Goal: Obtain resource: Download file/media

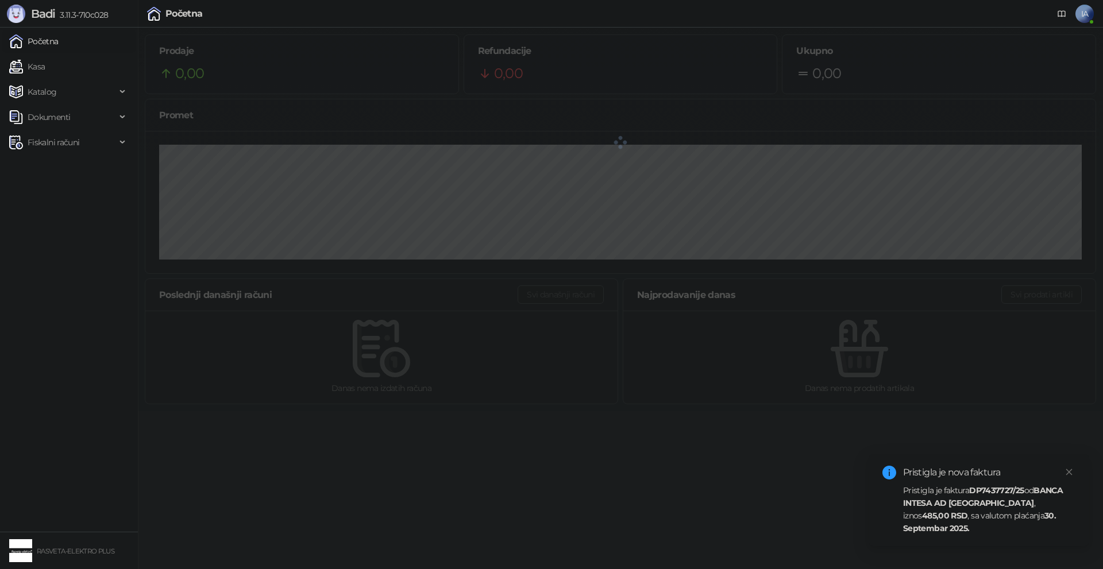
click at [968, 515] on strong "485,00 RSD" at bounding box center [945, 516] width 46 height 10
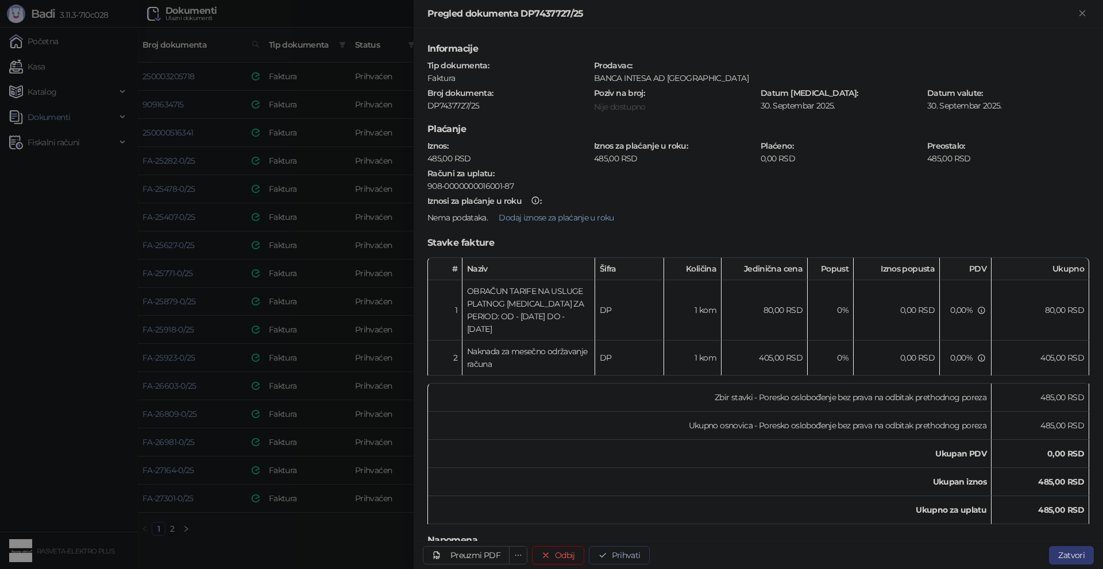
click at [615, 552] on button "Prihvati" at bounding box center [619, 555] width 61 height 18
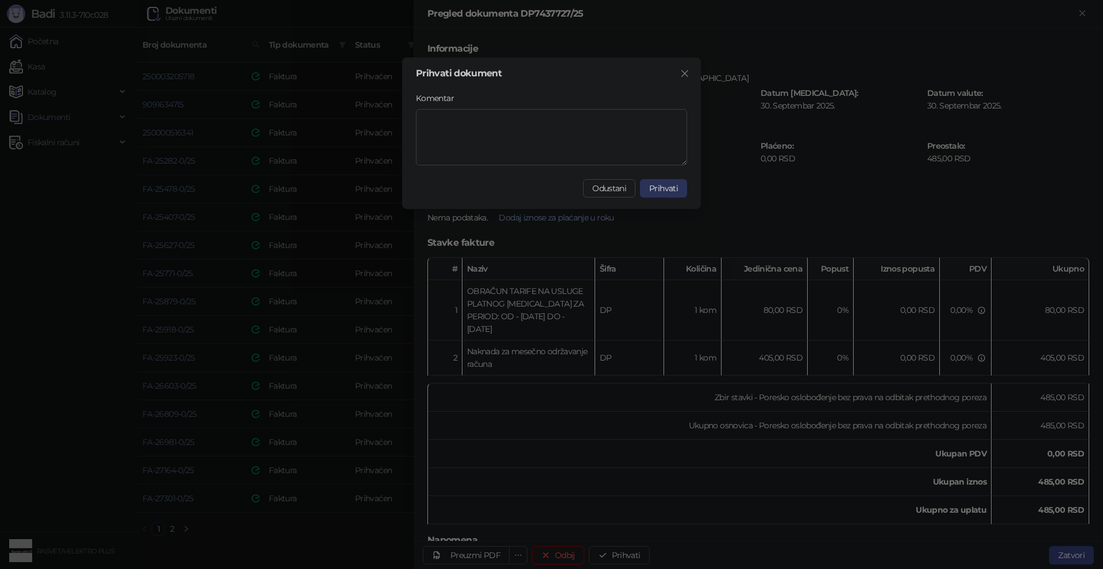
click at [661, 190] on span "Prihvati" at bounding box center [663, 188] width 29 height 10
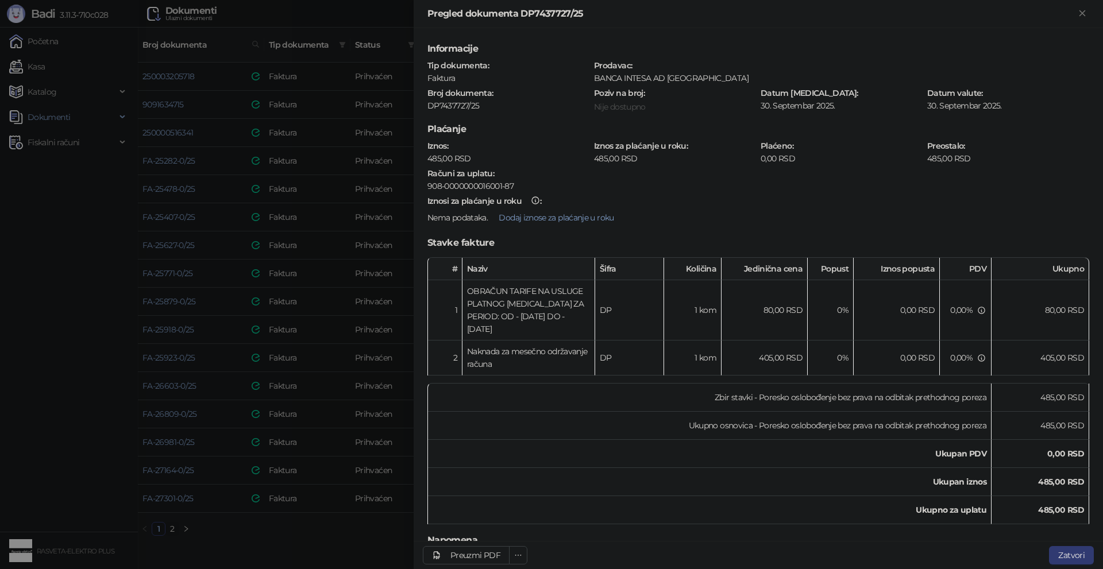
click at [298, 527] on div at bounding box center [551, 284] width 1103 height 569
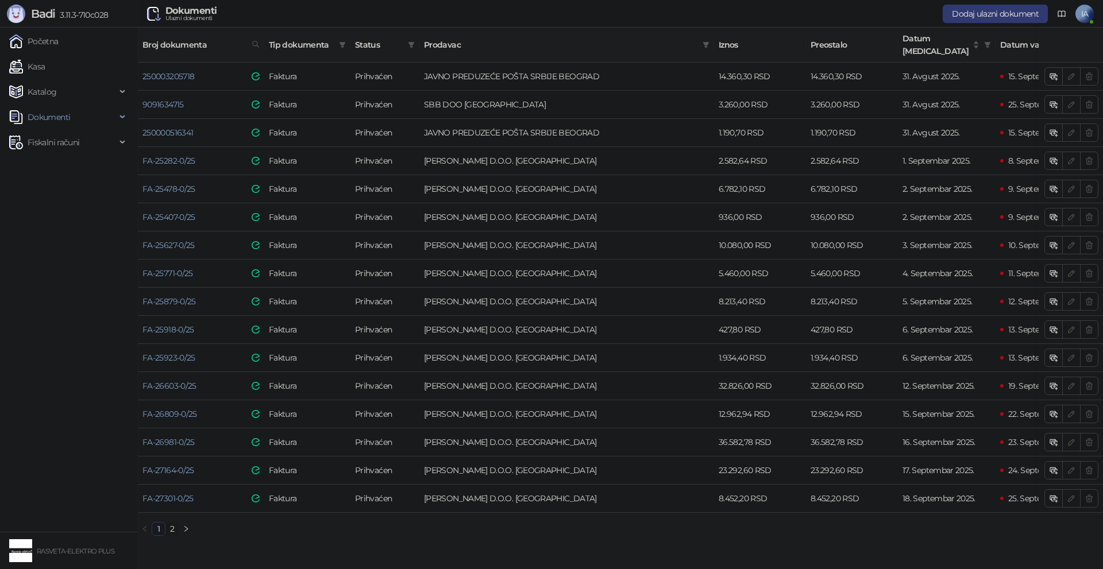
click at [171, 527] on link "2" at bounding box center [172, 529] width 13 height 13
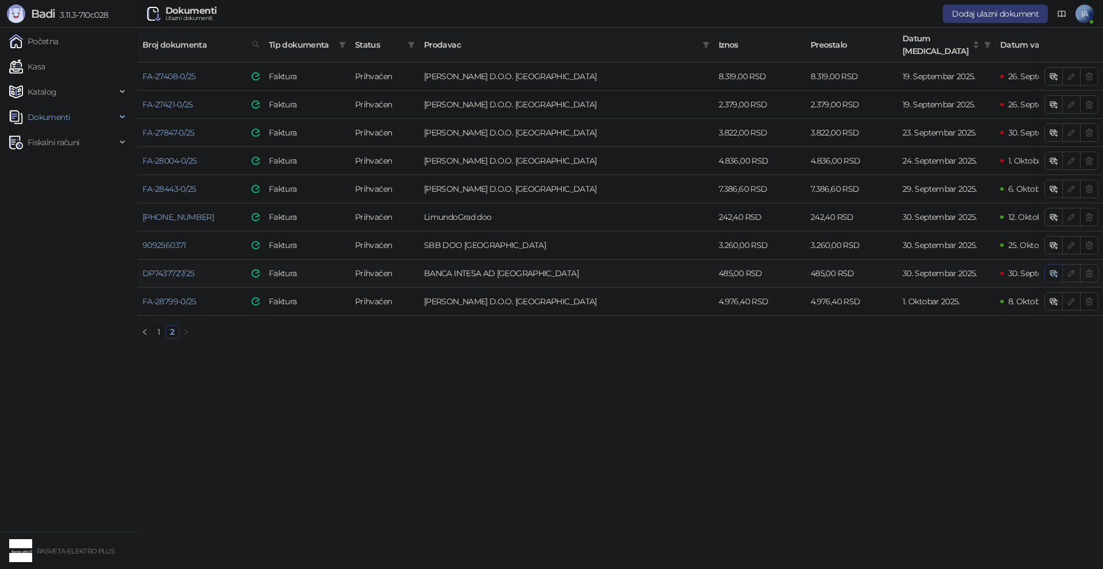
click at [1057, 269] on icon "button" at bounding box center [1053, 273] width 9 height 9
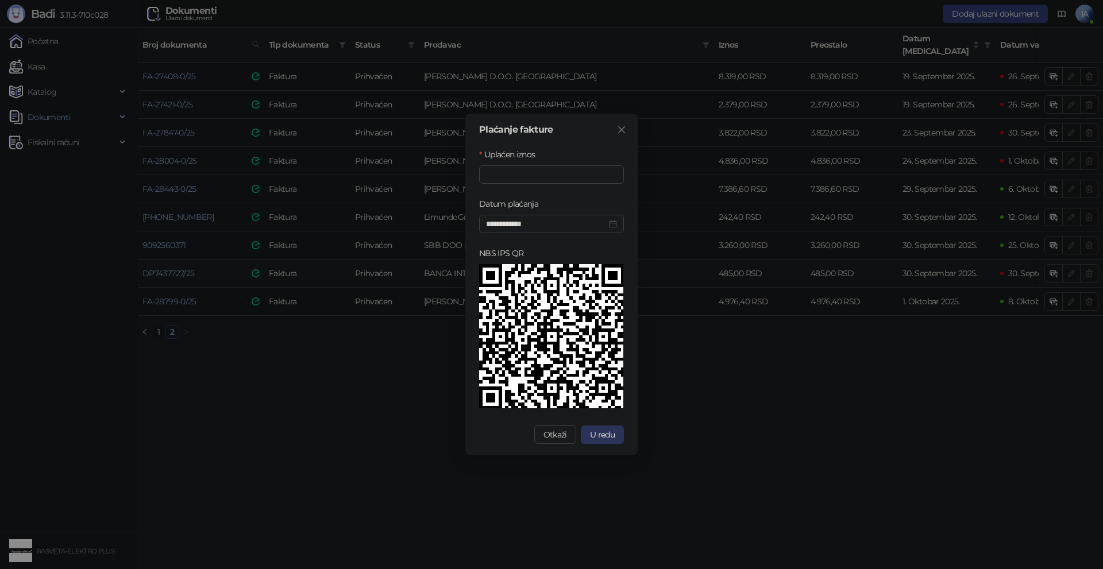
click at [592, 428] on button "U redu" at bounding box center [602, 435] width 43 height 18
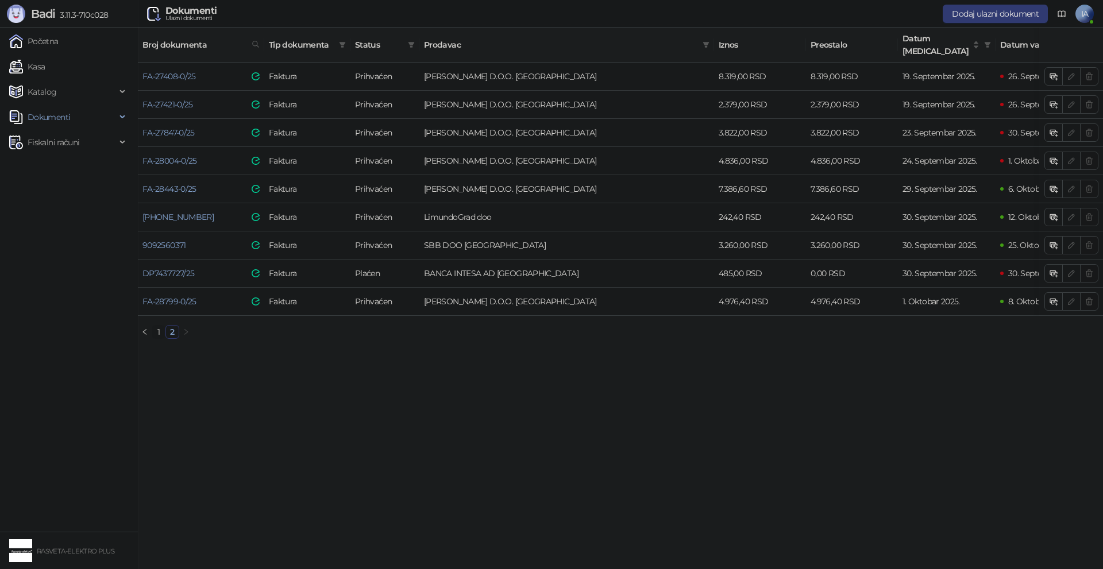
click at [155, 331] on link "1" at bounding box center [158, 332] width 13 height 13
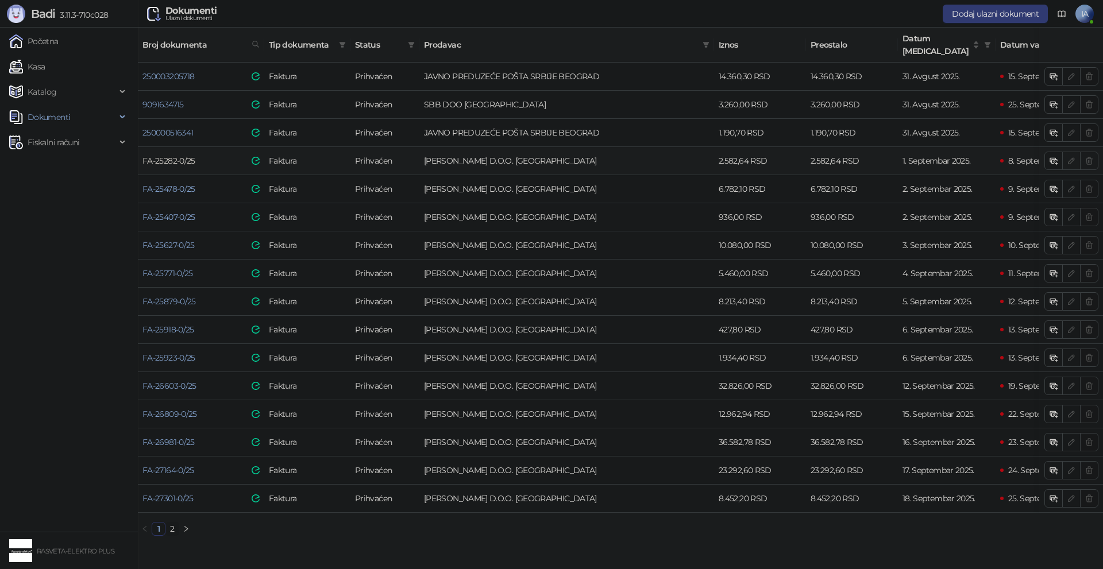
click at [173, 156] on link "FA-25282-0/25" at bounding box center [168, 161] width 53 height 10
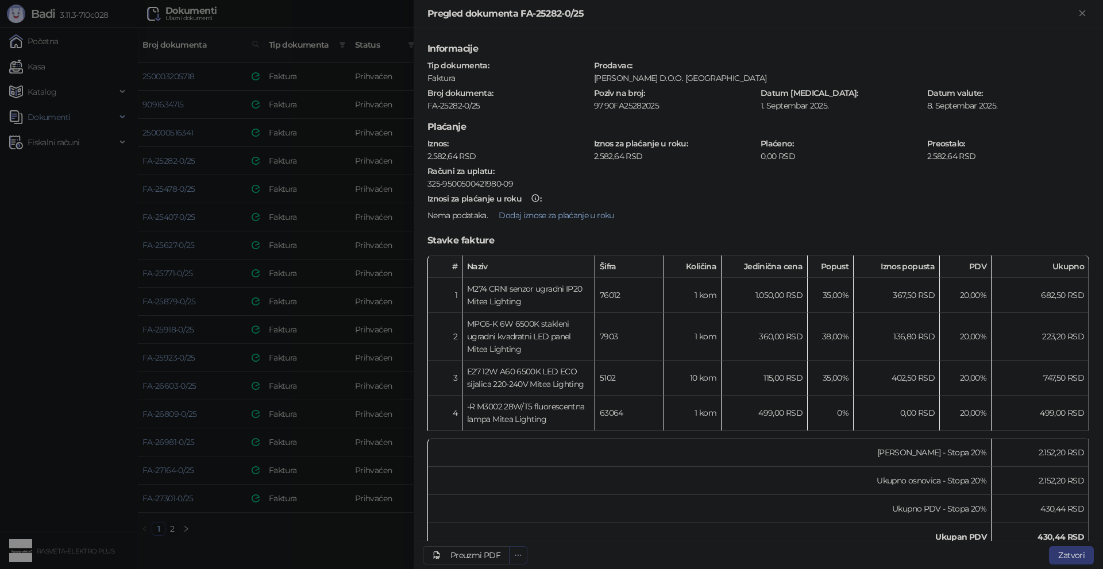
click at [518, 553] on icon "ellipsis" at bounding box center [518, 555] width 8 height 8
click at [506, 530] on td "Ukupan PDV" at bounding box center [710, 537] width 564 height 28
click at [516, 535] on span "Preuzmi prilog 20250901_FA-25282-0-25.pdf" at bounding box center [436, 532] width 161 height 13
click at [296, 300] on div at bounding box center [551, 284] width 1103 height 569
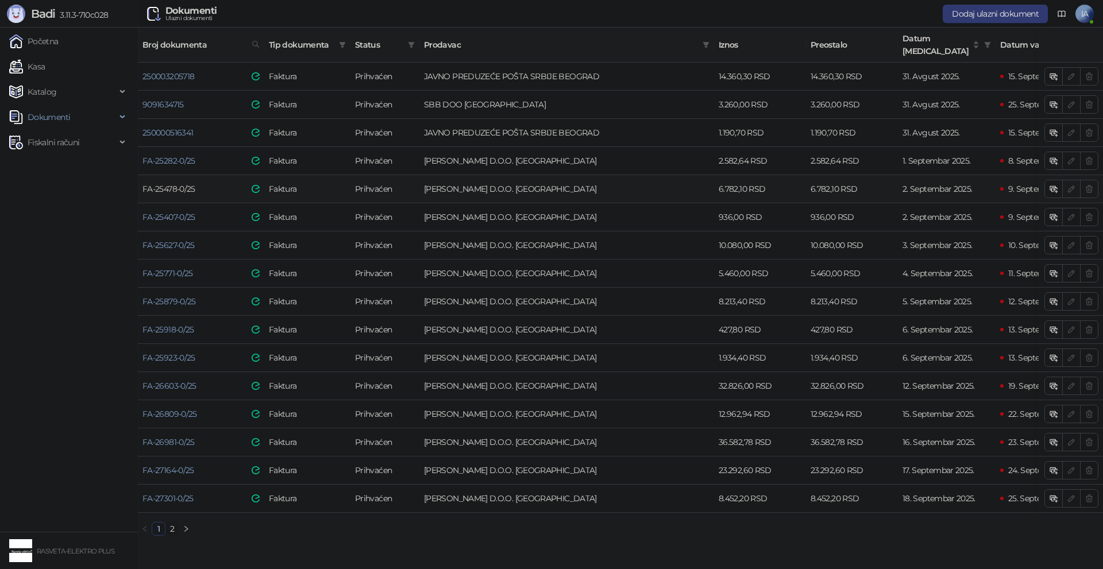
click at [144, 184] on link "FA-25478-0/25" at bounding box center [168, 189] width 53 height 10
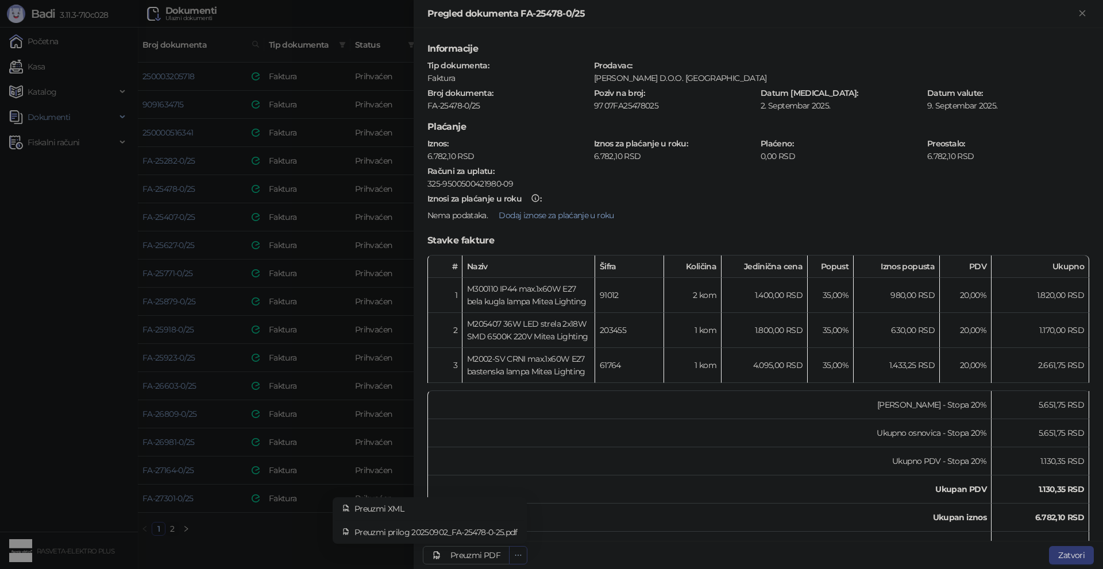
click at [511, 554] on button "button" at bounding box center [518, 555] width 18 height 18
click at [509, 528] on span "Preuzmi prilog 20250902_FA-25478-0-25.pdf" at bounding box center [435, 532] width 163 height 13
click at [279, 503] on div at bounding box center [551, 284] width 1103 height 569
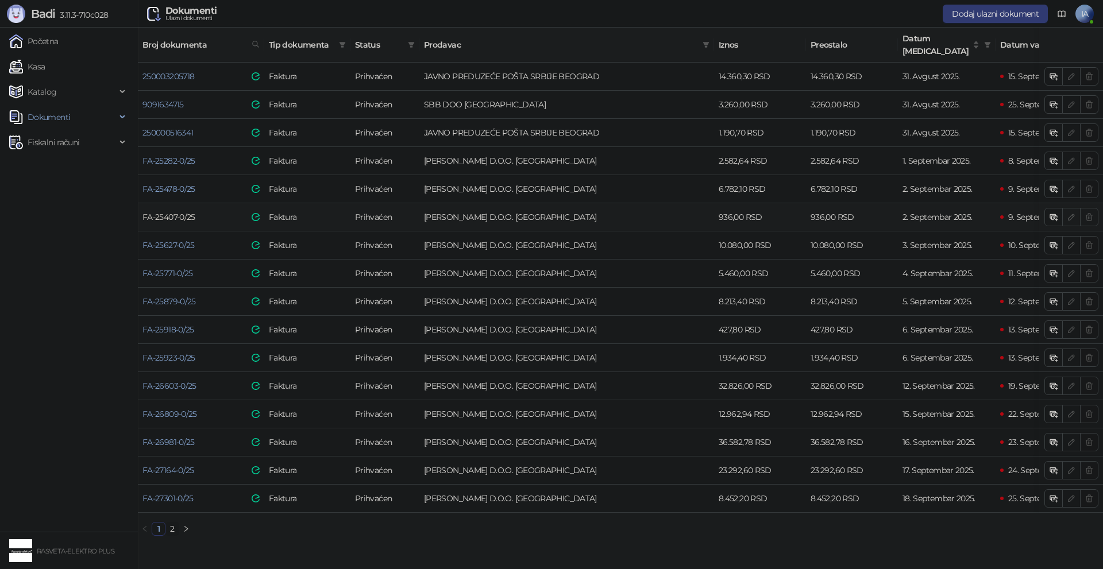
click at [161, 212] on link "FA-25407-0/25" at bounding box center [168, 217] width 53 height 10
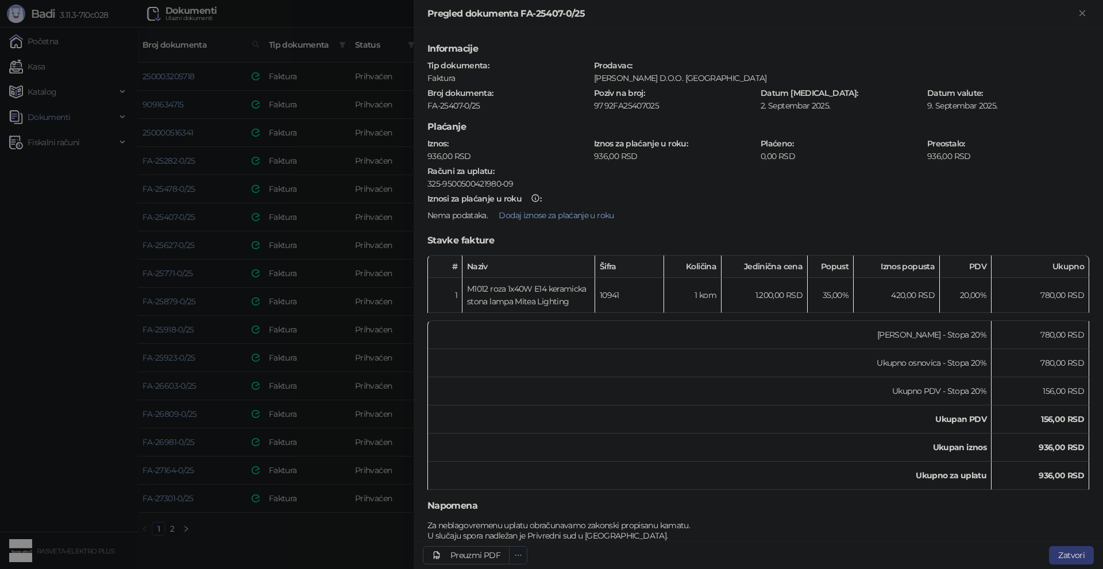
click at [521, 552] on icon "ellipsis" at bounding box center [518, 555] width 8 height 8
click at [518, 534] on li "Preuzmi prilog 20250902_FA-25407-0-25.pdf" at bounding box center [430, 532] width 190 height 18
click at [307, 520] on div at bounding box center [551, 284] width 1103 height 569
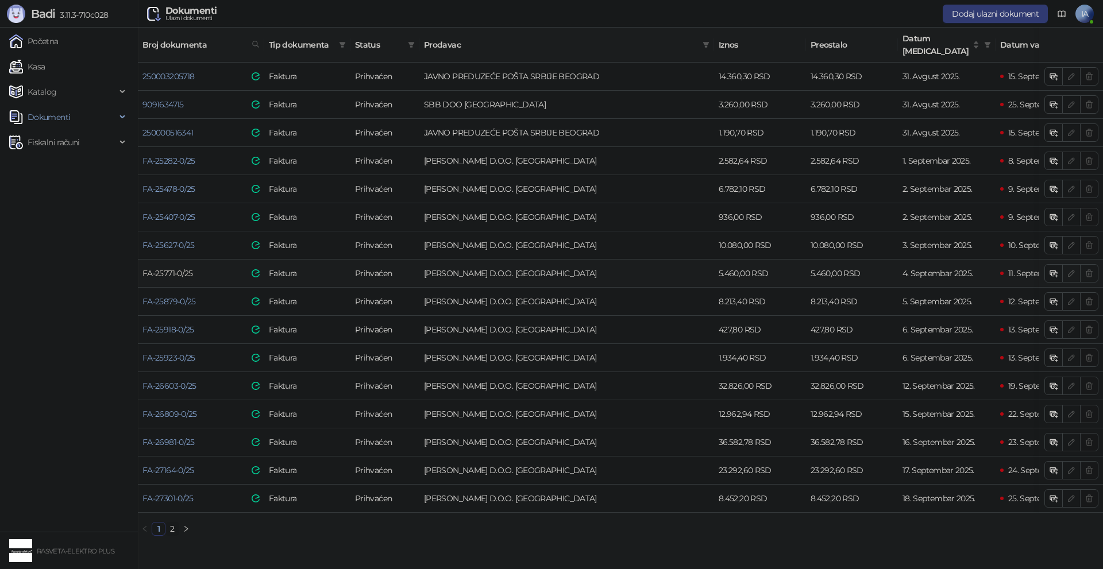
click at [167, 268] on link "FA-25771-0/25" at bounding box center [167, 273] width 51 height 10
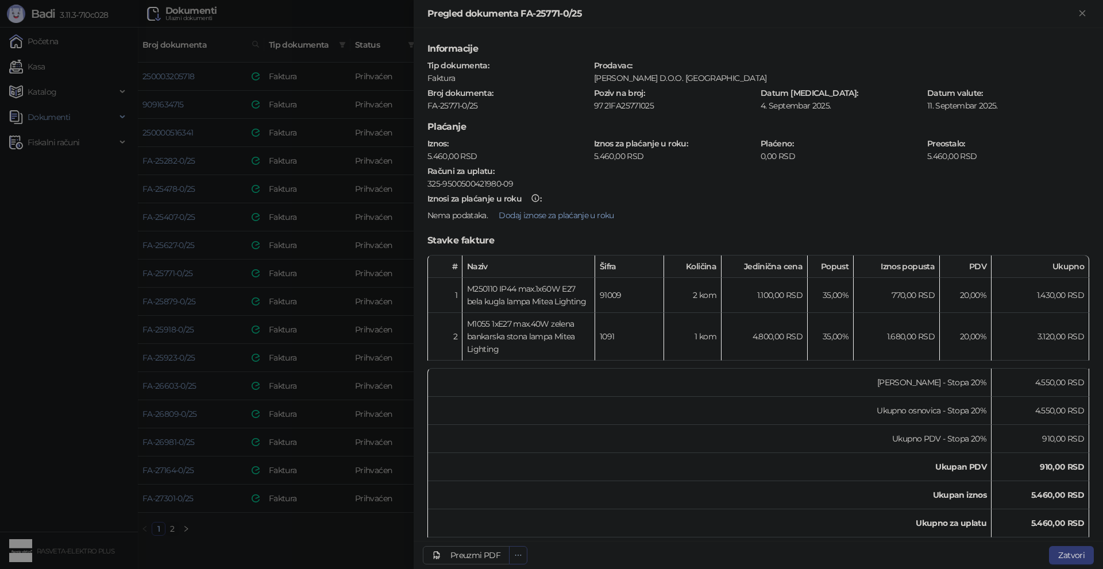
click at [520, 554] on icon "ellipsis" at bounding box center [518, 555] width 8 height 8
click at [495, 536] on span "Preuzmi prilog 20250904_FA-25771-0-25.pdf" at bounding box center [436, 532] width 161 height 13
click at [217, 553] on div at bounding box center [551, 284] width 1103 height 569
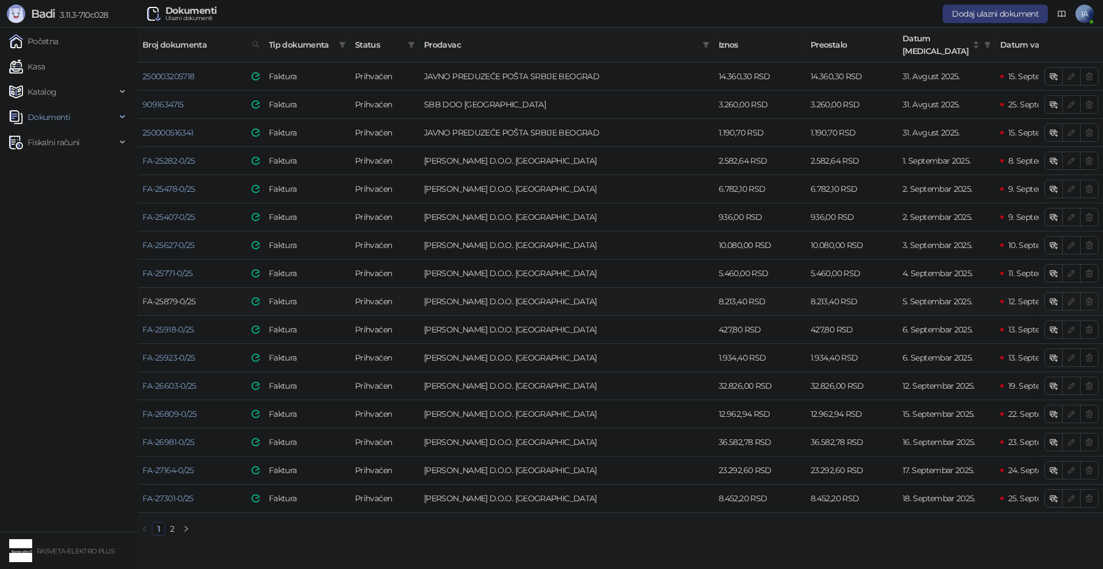
click at [168, 296] on link "FA-25879-0/25" at bounding box center [168, 301] width 53 height 10
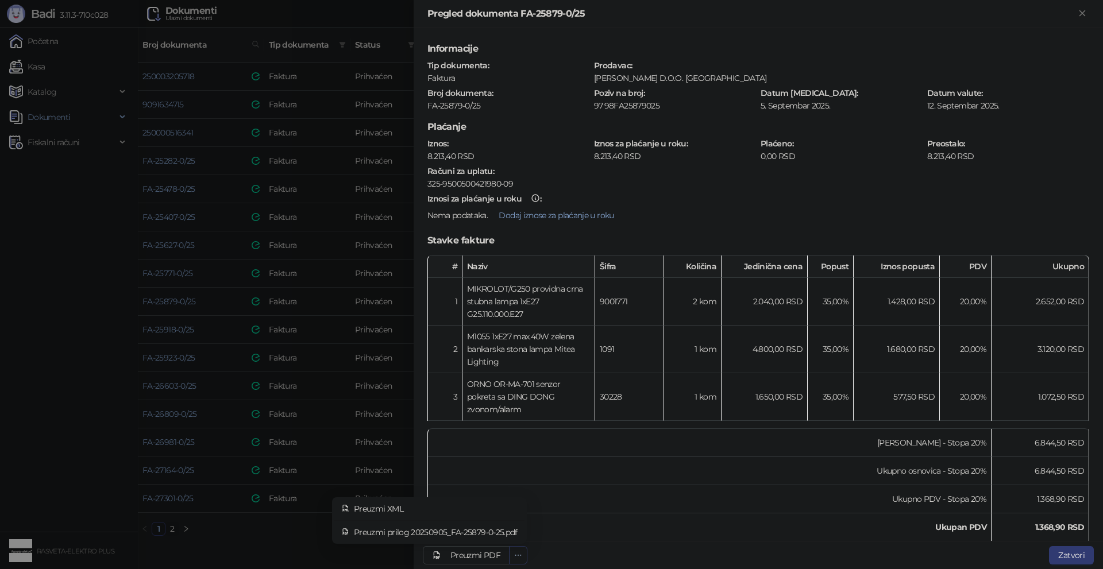
click at [525, 557] on button "button" at bounding box center [518, 555] width 18 height 18
click at [514, 533] on span "Preuzmi prilog 20250905_FA-25879-0-25.pdf" at bounding box center [436, 532] width 164 height 13
click at [251, 528] on div at bounding box center [551, 284] width 1103 height 569
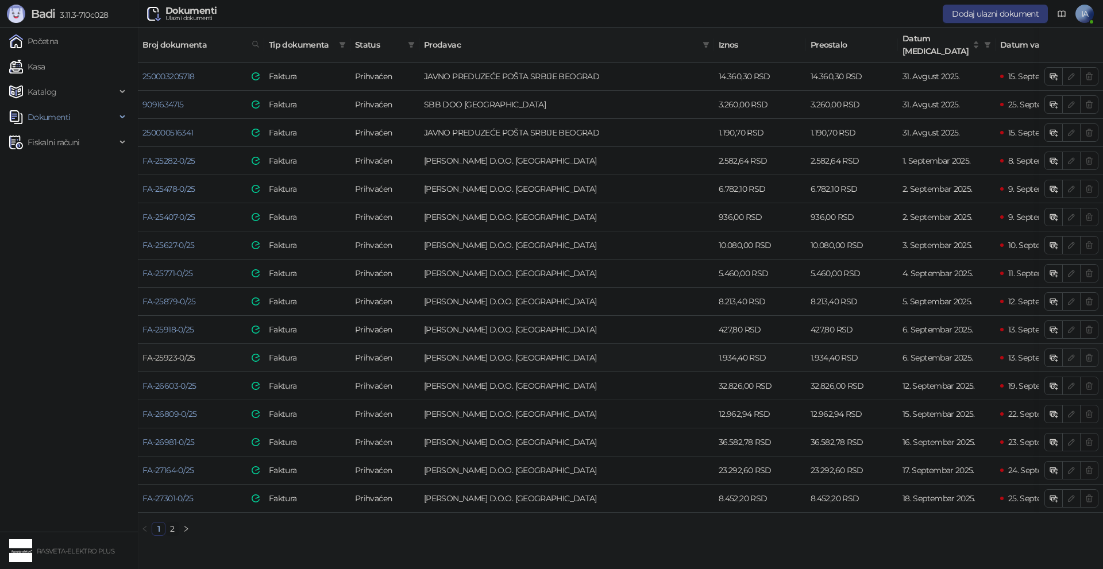
click at [177, 353] on link "FA-25923-0/25" at bounding box center [168, 358] width 53 height 10
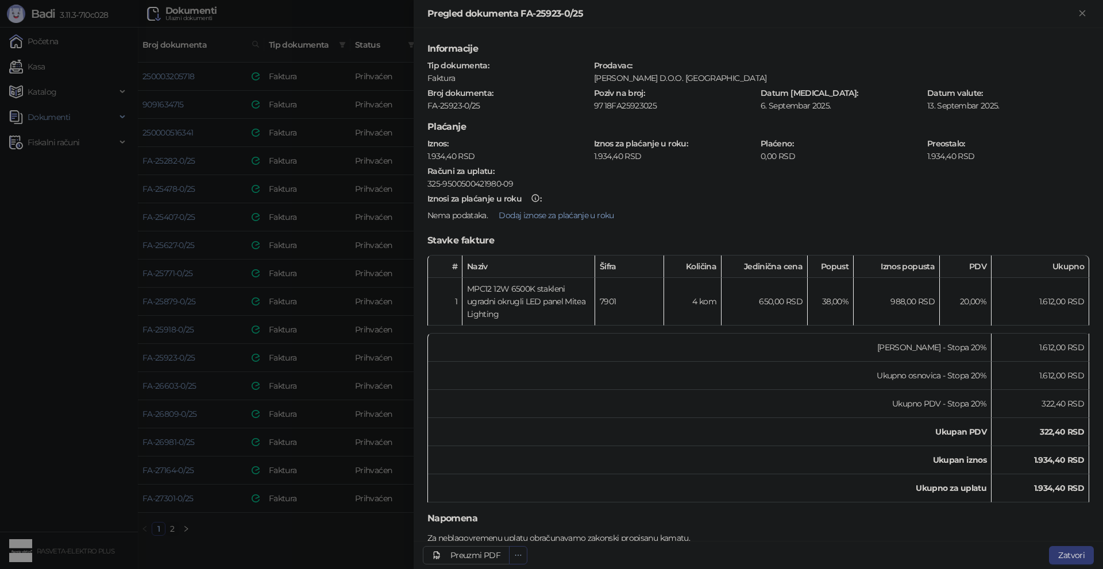
click at [521, 554] on icon "ellipsis" at bounding box center [518, 555] width 8 height 8
click at [510, 524] on li "Preuzmi prilog 20250906_FA-25923-0-25.pdf" at bounding box center [429, 532] width 190 height 18
click at [381, 545] on div at bounding box center [551, 284] width 1103 height 569
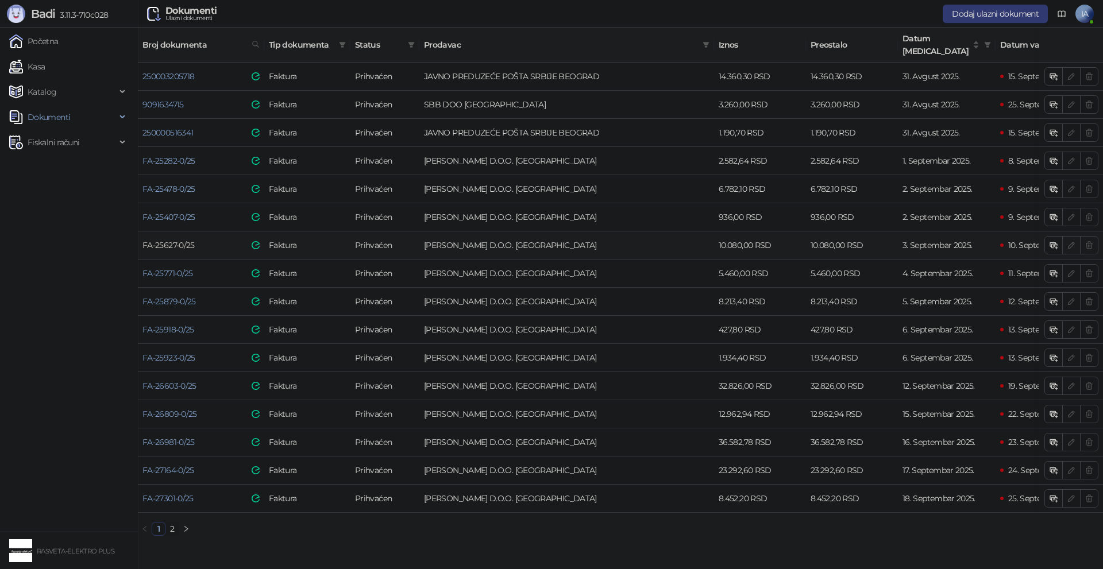
click at [188, 240] on link "FA-25627-0/25" at bounding box center [168, 245] width 52 height 10
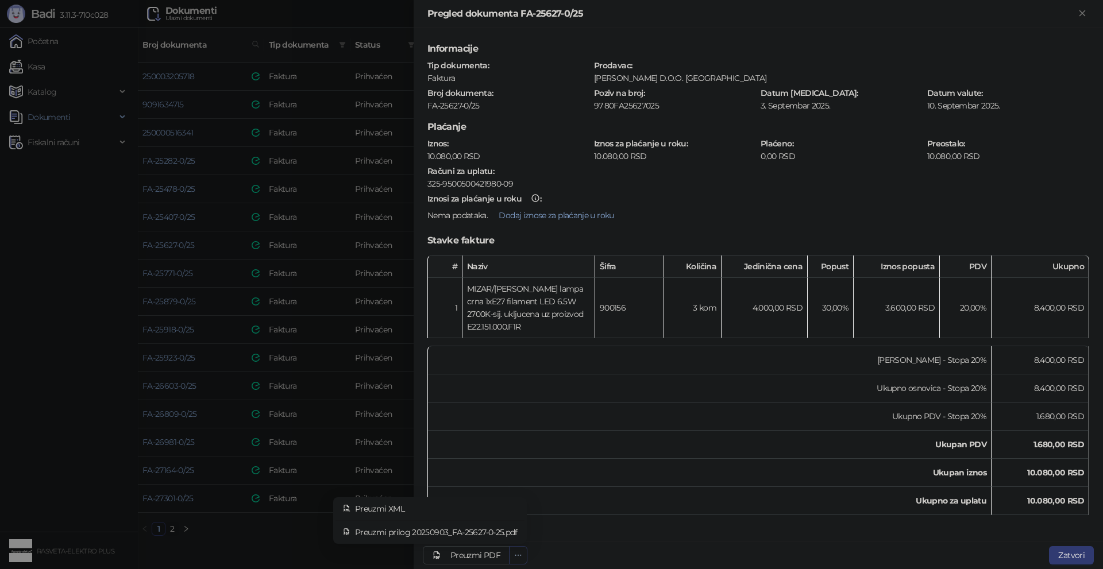
click at [514, 553] on icon "ellipsis" at bounding box center [518, 555] width 8 height 8
click at [512, 535] on span "Preuzmi prilog 20250903_FA-25627-0-25.pdf" at bounding box center [436, 532] width 163 height 13
click at [264, 535] on div at bounding box center [551, 284] width 1103 height 569
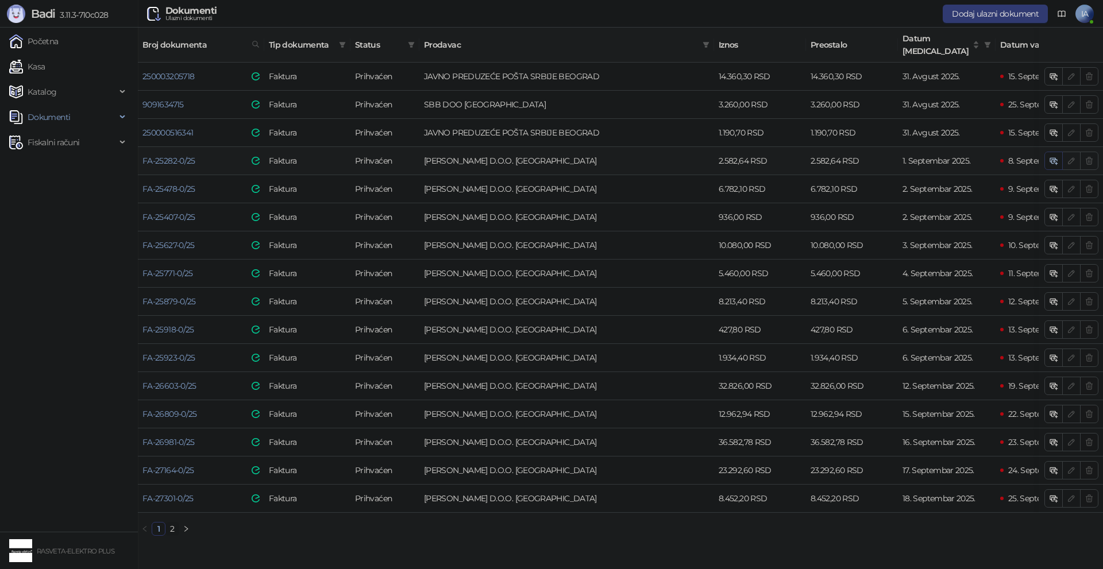
click at [1053, 156] on icon "button" at bounding box center [1053, 160] width 9 height 9
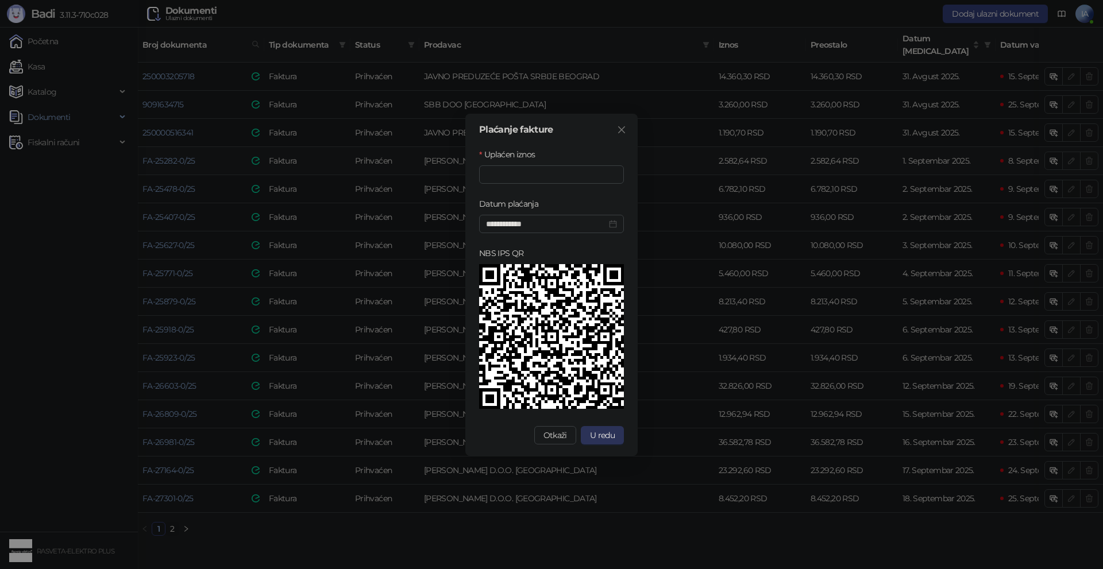
click at [612, 440] on span "U redu" at bounding box center [602, 435] width 25 height 10
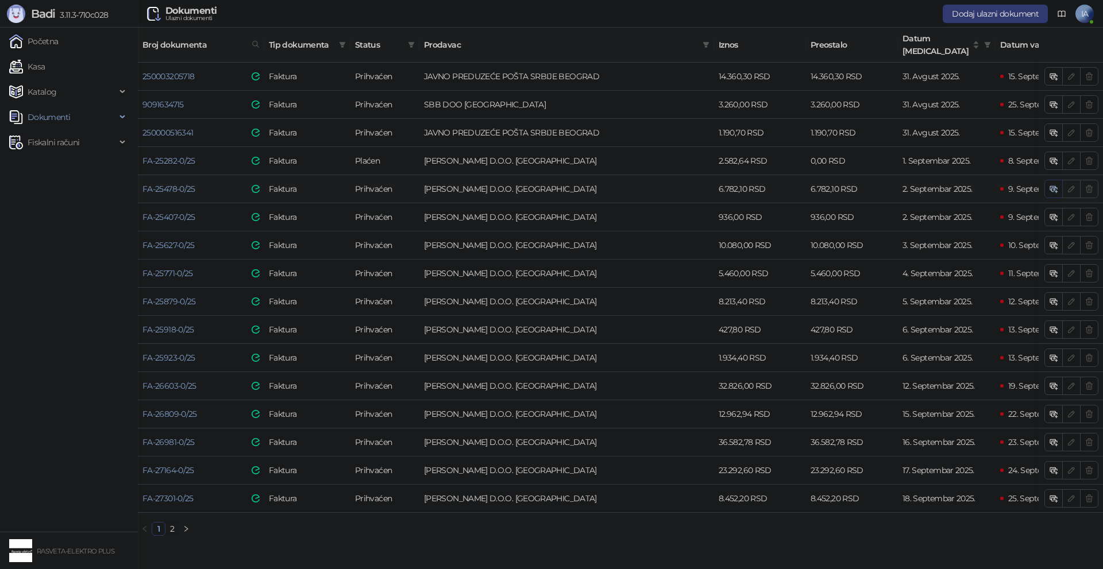
click at [1054, 189] on icon "button" at bounding box center [1055, 191] width 4 height 4
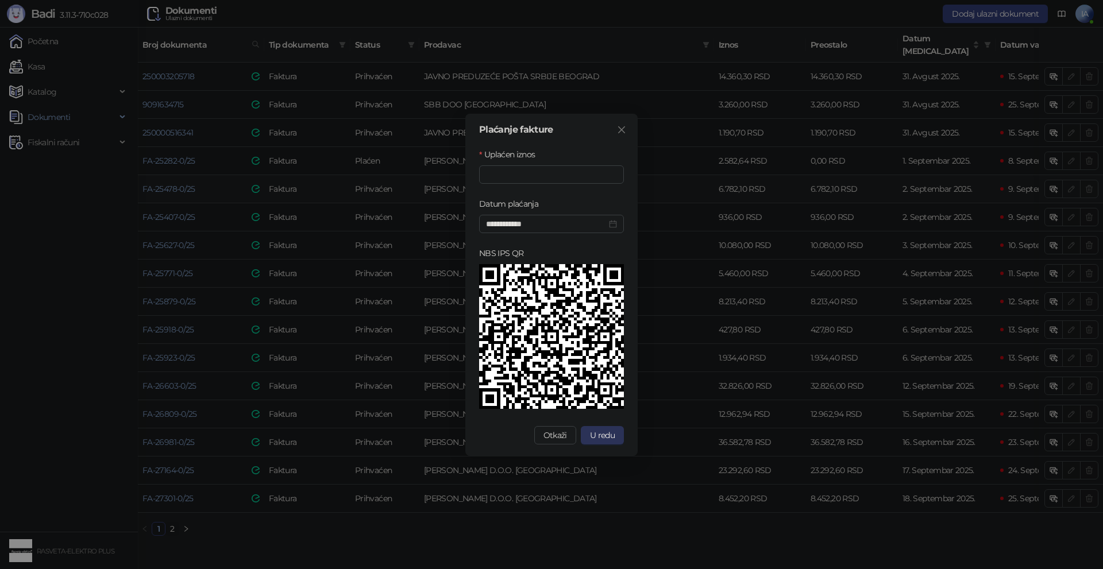
click at [590, 426] on button "U redu" at bounding box center [602, 435] width 43 height 18
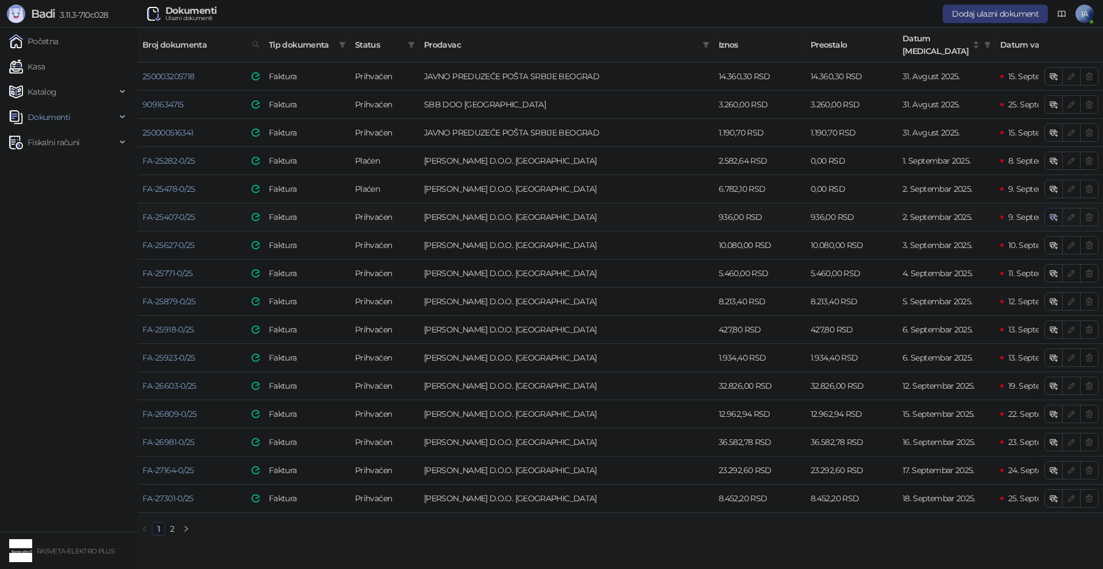
click at [1050, 213] on icon "button" at bounding box center [1053, 217] width 9 height 9
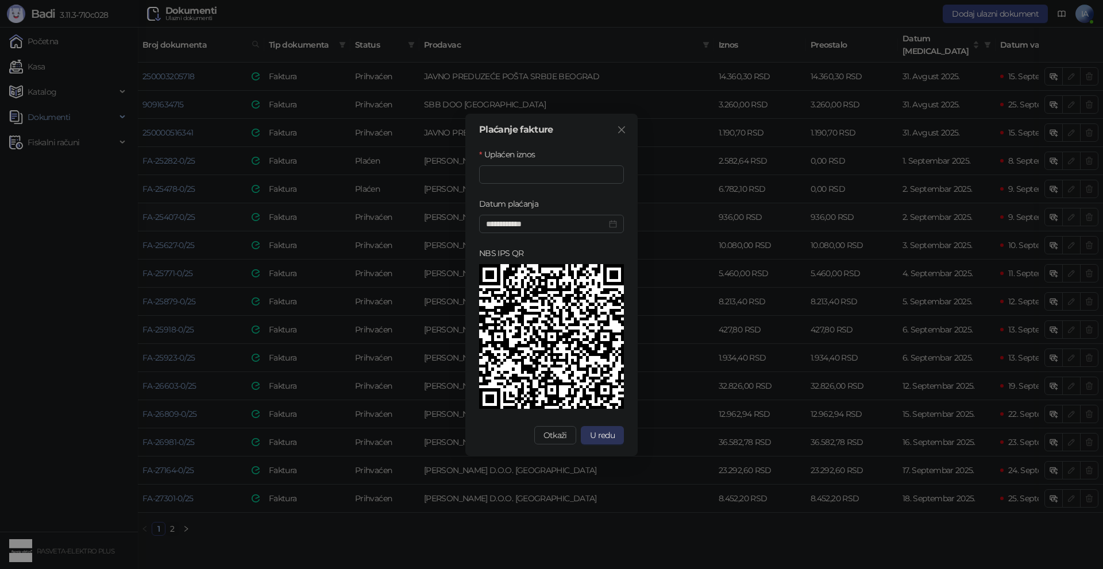
click at [608, 441] on button "U redu" at bounding box center [602, 435] width 43 height 18
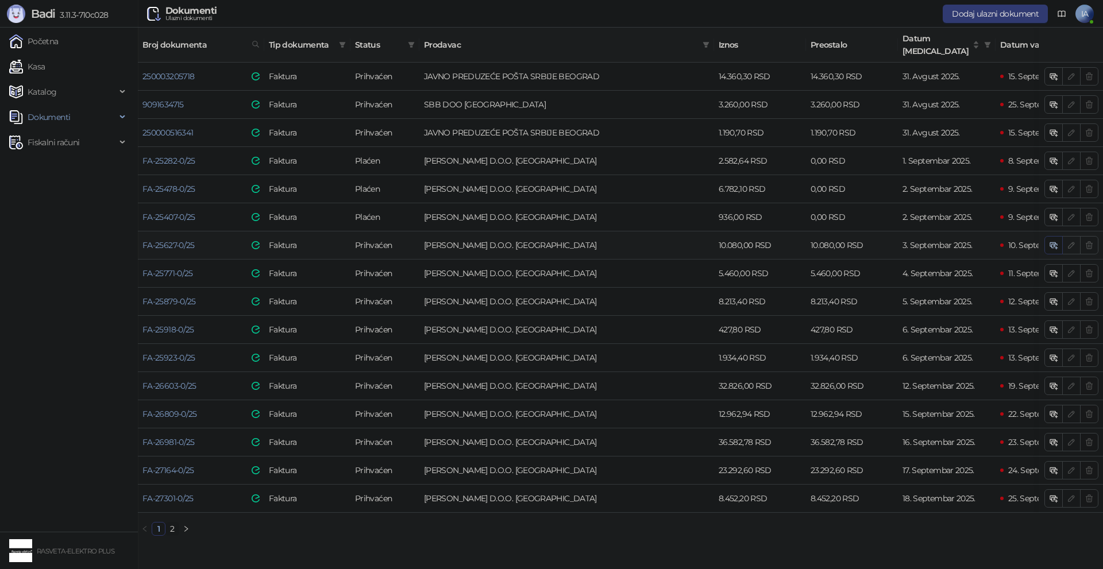
click at [1053, 245] on icon "button" at bounding box center [1055, 247] width 4 height 4
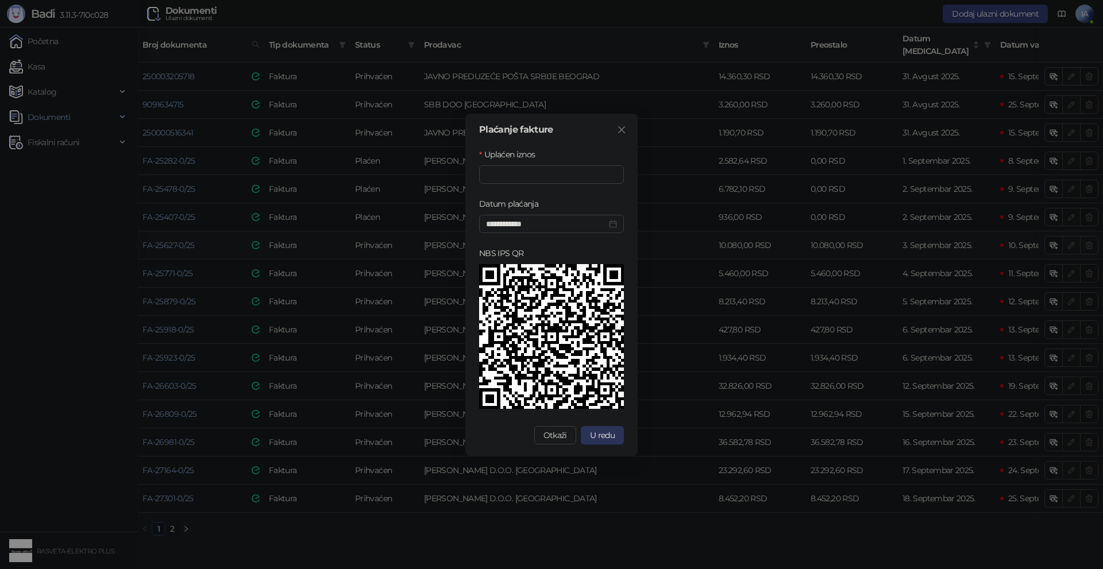
click at [608, 442] on button "U redu" at bounding box center [602, 435] width 43 height 18
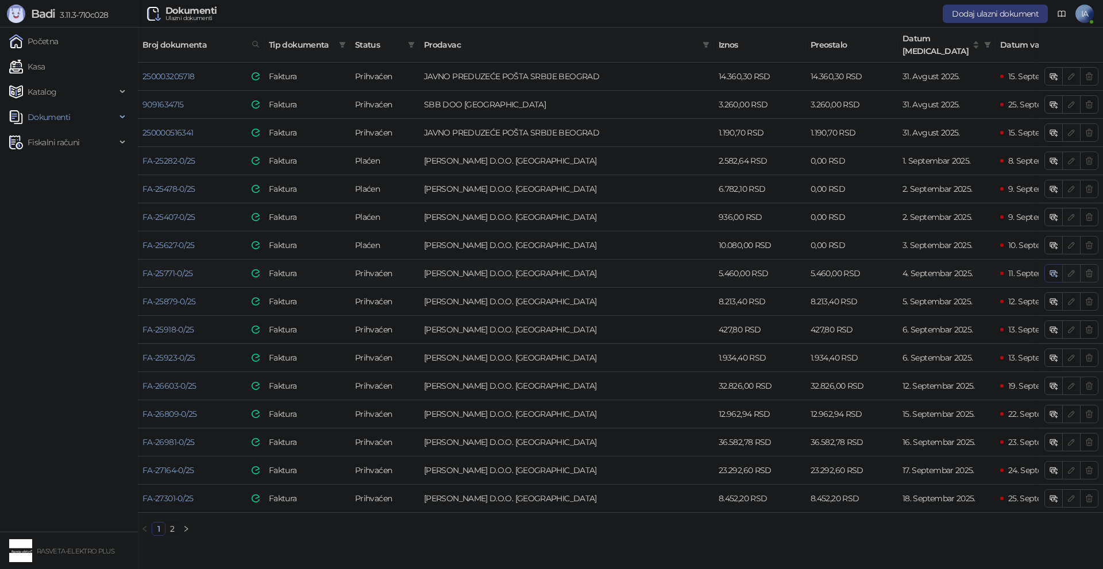
click at [1053, 272] on icon "button" at bounding box center [1054, 274] width 5 height 4
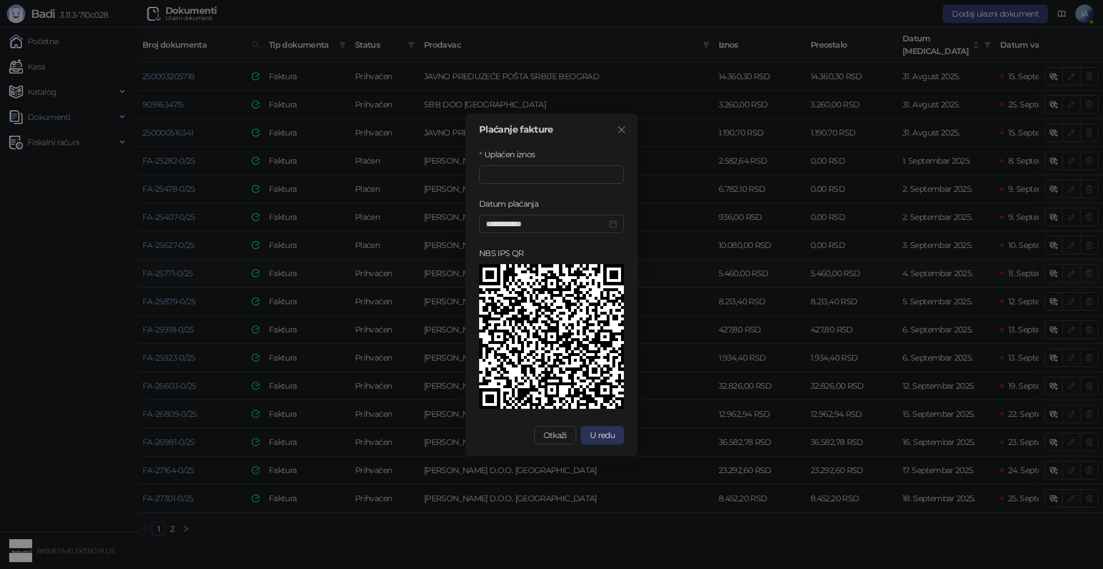
click at [602, 435] on span "U redu" at bounding box center [602, 435] width 25 height 10
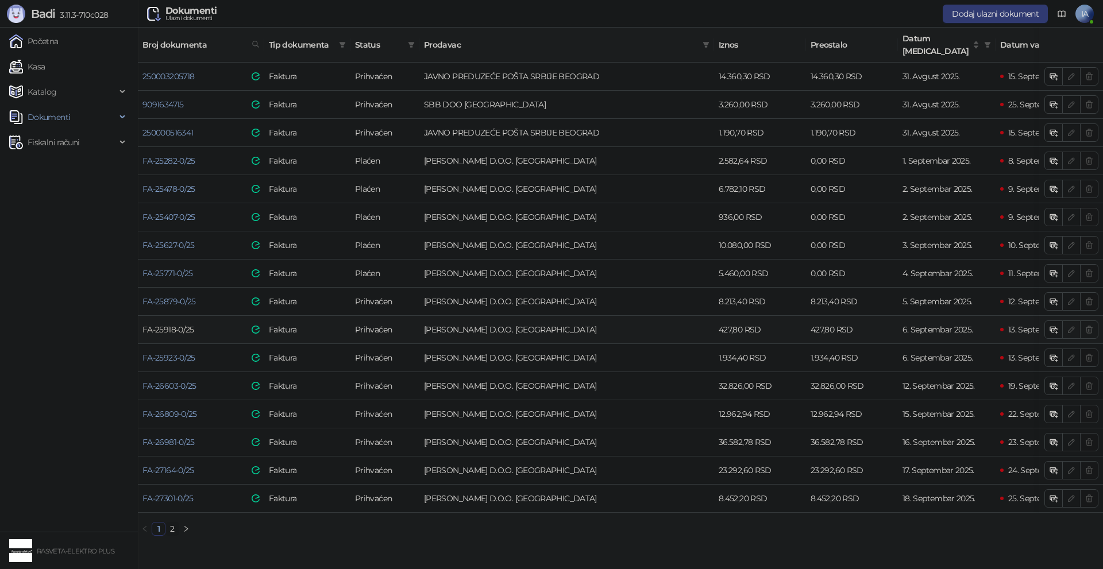
click at [176, 325] on link "FA-25918-0/25" at bounding box center [168, 330] width 52 height 10
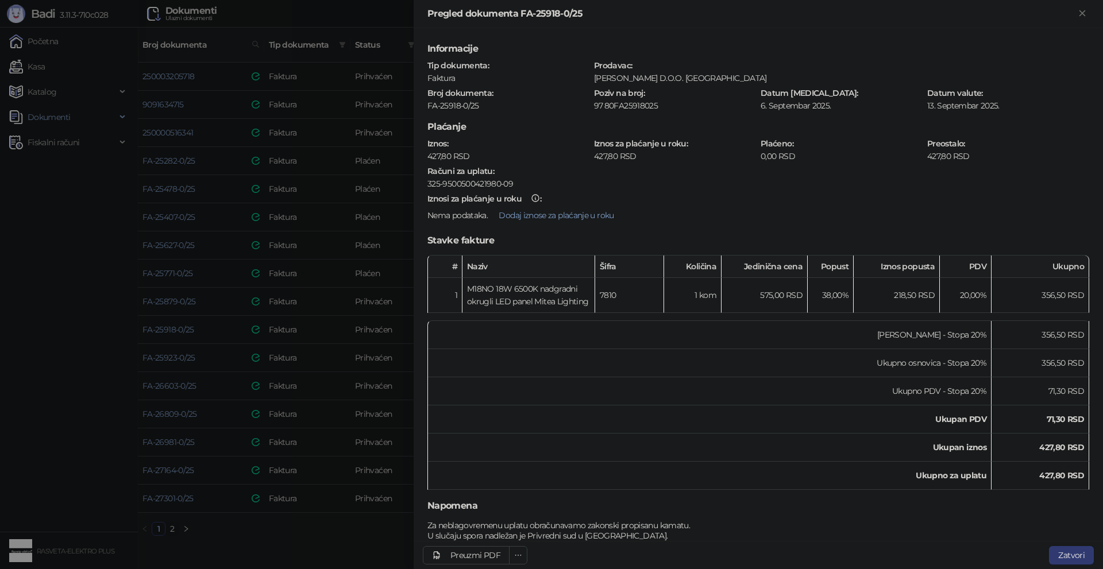
click at [295, 530] on div at bounding box center [551, 284] width 1103 height 569
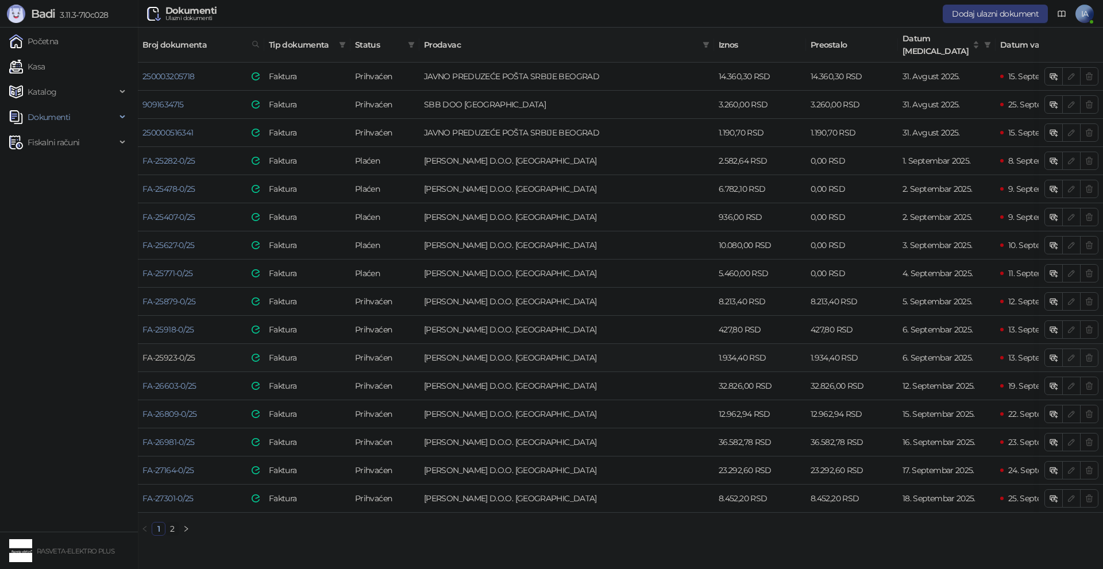
click at [163, 353] on link "FA-25923-0/25" at bounding box center [168, 358] width 53 height 10
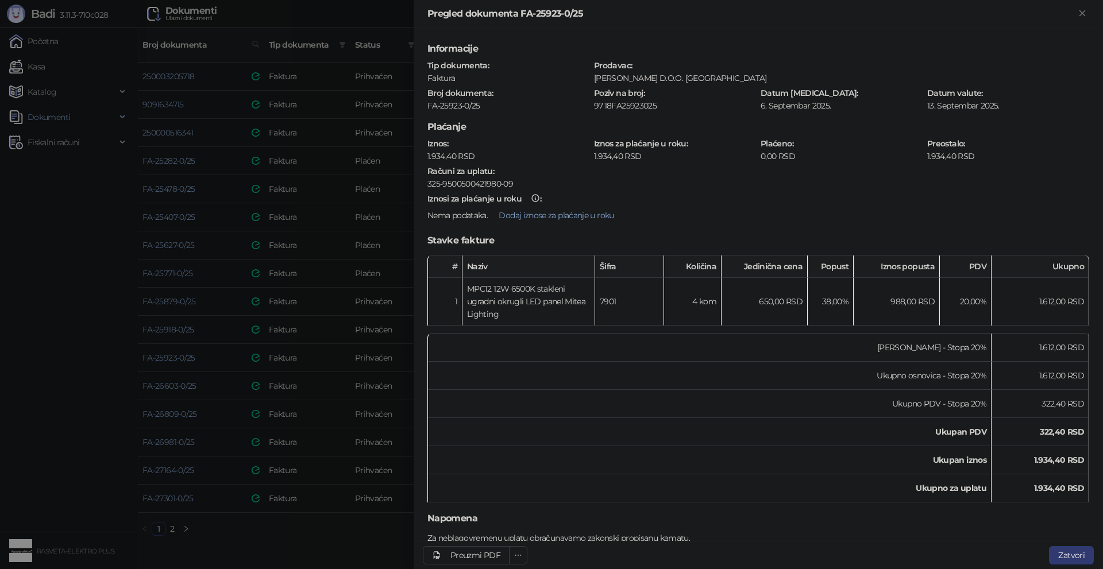
click at [258, 334] on div at bounding box center [551, 284] width 1103 height 569
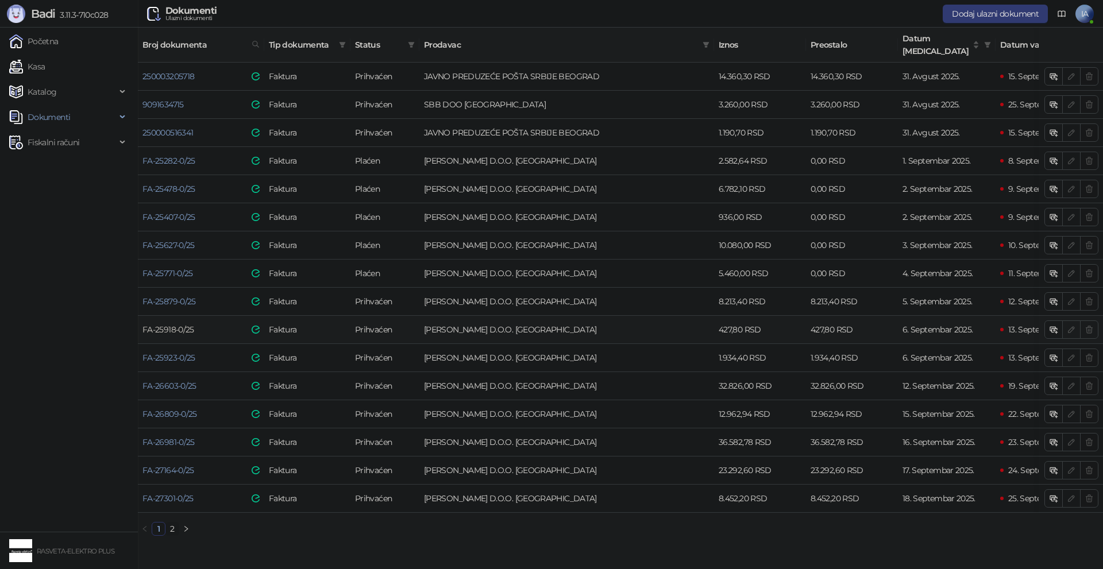
click at [169, 325] on link "FA-25918-0/25" at bounding box center [168, 330] width 52 height 10
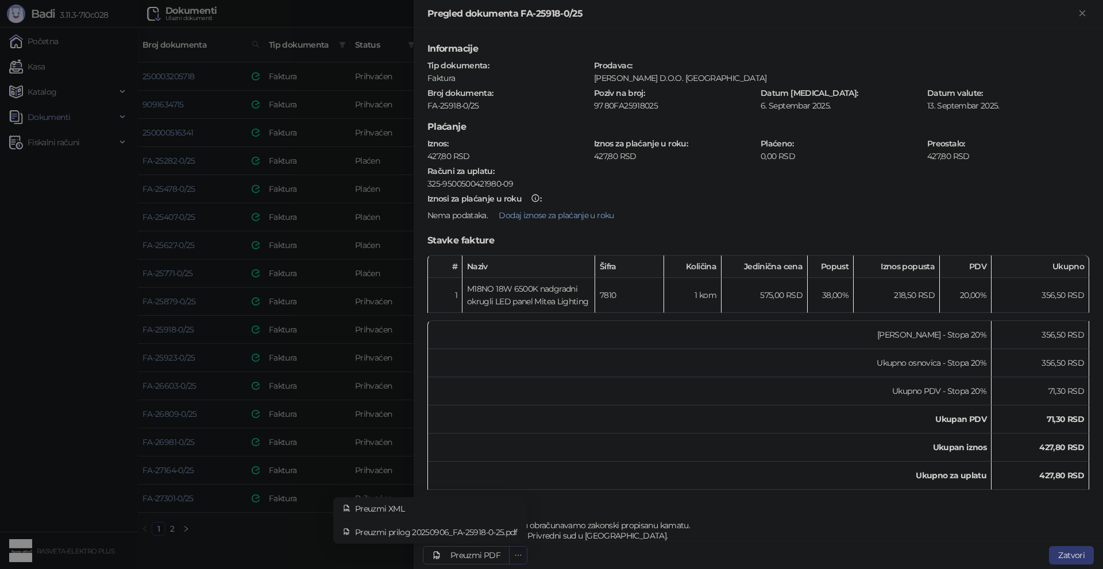
click at [520, 550] on span "button" at bounding box center [518, 555] width 8 height 10
click at [446, 526] on span "Preuzmi prilog 20250906_FA-25918-0-25.pdf" at bounding box center [436, 532] width 163 height 13
click at [273, 425] on div at bounding box center [551, 284] width 1103 height 569
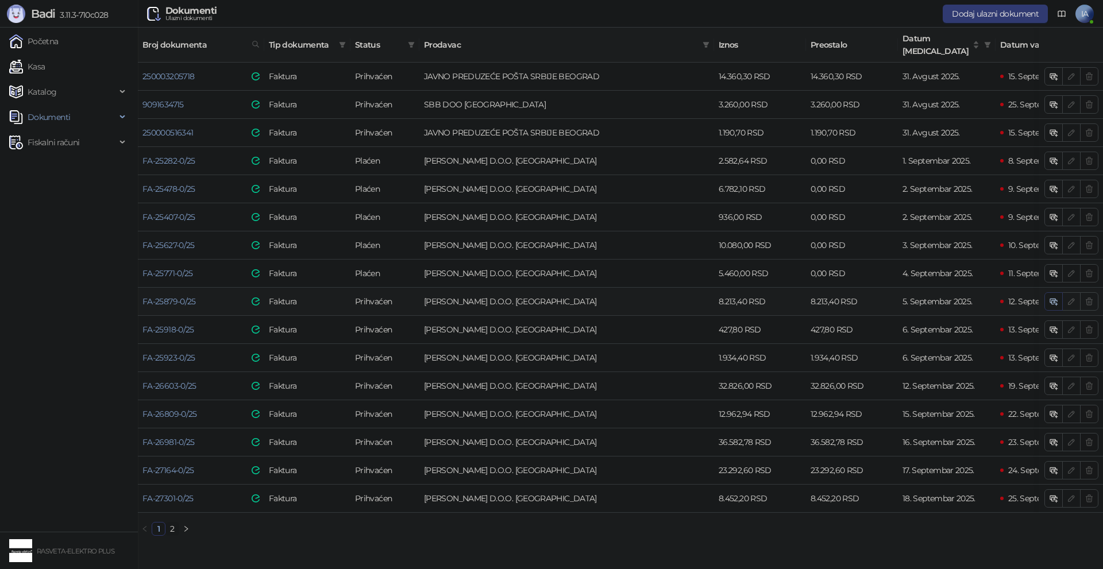
click at [1052, 297] on icon "button" at bounding box center [1053, 301] width 9 height 9
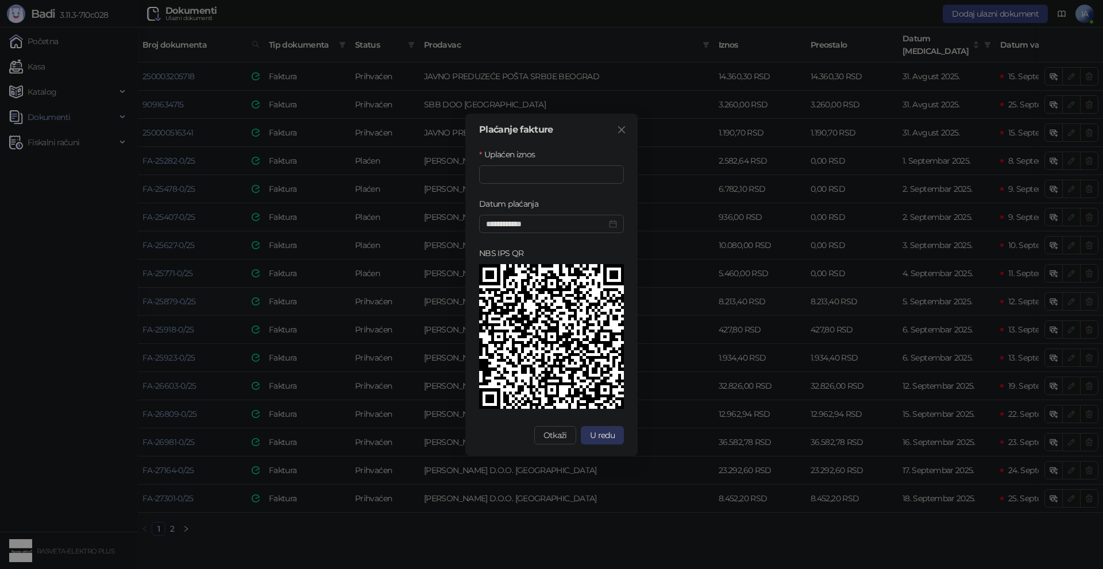
click at [601, 436] on span "U redu" at bounding box center [602, 435] width 25 height 10
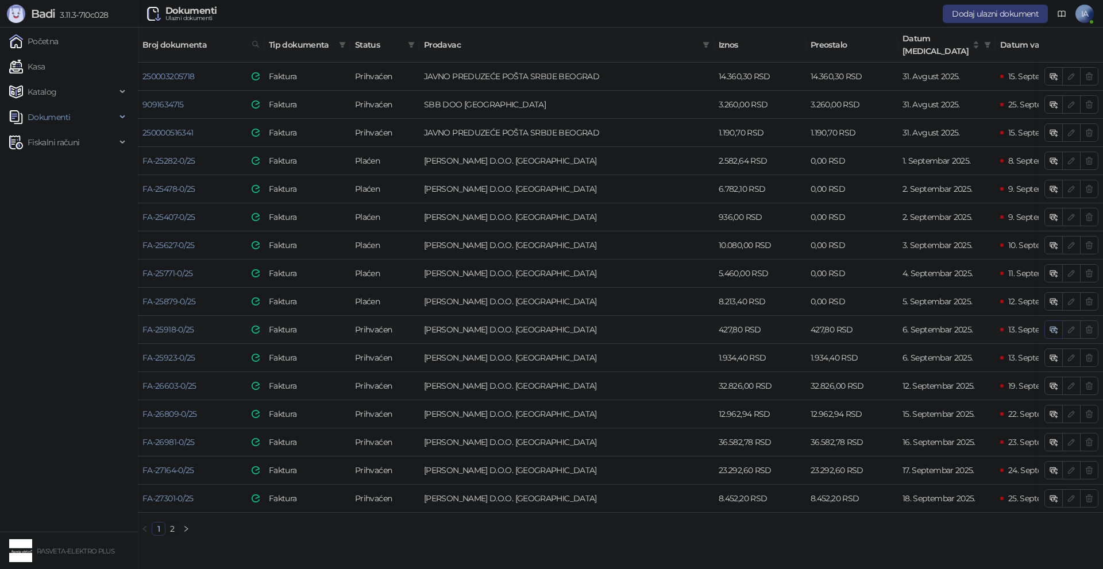
click at [1049, 324] on span "button" at bounding box center [1053, 329] width 9 height 11
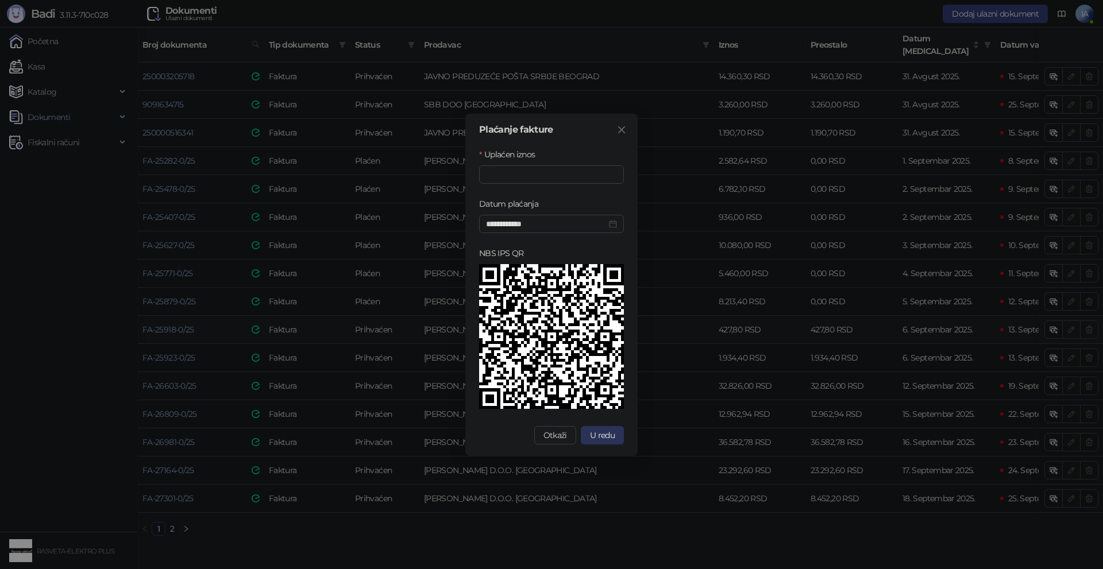
click at [603, 435] on span "U redu" at bounding box center [602, 435] width 25 height 10
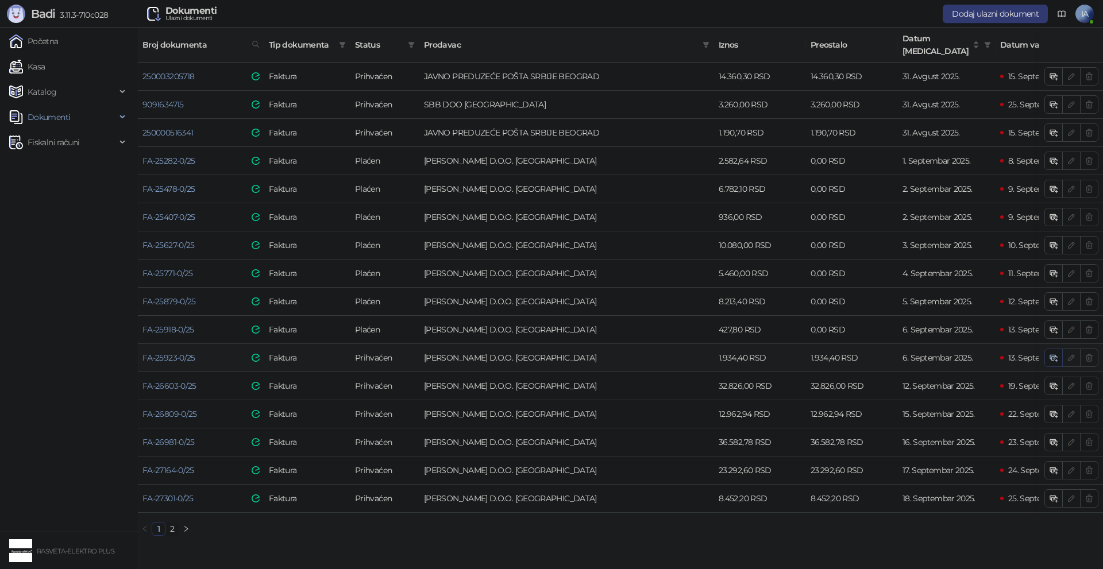
click at [1052, 353] on icon "button" at bounding box center [1053, 357] width 9 height 9
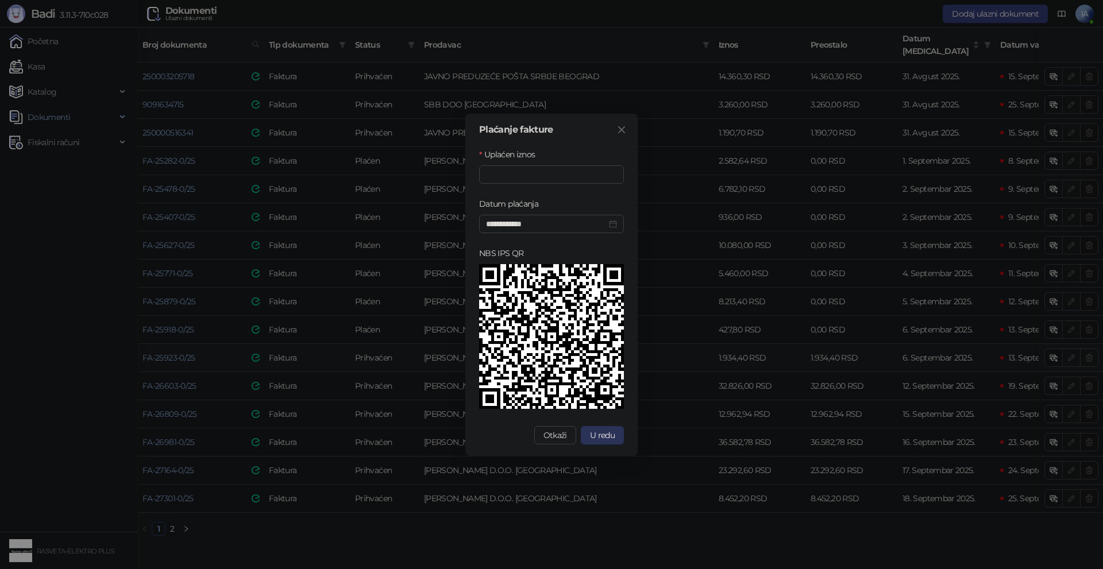
click at [596, 437] on span "U redu" at bounding box center [602, 435] width 25 height 10
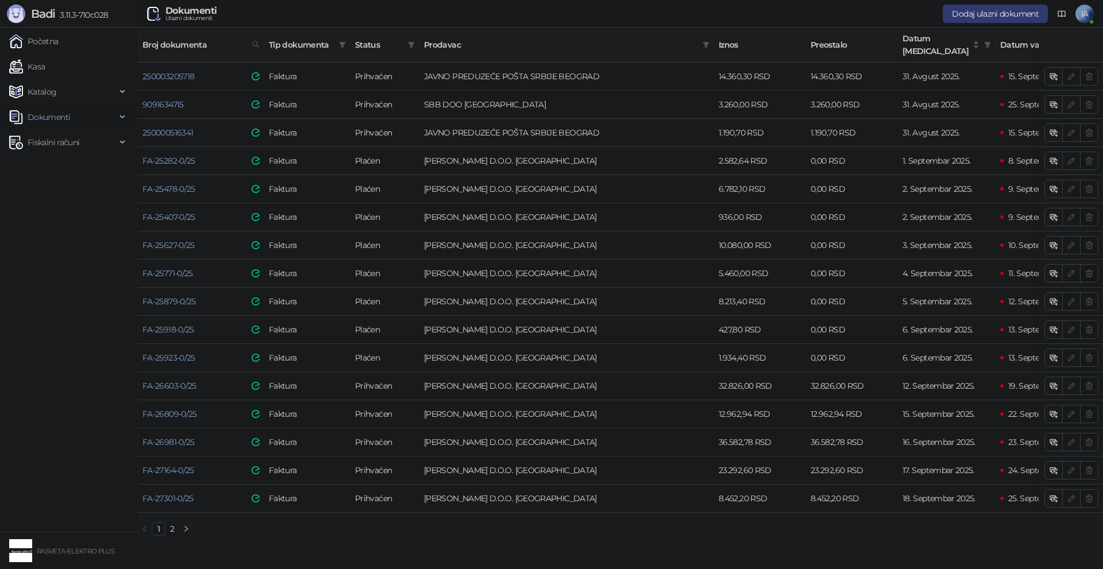
click at [62, 121] on span "Dokumenti" at bounding box center [49, 117] width 43 height 23
click at [57, 158] on link "Izlazni dokumenti" at bounding box center [55, 167] width 83 height 23
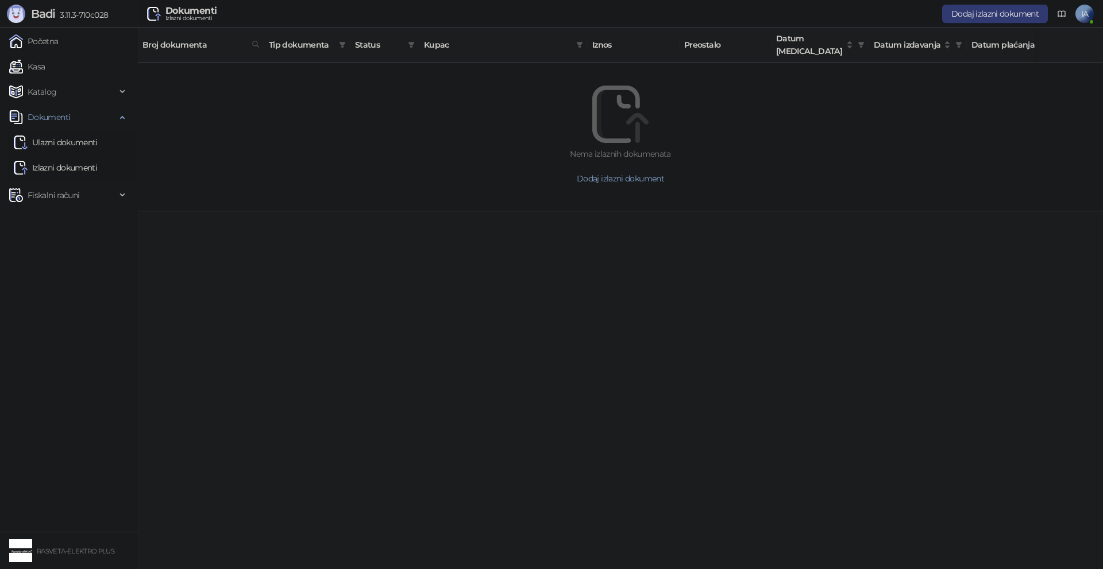
click at [69, 138] on link "Ulazni dokumenti" at bounding box center [56, 142] width 84 height 23
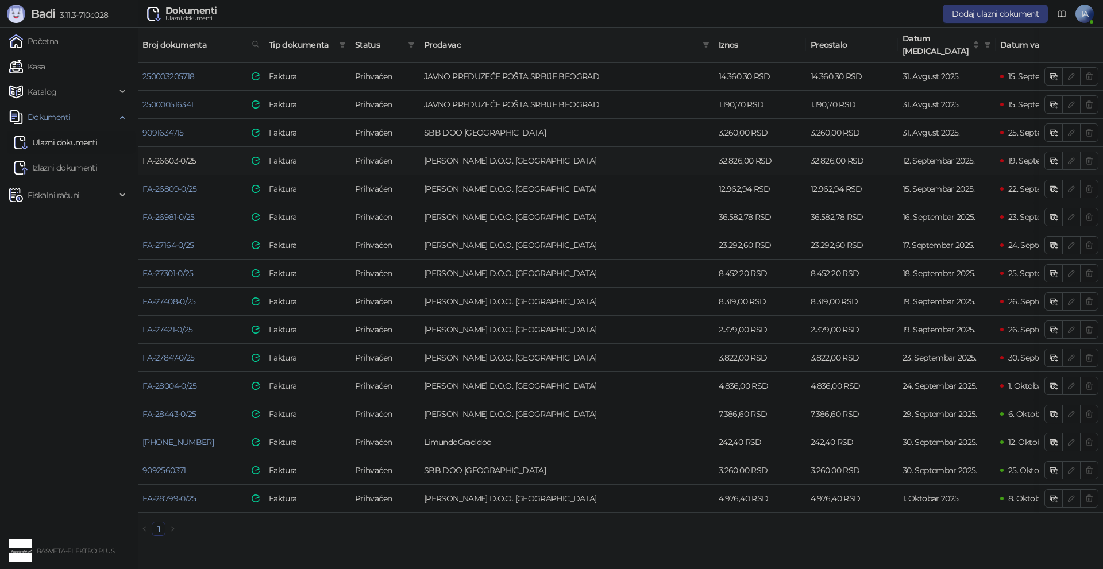
click at [172, 156] on link "FA-26603-0/25" at bounding box center [169, 161] width 54 height 10
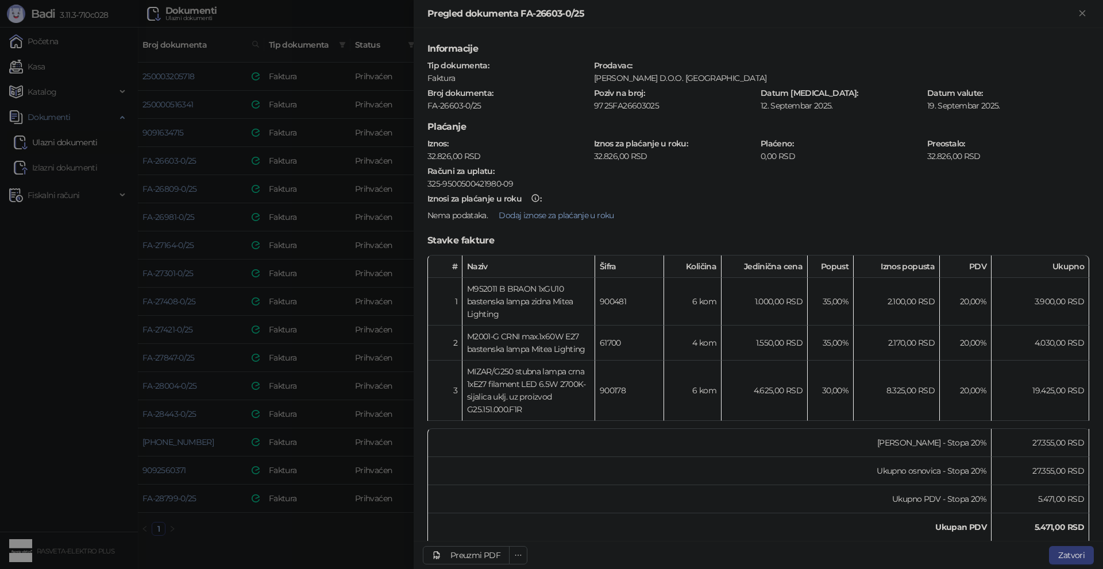
click at [532, 553] on div "Preuzmi PDF Zatvori" at bounding box center [758, 555] width 689 height 28
click at [520, 555] on icon "ellipsis" at bounding box center [518, 555] width 8 height 8
click at [515, 552] on icon "ellipsis" at bounding box center [518, 555] width 8 height 8
click at [508, 529] on td "Ukupan PDV" at bounding box center [710, 528] width 564 height 28
click at [516, 547] on button "button" at bounding box center [518, 555] width 18 height 18
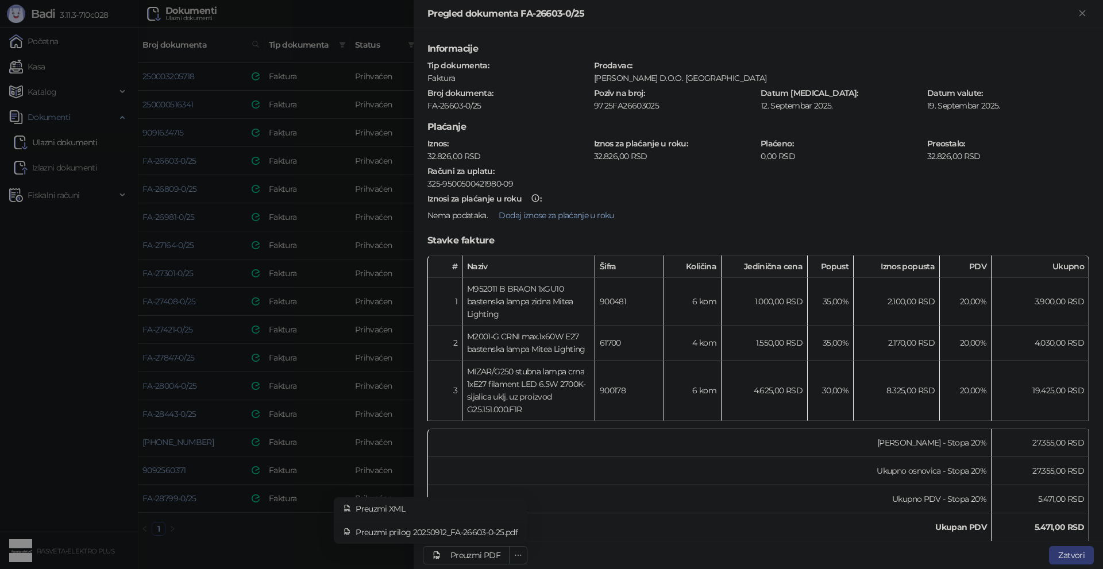
click at [506, 534] on span "Preuzmi prilog 20250912_FA-26603-0-25.pdf" at bounding box center [437, 532] width 162 height 13
click at [364, 535] on div at bounding box center [551, 284] width 1103 height 569
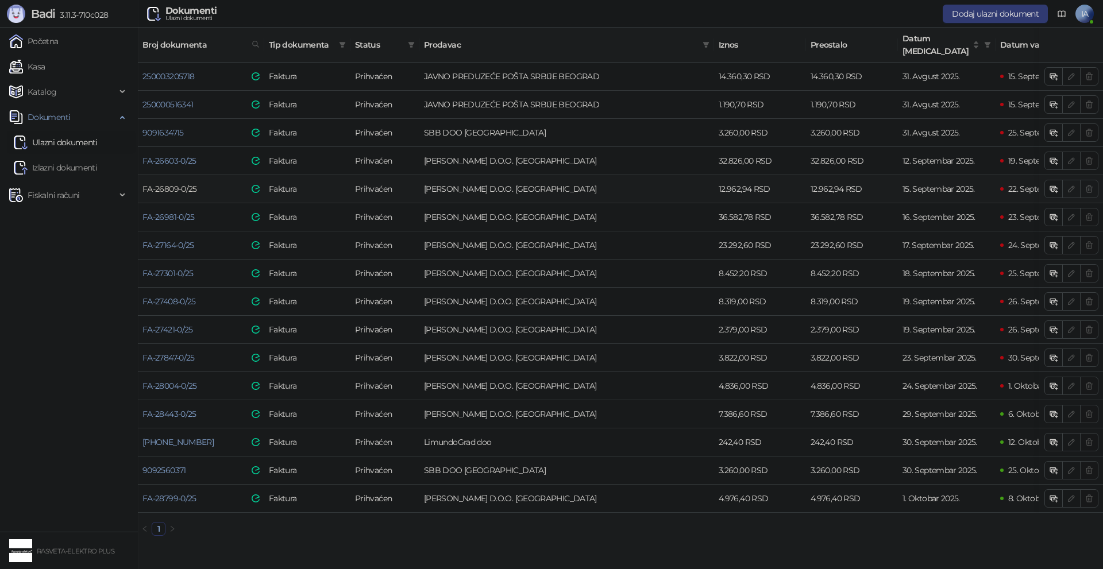
click at [176, 184] on link "FA-26809-0/25" at bounding box center [169, 189] width 55 height 10
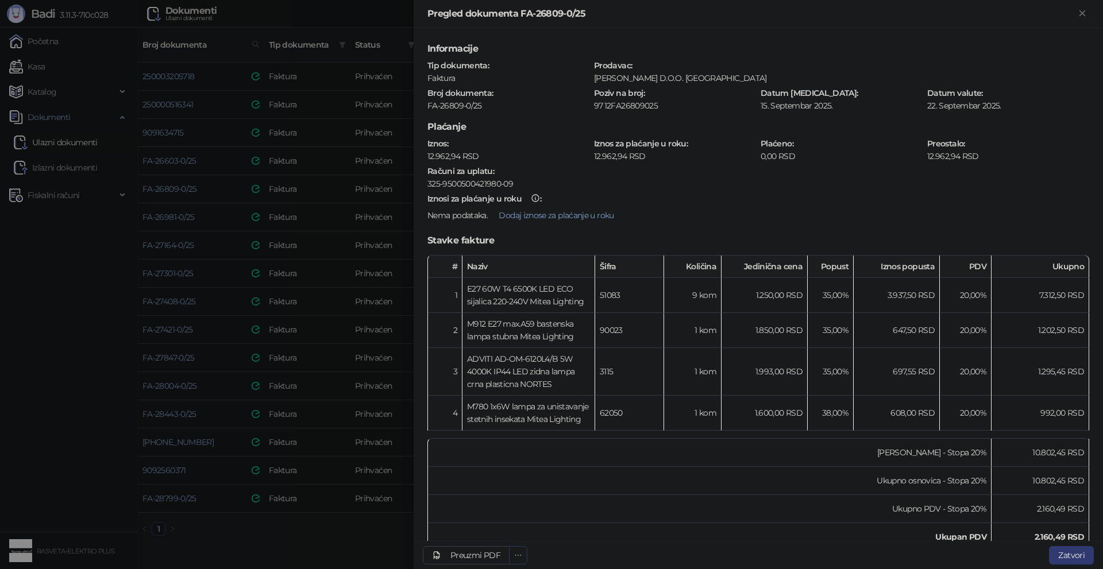
click at [519, 550] on span "button" at bounding box center [518, 555] width 8 height 10
click at [501, 523] on li "Preuzmi prilog 20250915_FA-26809-0-25.pdf" at bounding box center [429, 532] width 189 height 18
click at [252, 476] on div at bounding box center [551, 284] width 1103 height 569
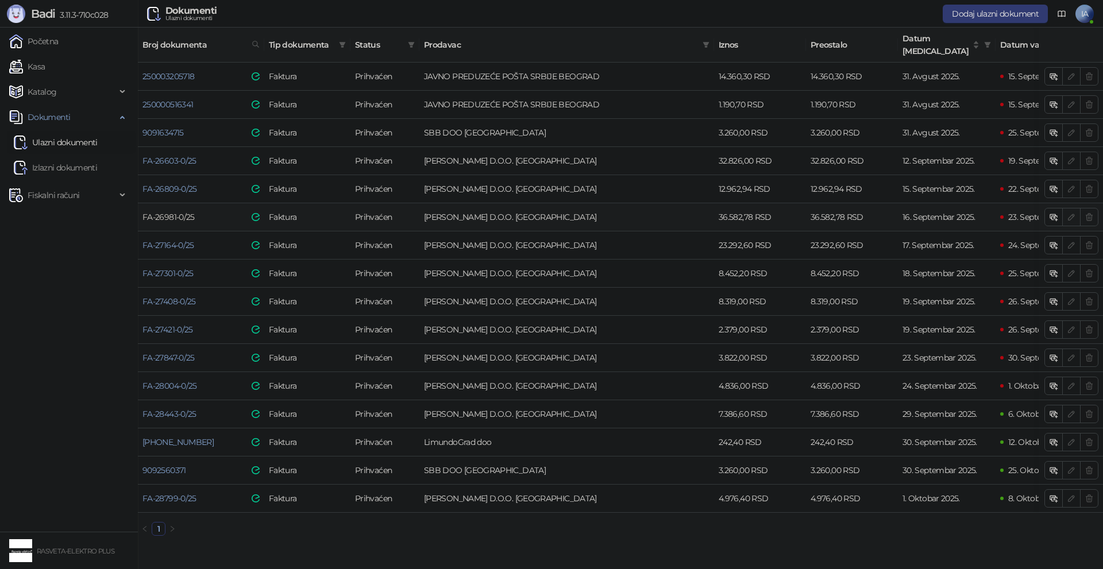
click at [161, 212] on link "FA-26981-0/25" at bounding box center [168, 217] width 52 height 10
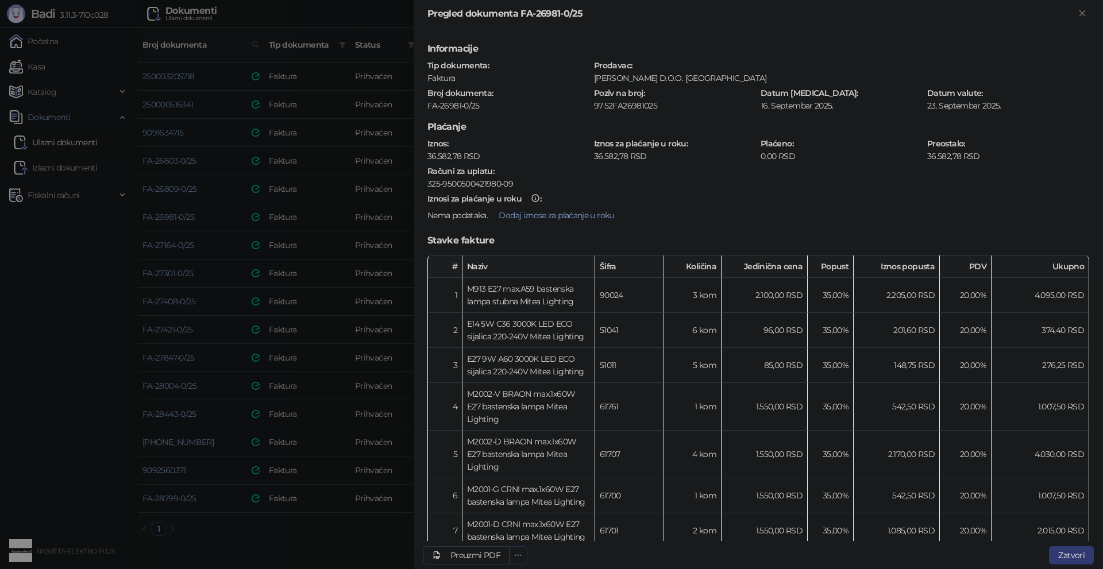
click at [523, 557] on button "button" at bounding box center [518, 555] width 18 height 18
click at [515, 536] on span "Preuzmi prilog 20250916_FA-26981-0-25.pdf" at bounding box center [437, 532] width 161 height 13
click at [253, 528] on div at bounding box center [551, 284] width 1103 height 569
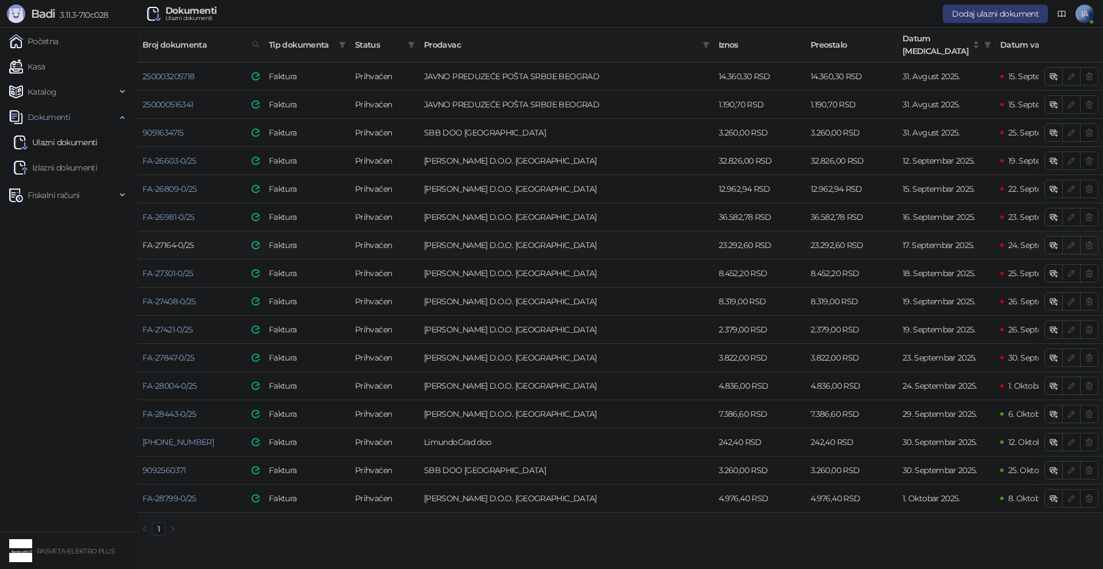
click at [165, 240] on link "FA-27164-0/25" at bounding box center [168, 245] width 52 height 10
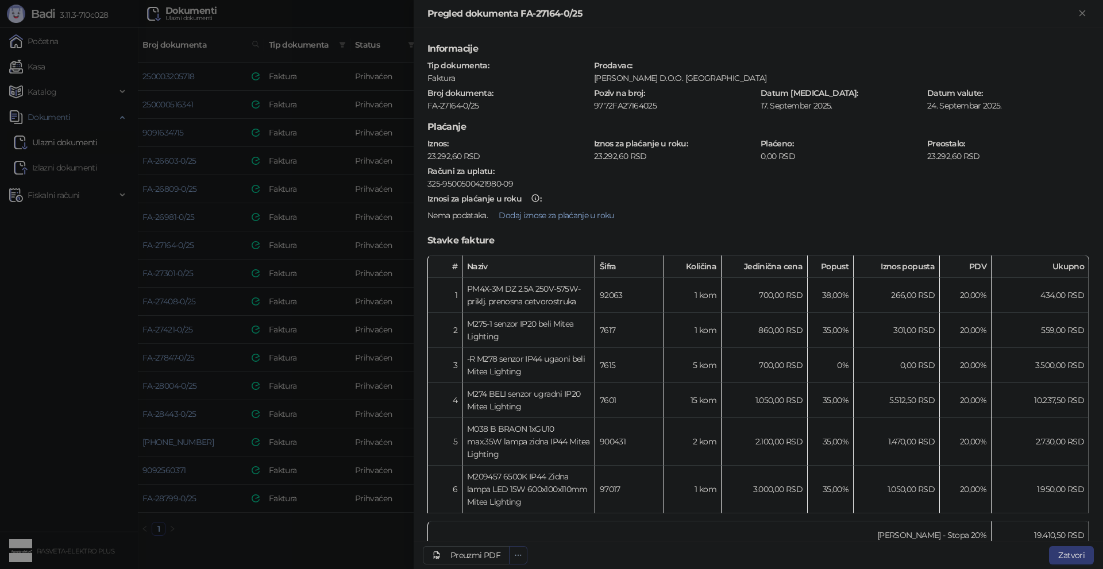
click at [520, 557] on icon "ellipsis" at bounding box center [518, 555] width 8 height 8
click at [471, 536] on span "Preuzmi prilog 20250917_FA-27164-0-25.pdf" at bounding box center [438, 532] width 160 height 13
click at [329, 535] on div at bounding box center [551, 284] width 1103 height 569
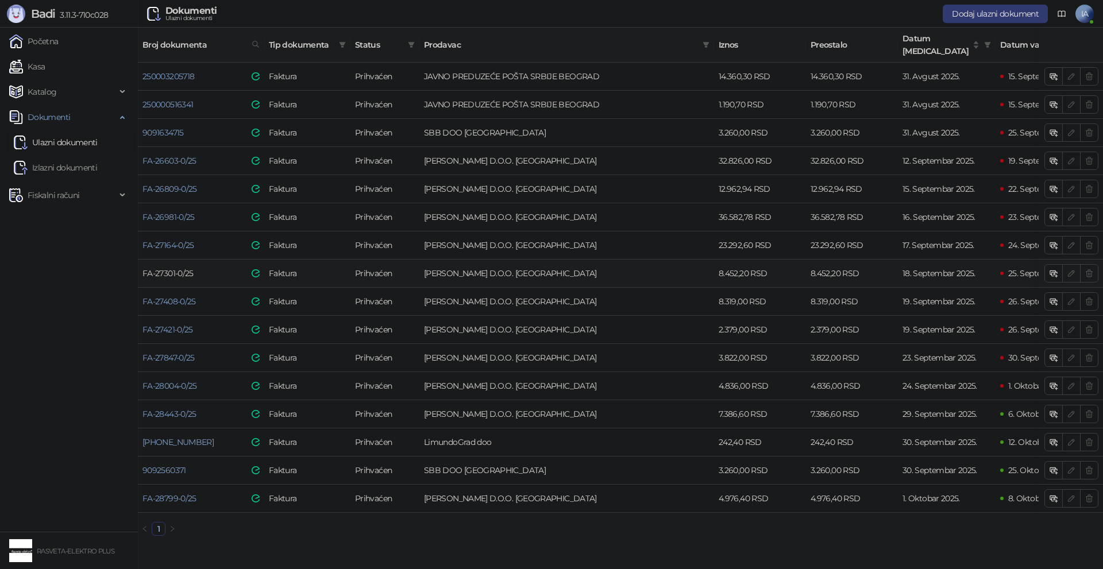
click at [193, 268] on link "FA-27301-0/25" at bounding box center [167, 273] width 51 height 10
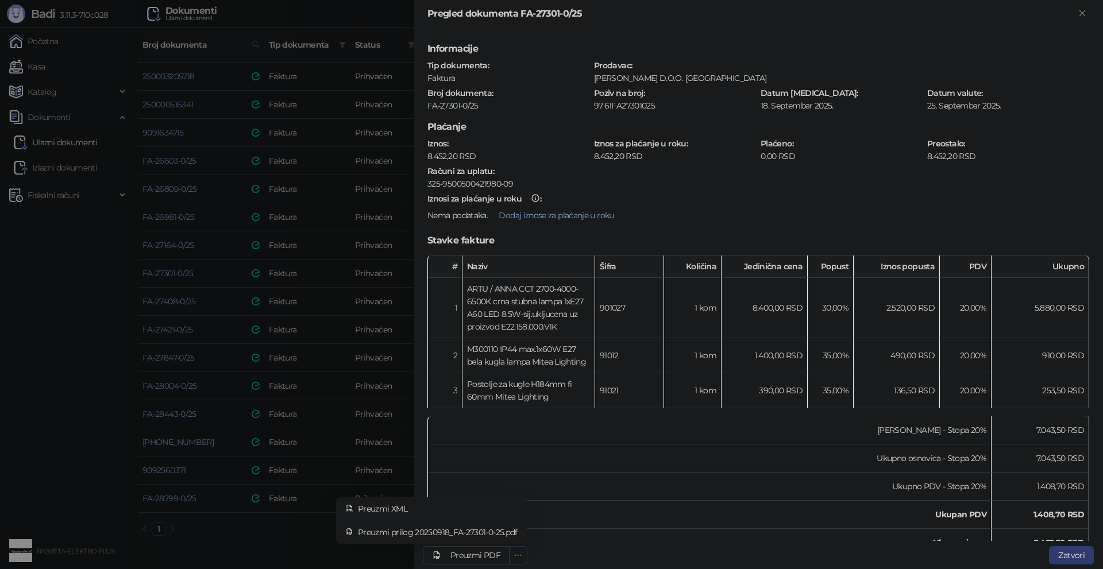
click at [523, 558] on button "button" at bounding box center [518, 555] width 18 height 18
click at [511, 534] on span "Preuzmi prilog 20250918_FA-27301-0-25.pdf" at bounding box center [438, 532] width 160 height 13
click at [322, 538] on div at bounding box center [551, 284] width 1103 height 569
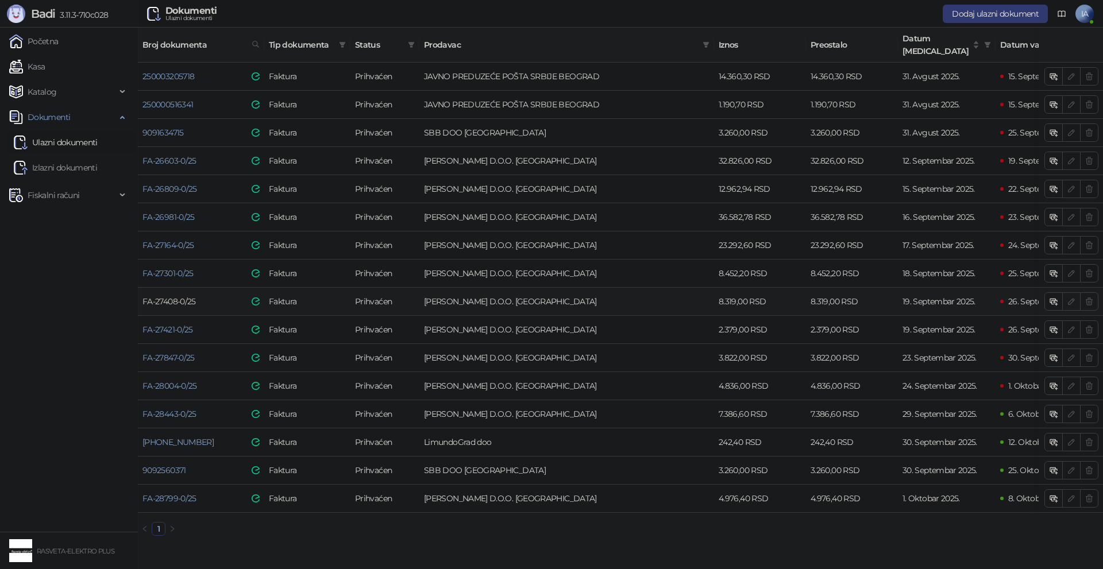
click at [174, 296] on link "FA-27408-0/25" at bounding box center [168, 301] width 53 height 10
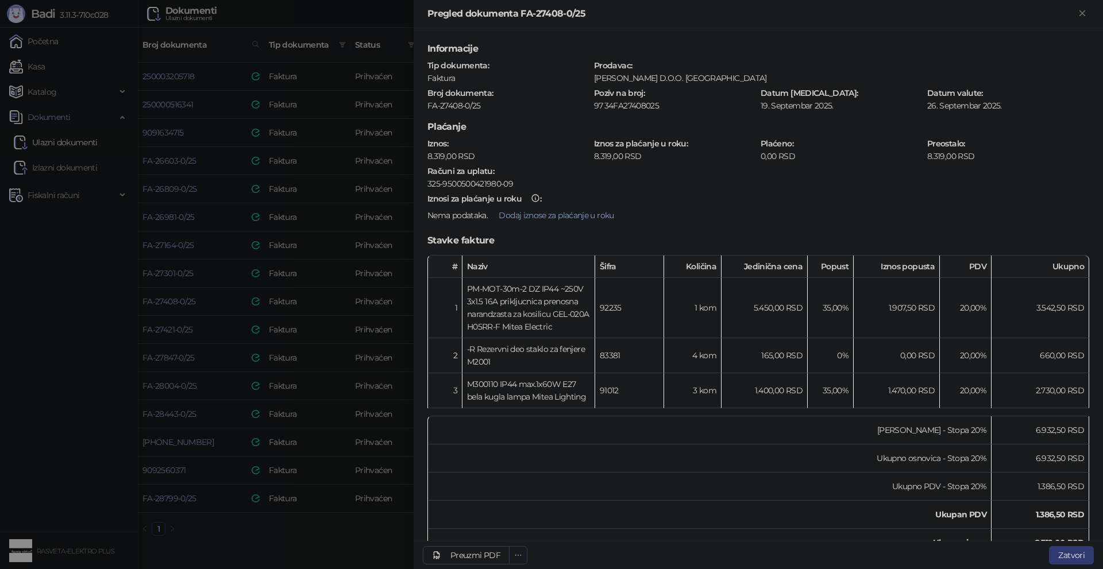
click at [519, 553] on icon "ellipsis" at bounding box center [518, 555] width 8 height 8
click at [504, 530] on span "Preuzmi prilog 20250919_FA-27408-0-25.pdf" at bounding box center [437, 532] width 162 height 13
click at [299, 555] on div at bounding box center [551, 284] width 1103 height 569
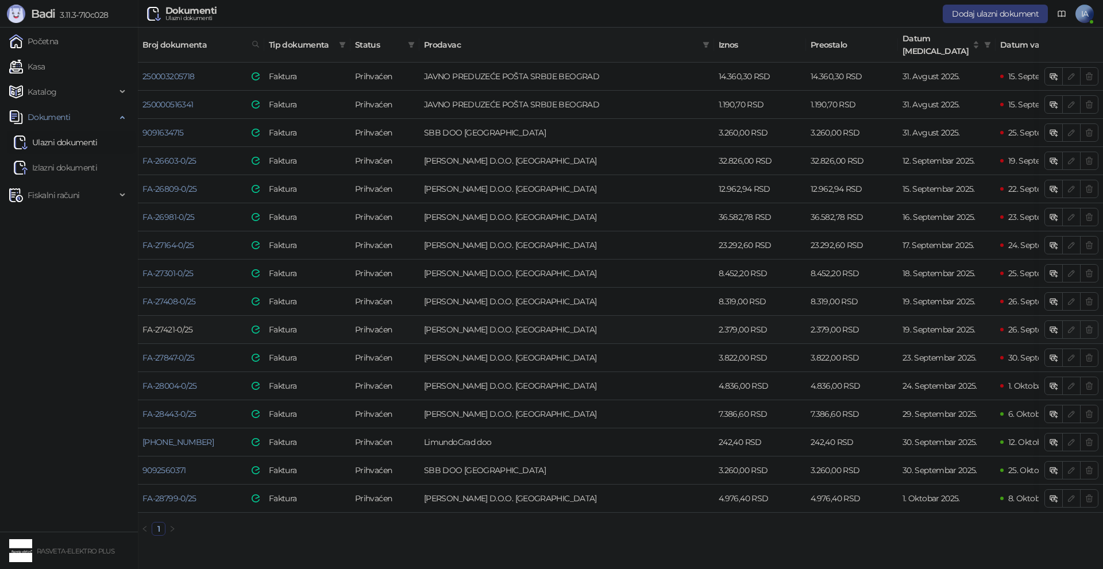
click at [176, 325] on link "FA-27421-0/25" at bounding box center [167, 330] width 51 height 10
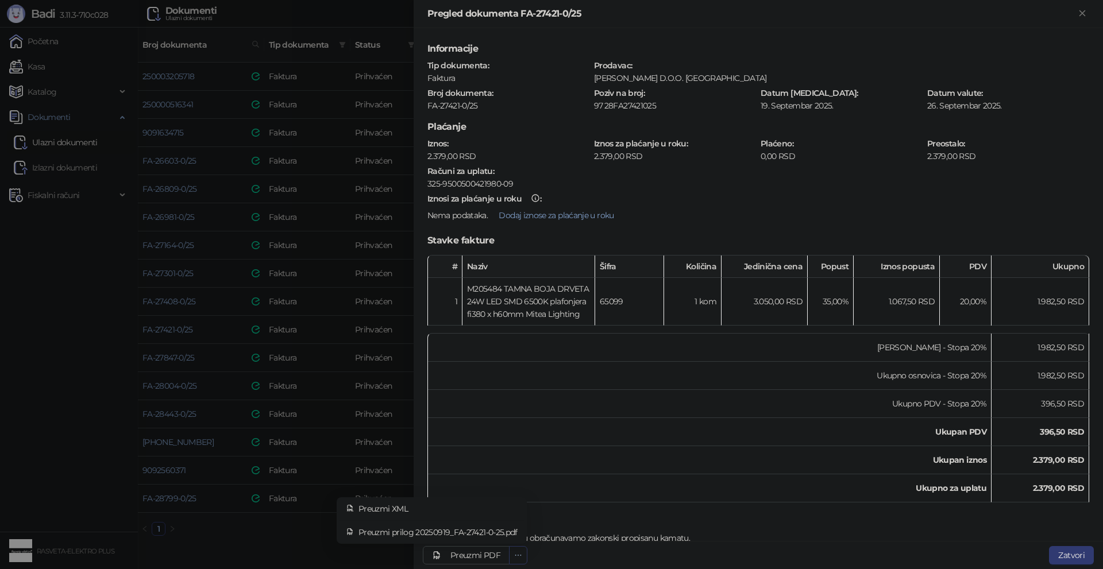
click at [526, 560] on button "button" at bounding box center [518, 555] width 18 height 18
click at [508, 527] on span "Preuzmi prilog 20250919_FA-27421-0-25.pdf" at bounding box center [437, 532] width 159 height 13
click at [294, 535] on div at bounding box center [551, 284] width 1103 height 569
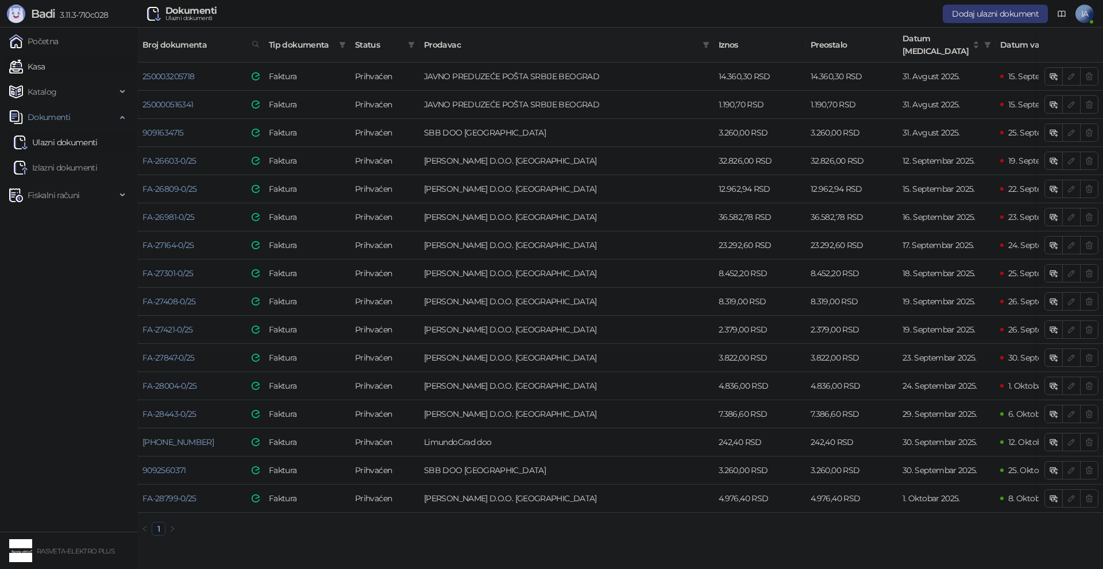
click at [37, 57] on link "Kasa" at bounding box center [27, 66] width 36 height 23
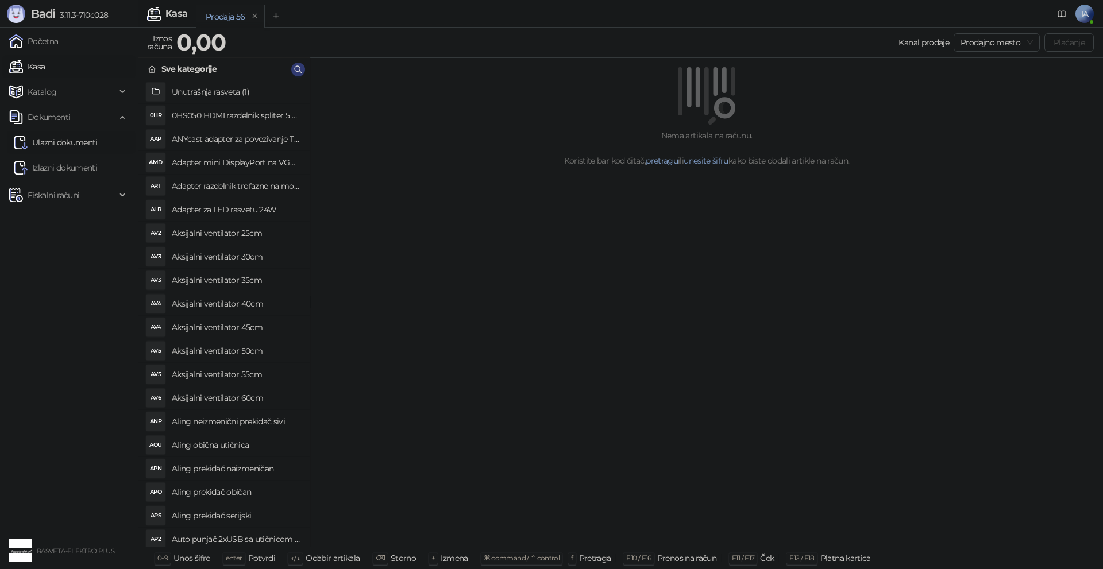
click at [61, 145] on link "Ulazni dokumenti" at bounding box center [56, 142] width 84 height 23
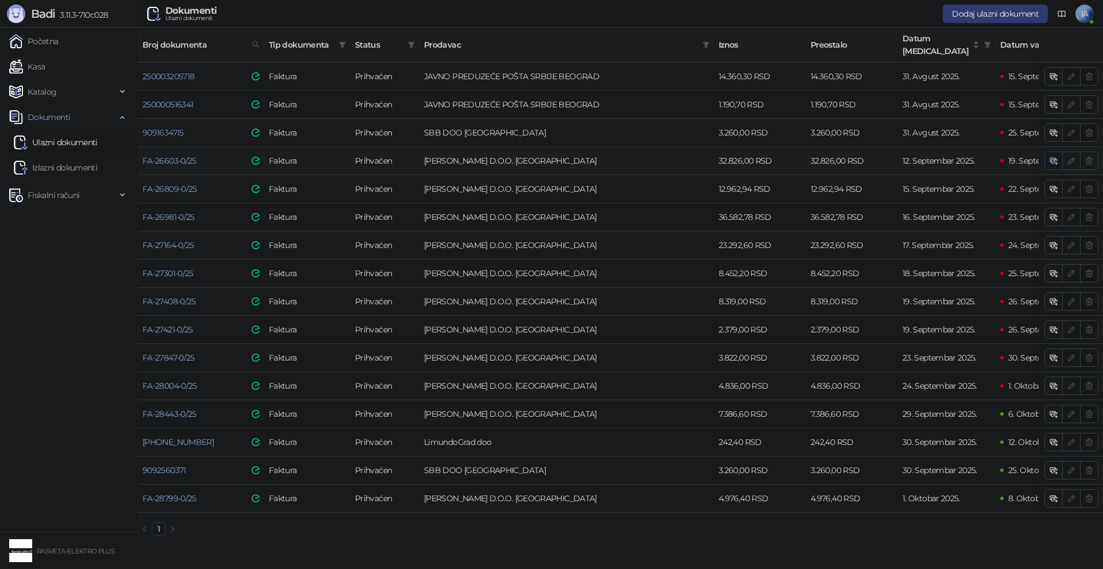
click at [1052, 156] on icon "button" at bounding box center [1053, 160] width 9 height 9
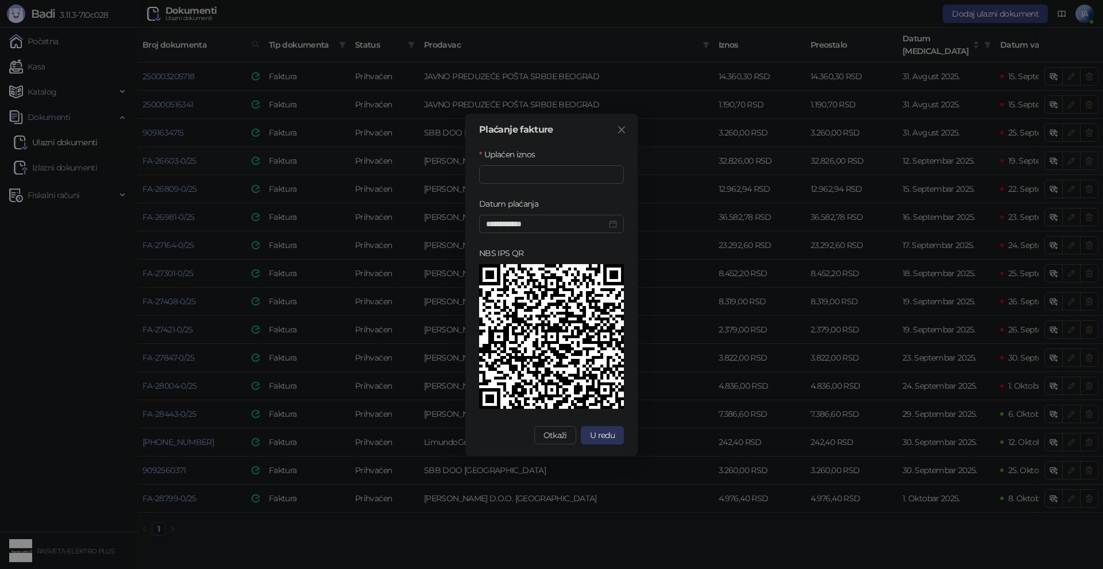
click at [600, 433] on span "U redu" at bounding box center [602, 435] width 25 height 10
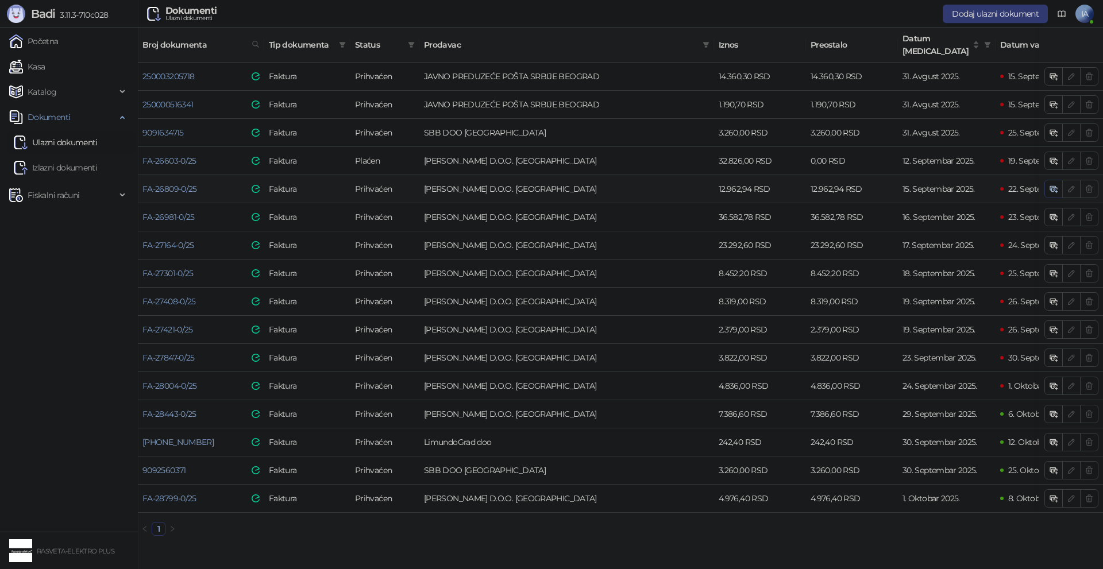
click at [1052, 180] on button "button" at bounding box center [1053, 189] width 18 height 18
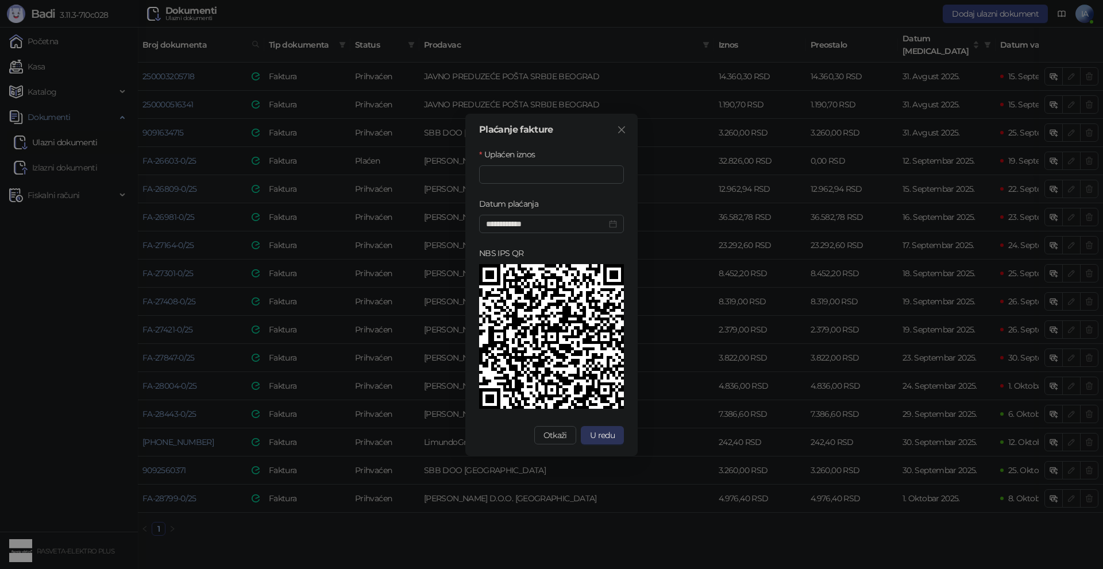
click at [600, 440] on span "U redu" at bounding box center [602, 435] width 25 height 10
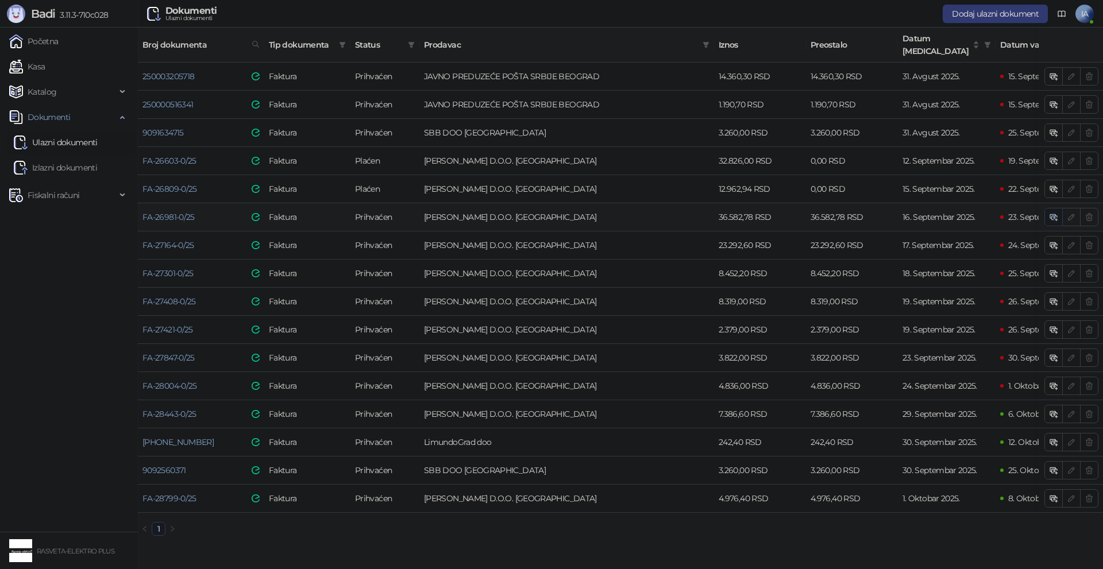
click at [1049, 213] on icon "button" at bounding box center [1053, 217] width 9 height 9
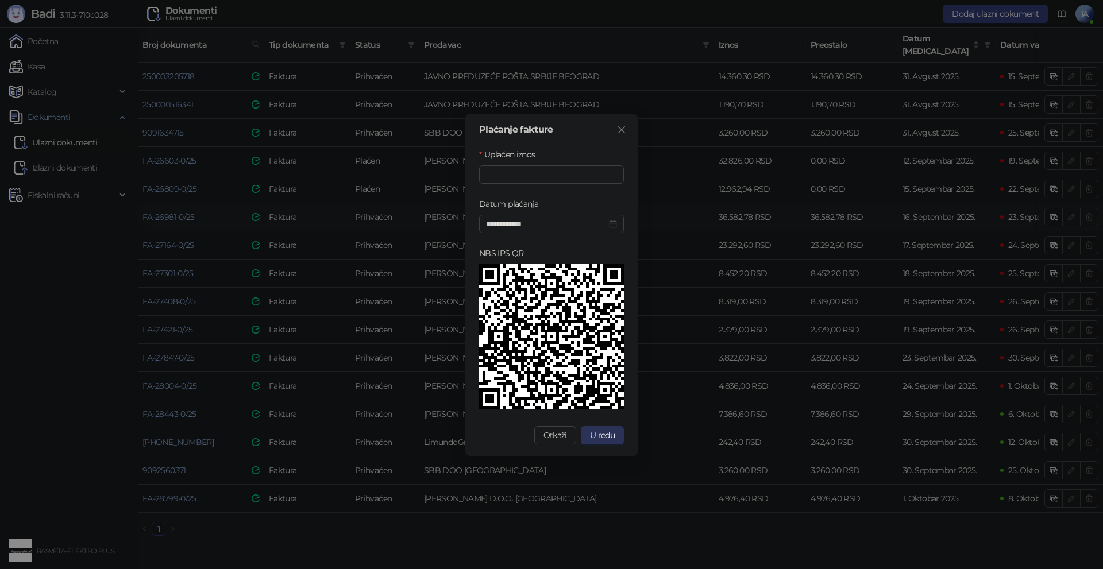
click at [604, 441] on button "U redu" at bounding box center [602, 435] width 43 height 18
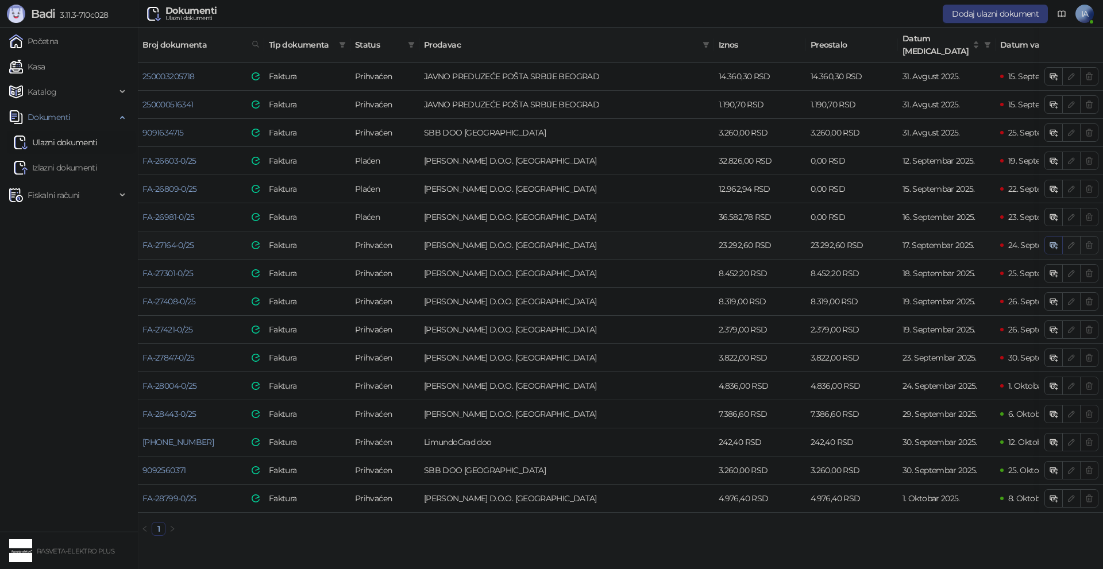
click at [1053, 241] on icon "button" at bounding box center [1053, 245] width 9 height 9
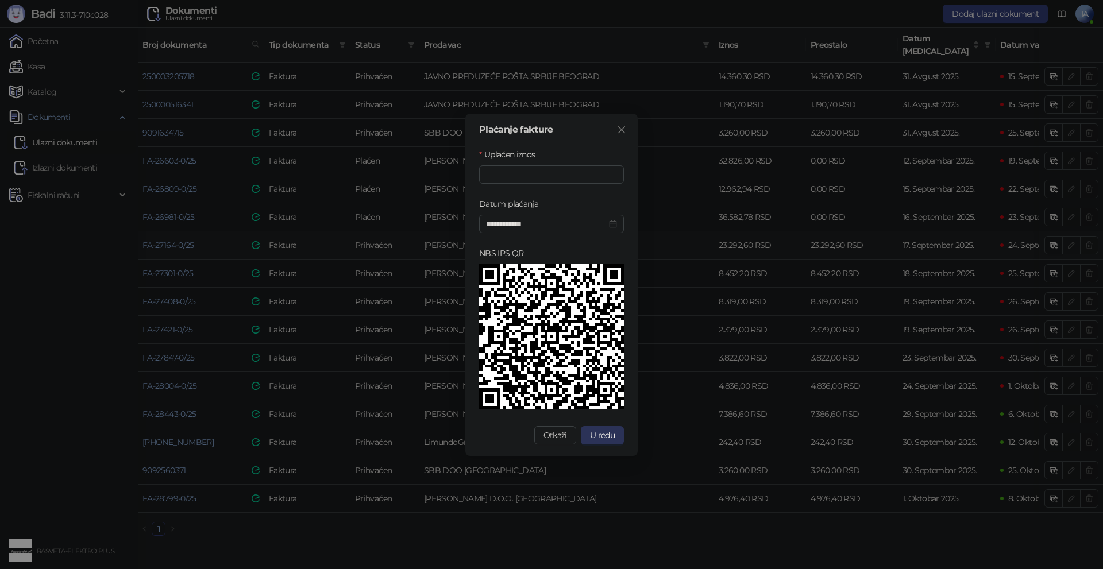
click at [611, 437] on span "U redu" at bounding box center [602, 435] width 25 height 10
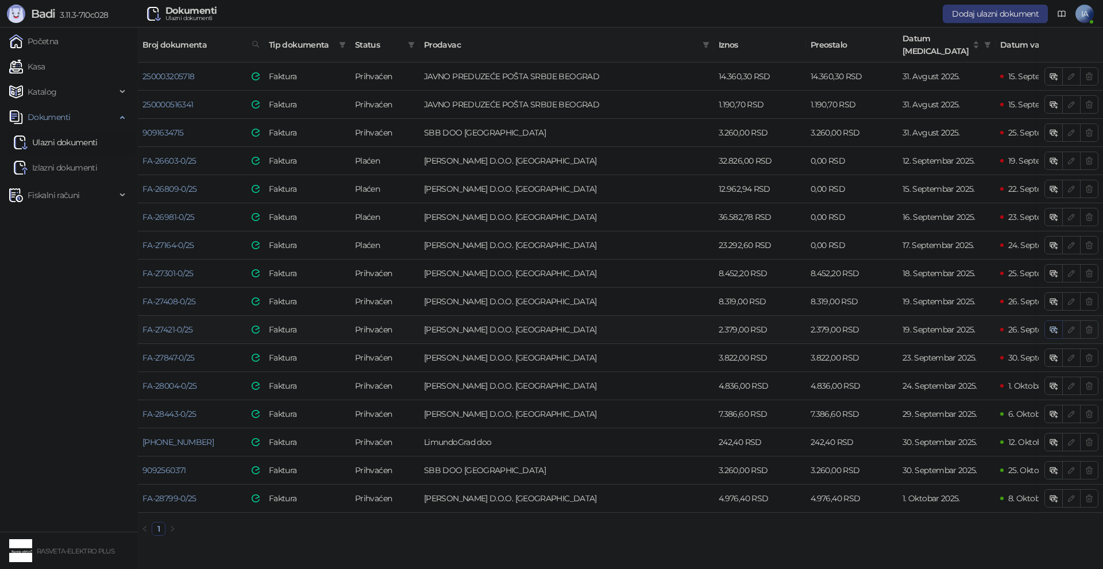
click at [1048, 321] on button "button" at bounding box center [1053, 330] width 18 height 18
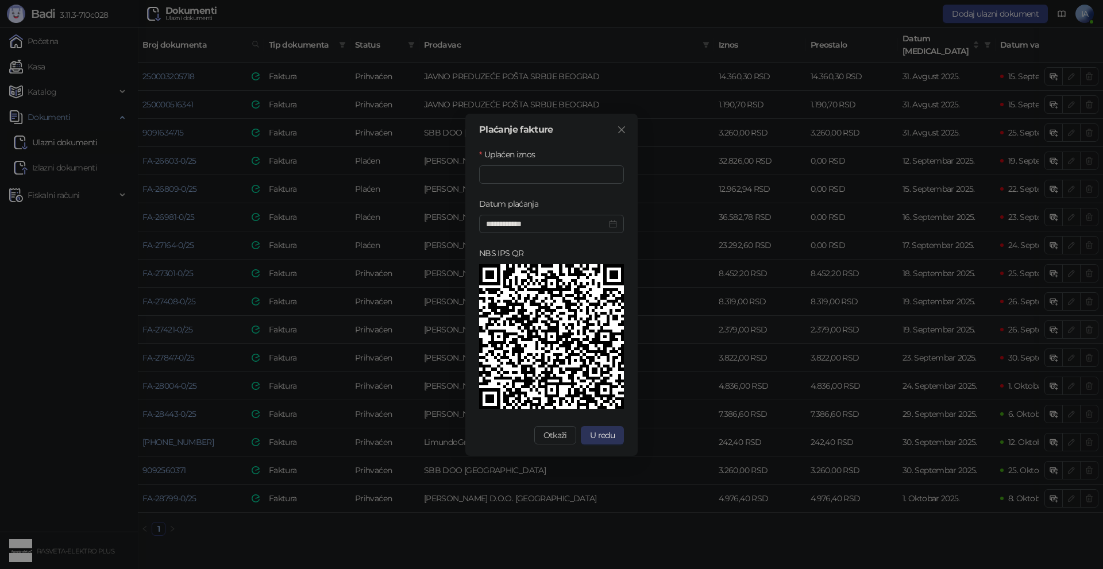
click at [608, 435] on span "U redu" at bounding box center [602, 435] width 25 height 10
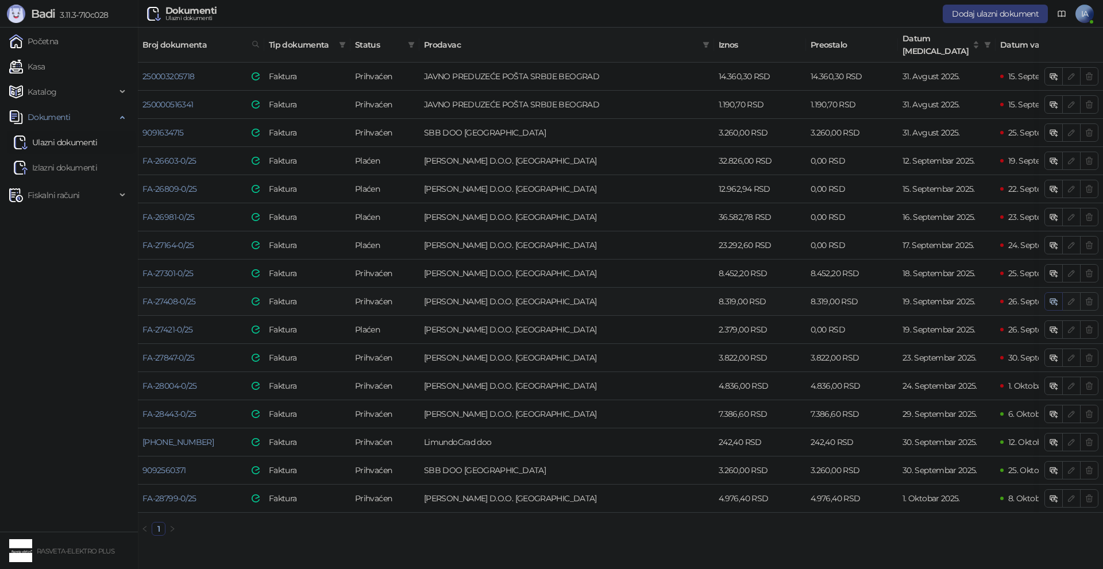
click at [1051, 297] on icon "button" at bounding box center [1053, 301] width 9 height 9
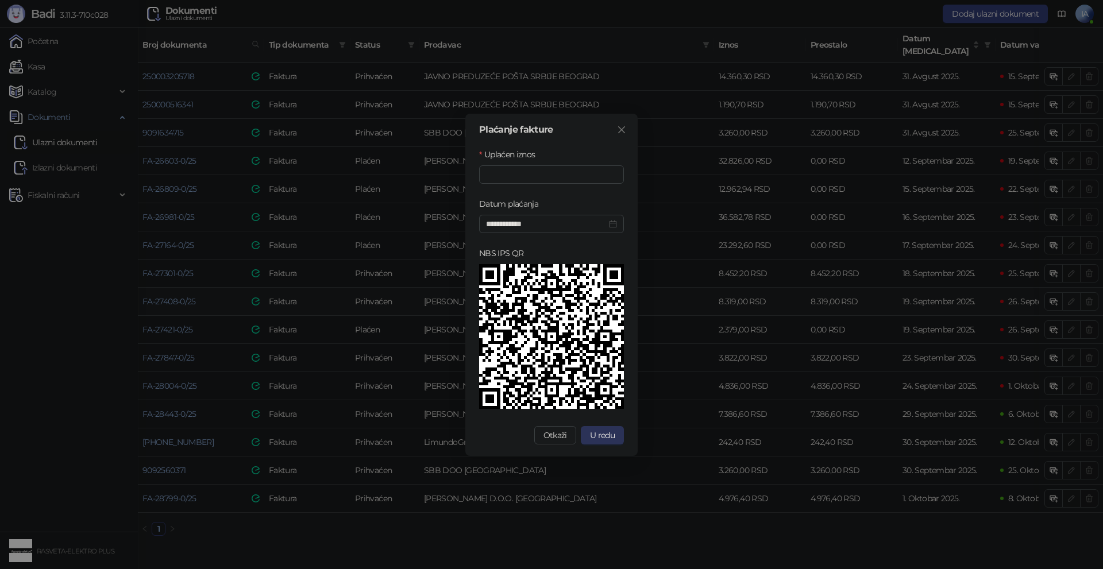
click at [604, 435] on span "U redu" at bounding box center [602, 435] width 25 height 10
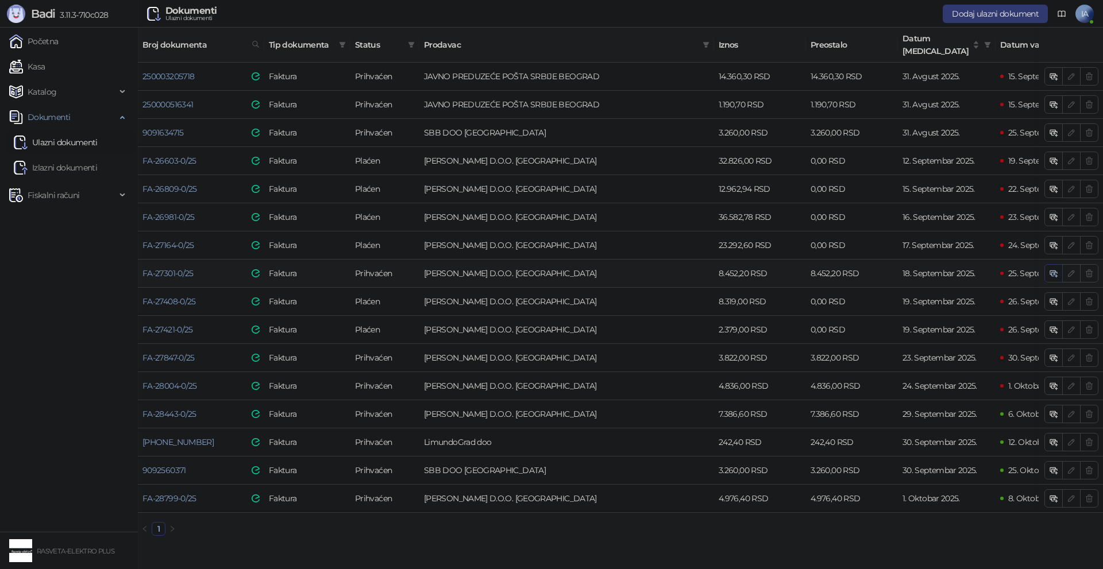
click at [1056, 269] on icon "button" at bounding box center [1053, 273] width 9 height 9
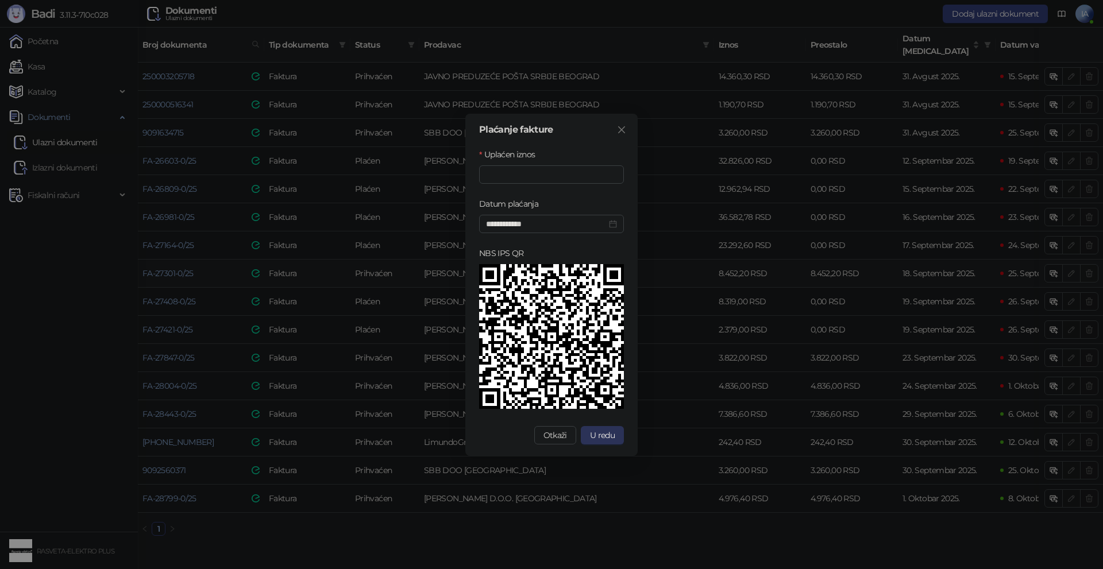
click at [597, 433] on span "U redu" at bounding box center [602, 435] width 25 height 10
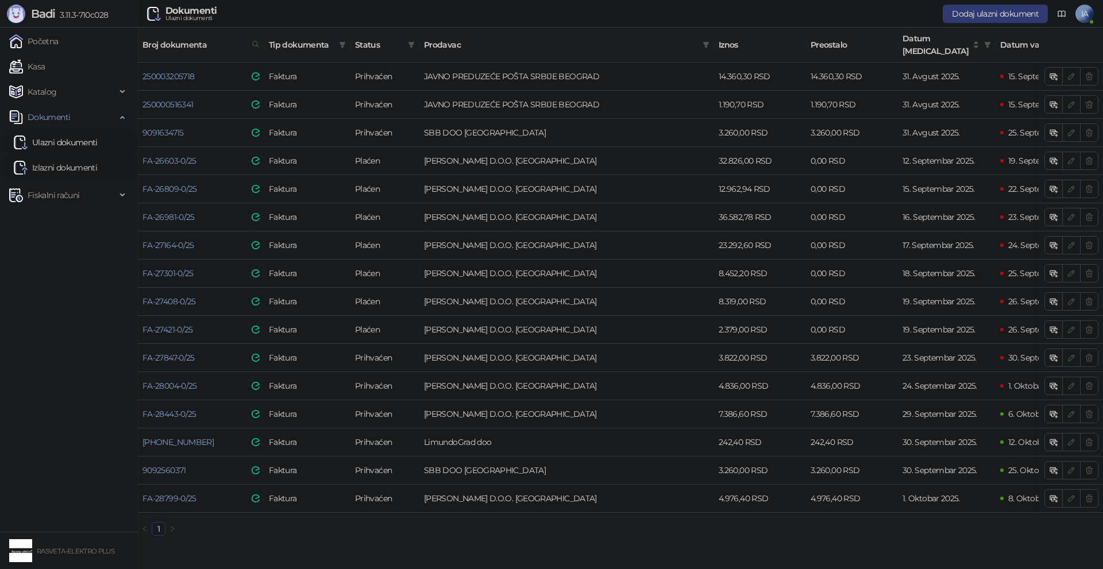
click at [53, 163] on link "Izlazni dokumenti" at bounding box center [55, 167] width 83 height 23
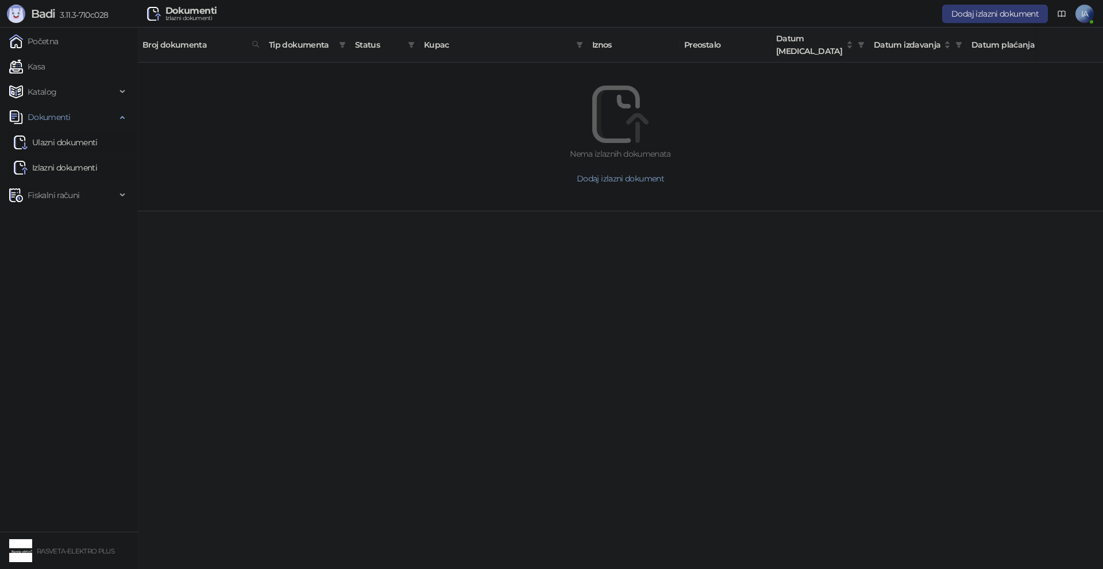
click at [62, 136] on link "Ulazni dokumenti" at bounding box center [56, 142] width 84 height 23
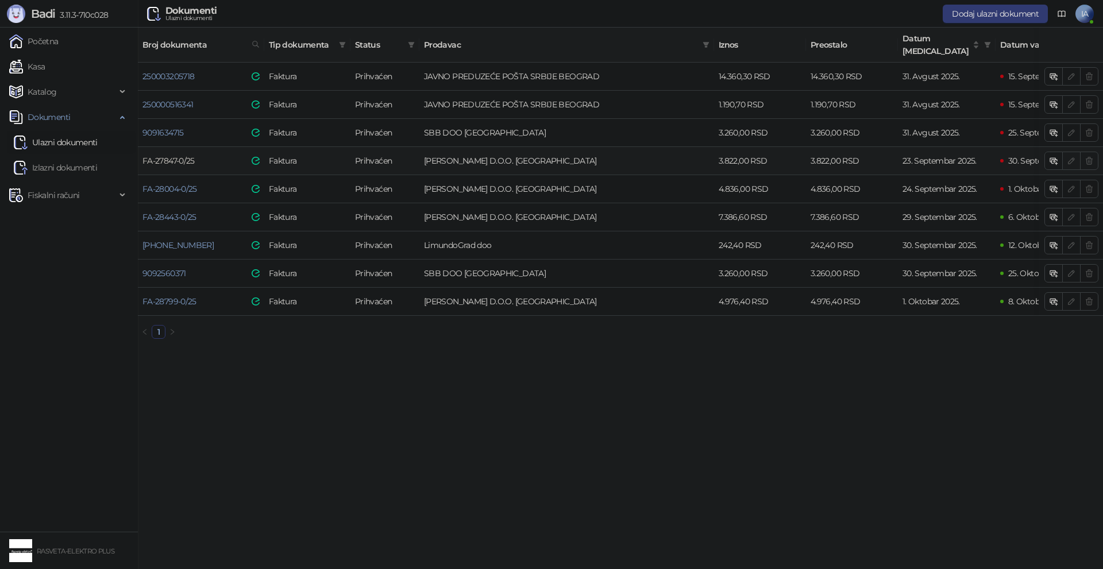
click at [171, 156] on link "FA-27847-0/25" at bounding box center [168, 161] width 52 height 10
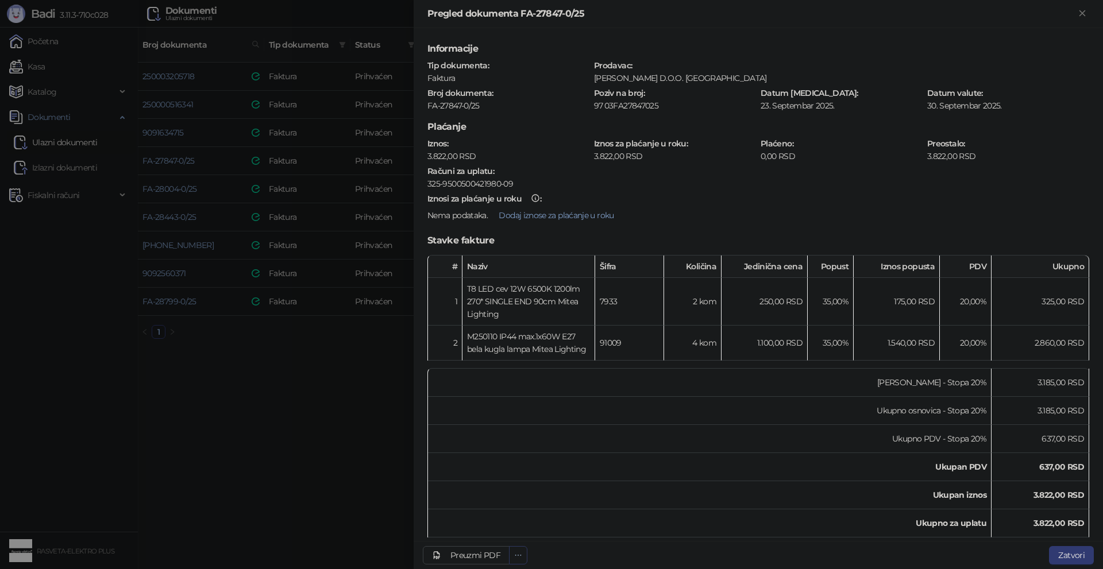
click at [521, 557] on icon "ellipsis" at bounding box center [518, 555] width 8 height 8
click at [512, 531] on span "Preuzmi prilog 20250923_FA-27847-0-25.pdf" at bounding box center [437, 532] width 162 height 13
click at [352, 466] on div at bounding box center [551, 284] width 1103 height 569
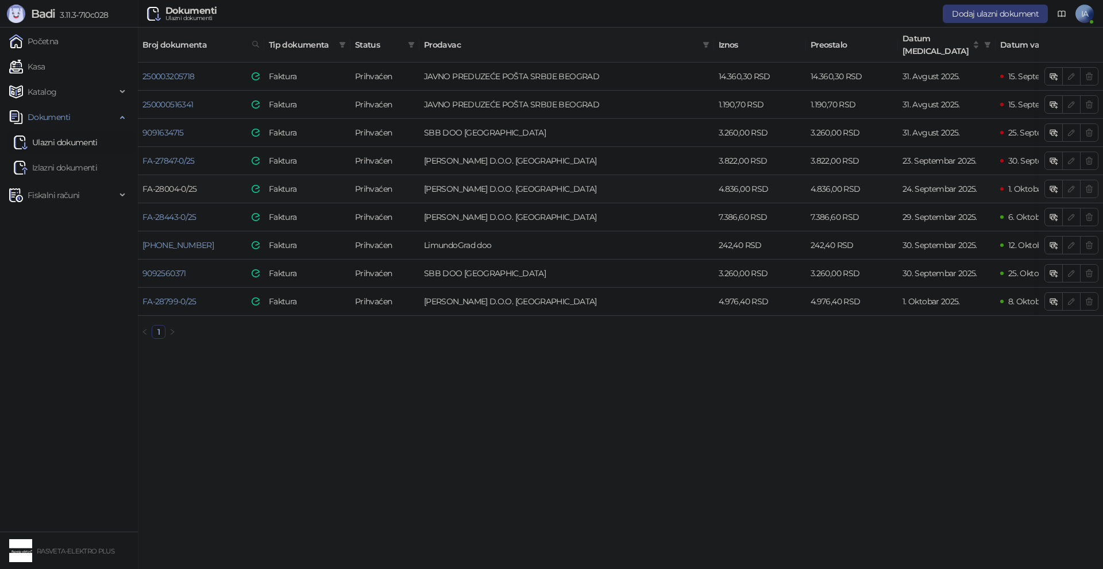
click at [176, 184] on link "FA-28004-0/25" at bounding box center [169, 189] width 55 height 10
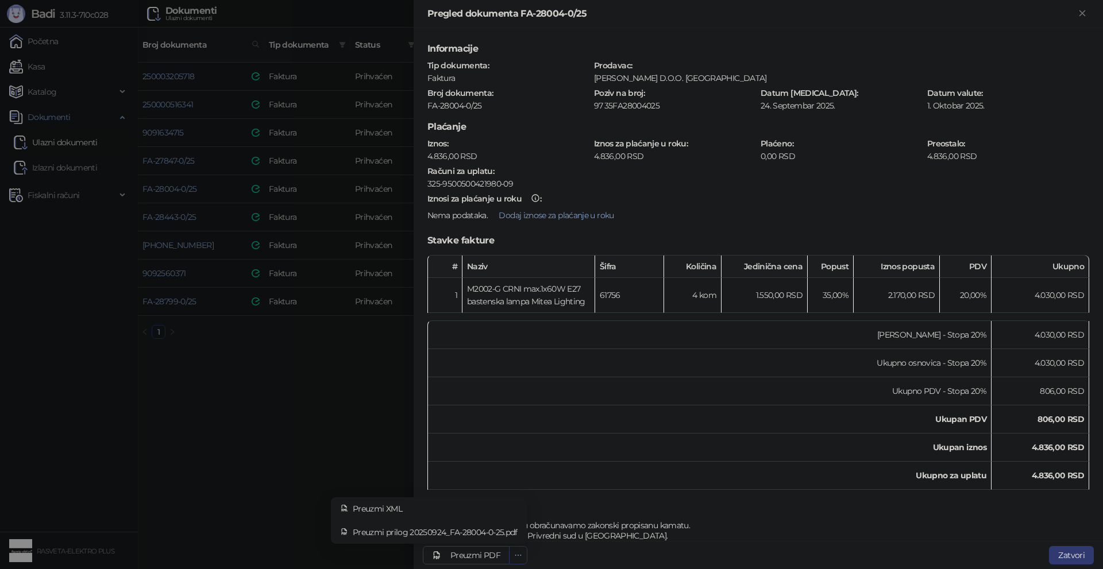
click at [516, 553] on icon "ellipsis" at bounding box center [518, 555] width 8 height 8
click at [501, 529] on span "Preuzmi prilog 20250924_FA-28004-0-25.pdf" at bounding box center [435, 532] width 165 height 13
click at [314, 406] on div at bounding box center [551, 284] width 1103 height 569
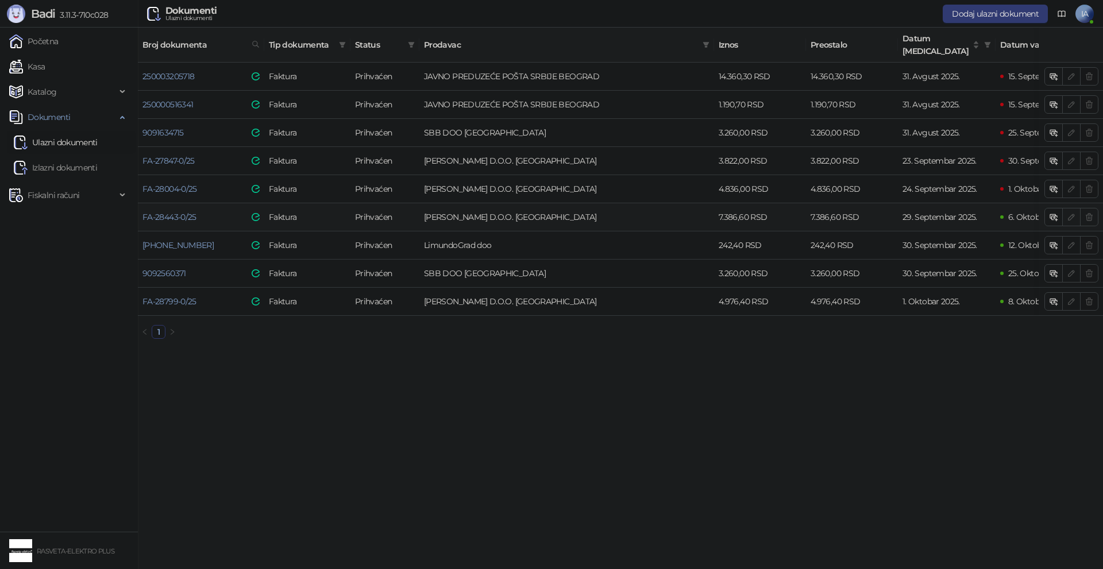
click at [171, 203] on td "FA-28443-0/25" at bounding box center [201, 217] width 126 height 28
click at [171, 212] on link "FA-28443-0/25" at bounding box center [169, 217] width 54 height 10
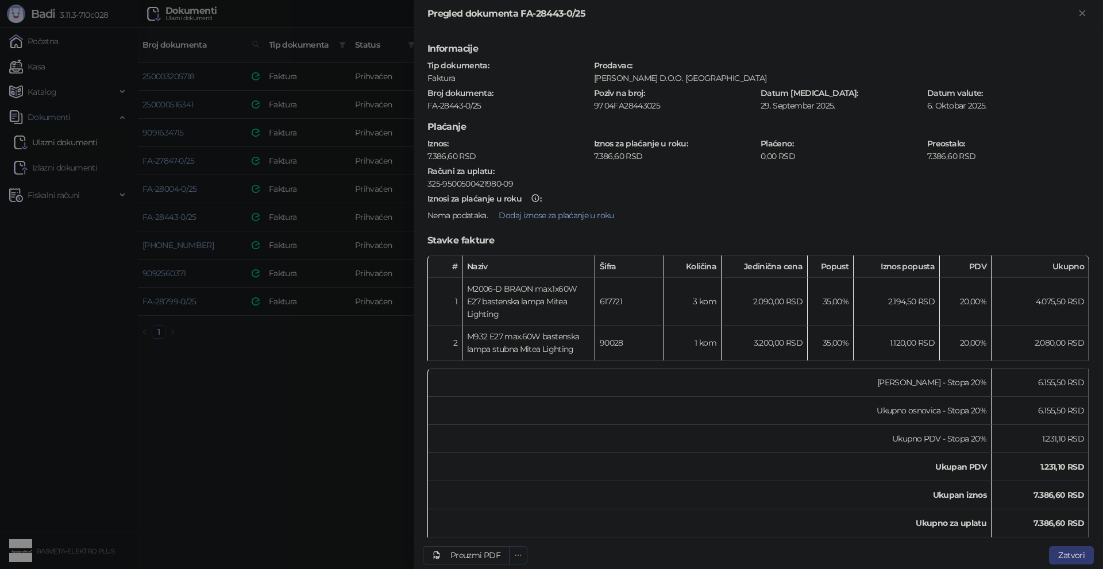
click at [516, 555] on icon "ellipsis" at bounding box center [518, 555] width 8 height 8
click at [500, 524] on li "Preuzmi prilog 20250929_FA-28443-0-25.pdf" at bounding box center [429, 532] width 191 height 18
click at [213, 453] on div at bounding box center [551, 284] width 1103 height 569
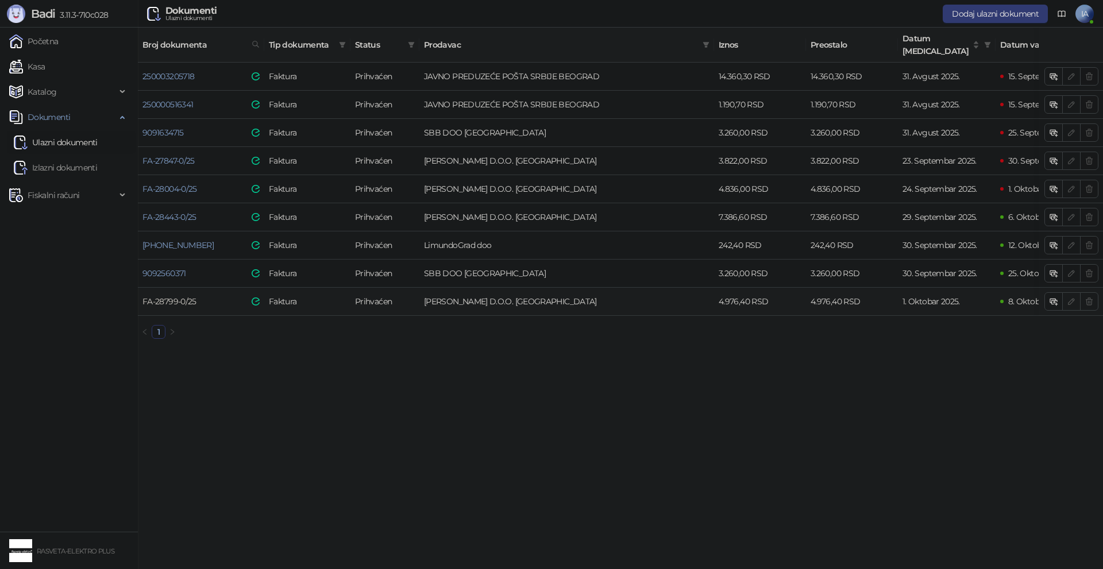
click at [186, 296] on link "FA-28799-0/25" at bounding box center [169, 301] width 54 height 10
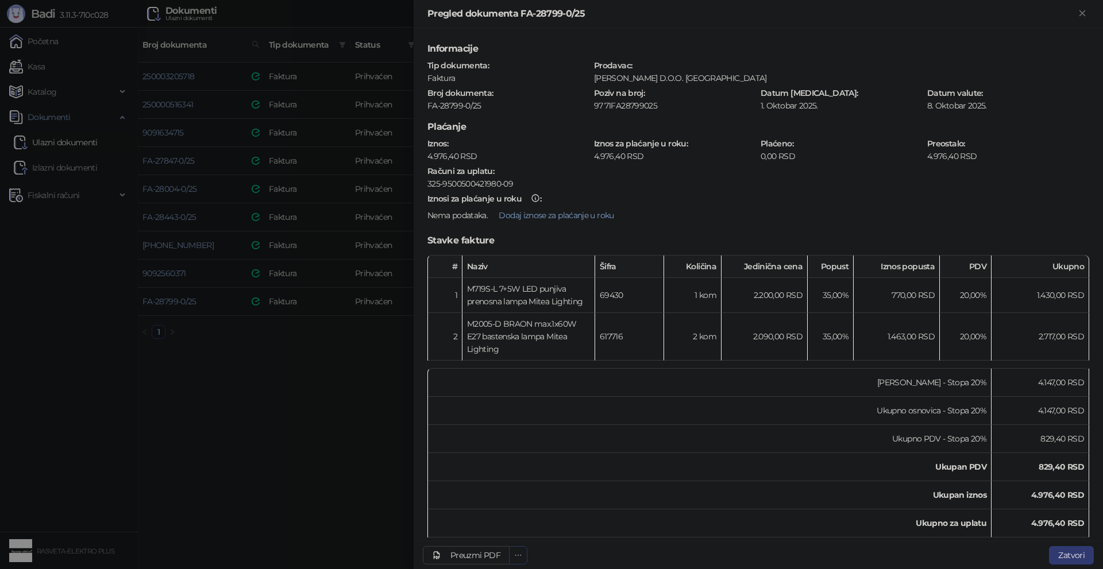
click at [519, 554] on icon "ellipsis" at bounding box center [518, 555] width 8 height 8
click at [511, 530] on span "Preuzmi prilog 20251001_FA-28799-0-25.pdf" at bounding box center [437, 532] width 160 height 13
click at [365, 377] on div at bounding box center [551, 284] width 1103 height 569
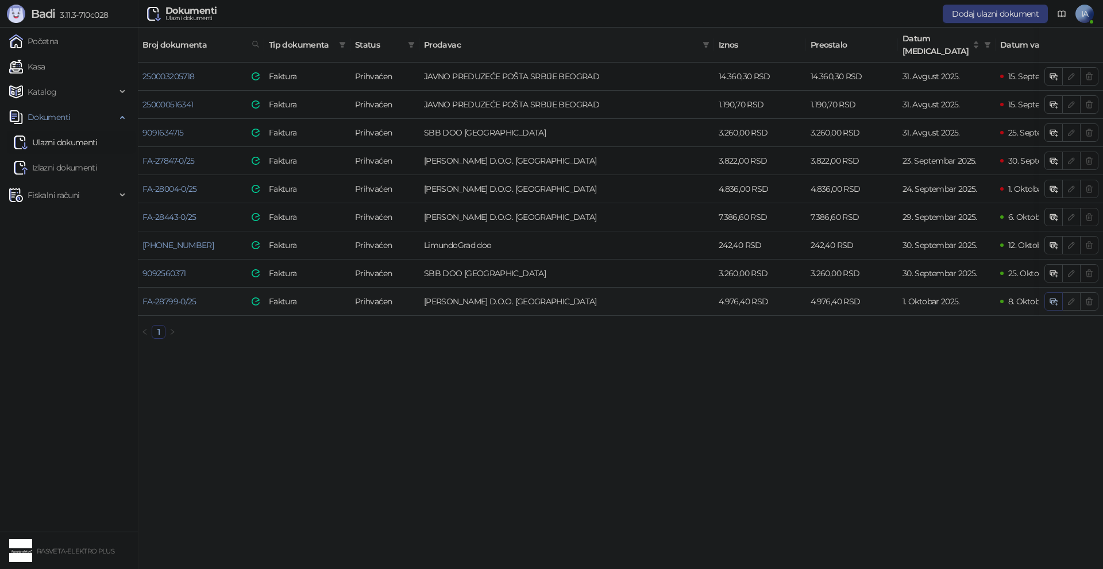
click at [1057, 300] on icon "button" at bounding box center [1054, 302] width 5 height 4
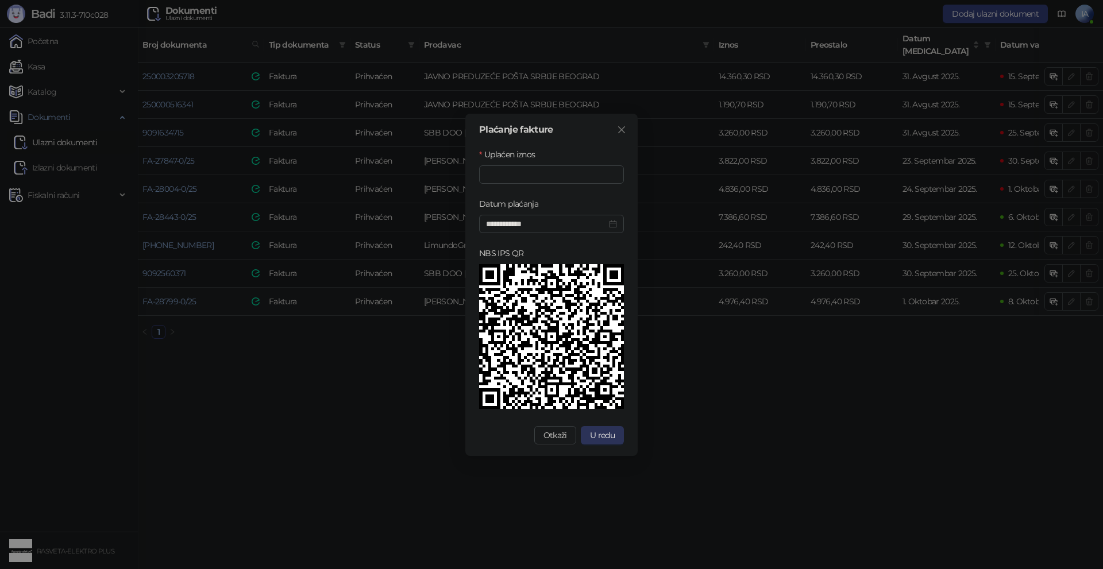
click at [609, 435] on span "U redu" at bounding box center [602, 435] width 25 height 10
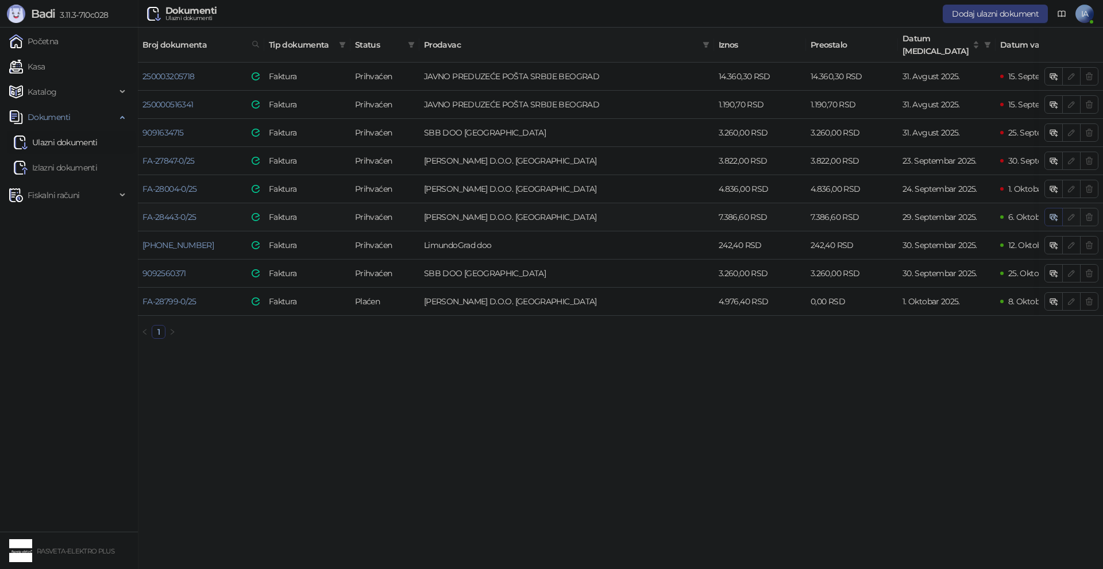
click at [1055, 217] on icon "button" at bounding box center [1055, 219] width 4 height 4
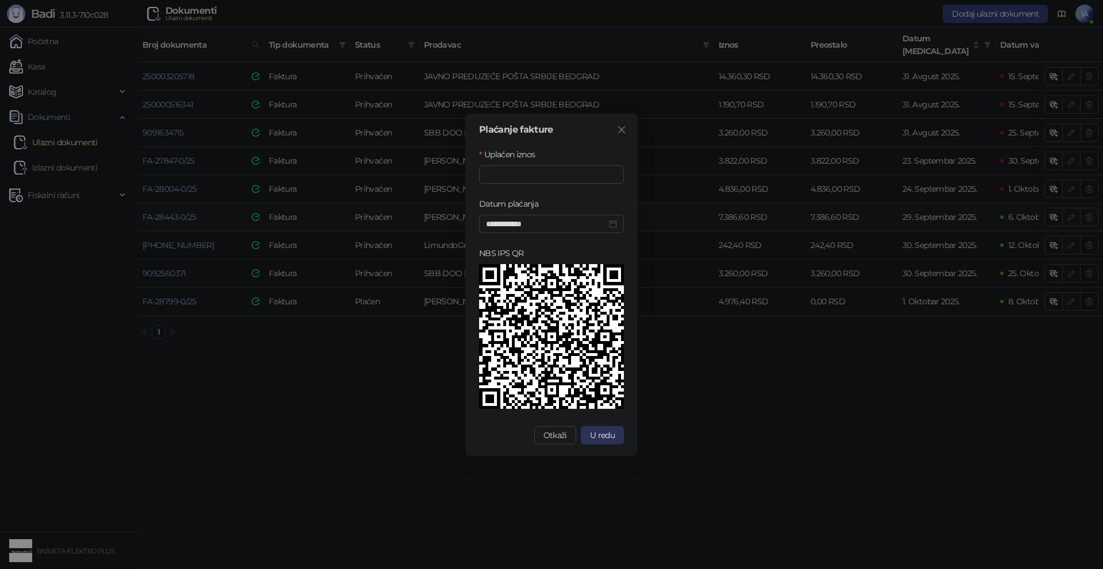
click at [608, 434] on span "U redu" at bounding box center [602, 435] width 25 height 10
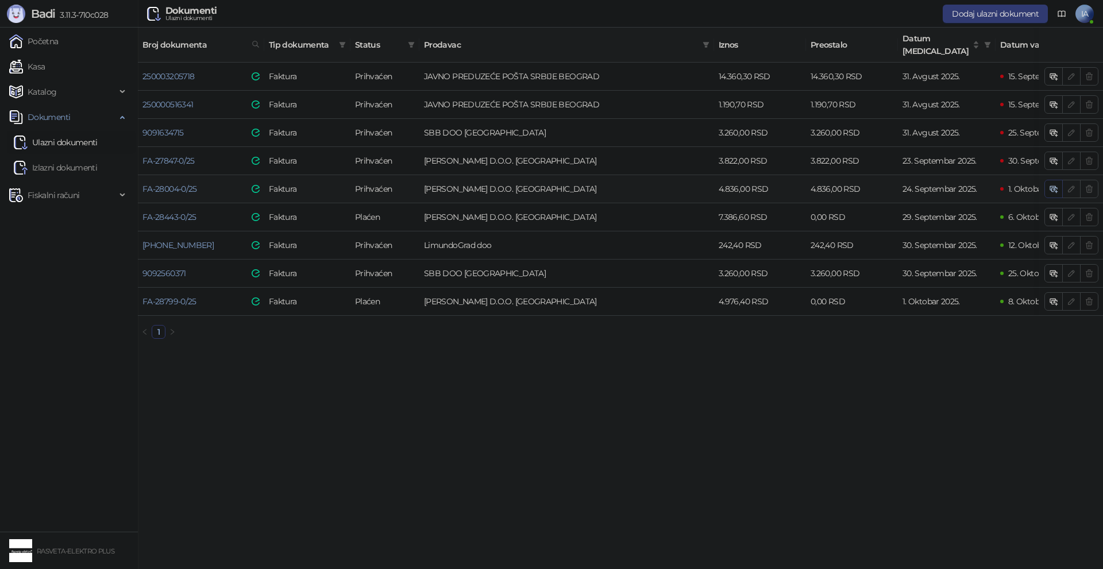
click at [1051, 184] on icon "button" at bounding box center [1053, 188] width 9 height 9
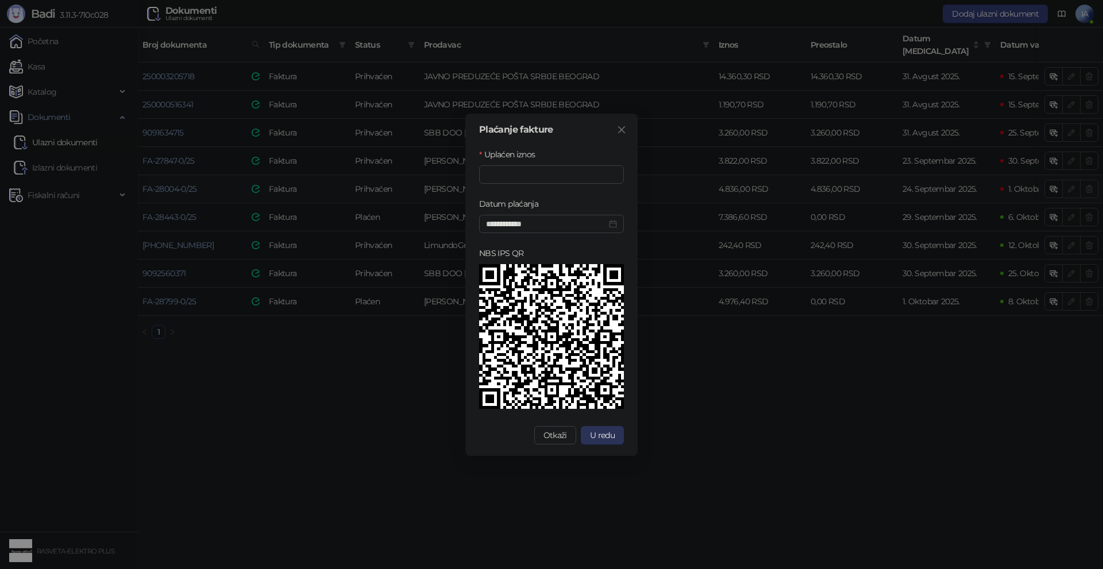
click at [600, 430] on span "U redu" at bounding box center [602, 435] width 25 height 10
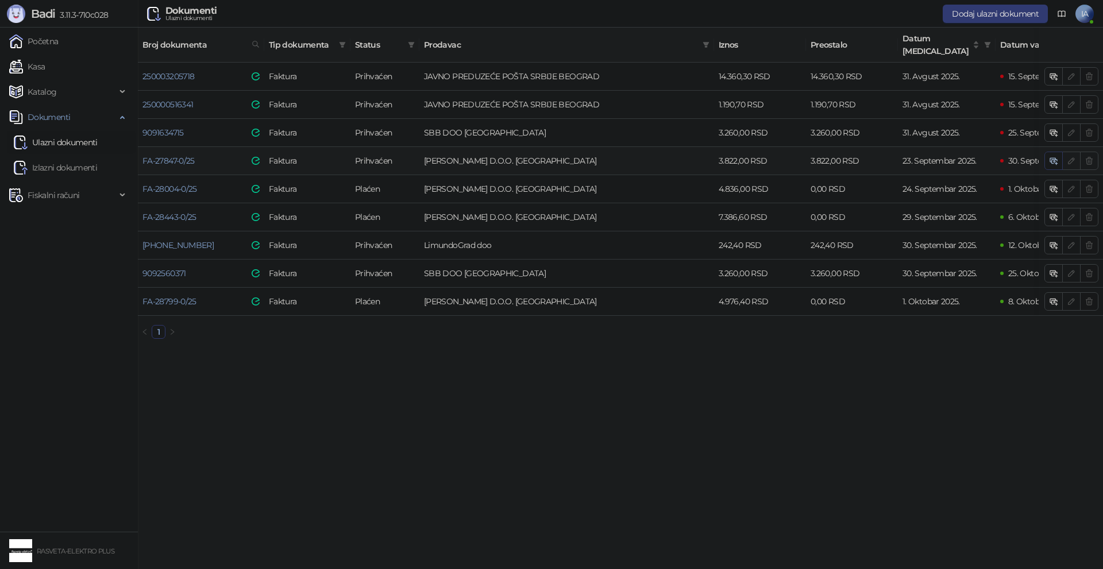
click at [1052, 158] on icon "button" at bounding box center [1052, 160] width 5 height 4
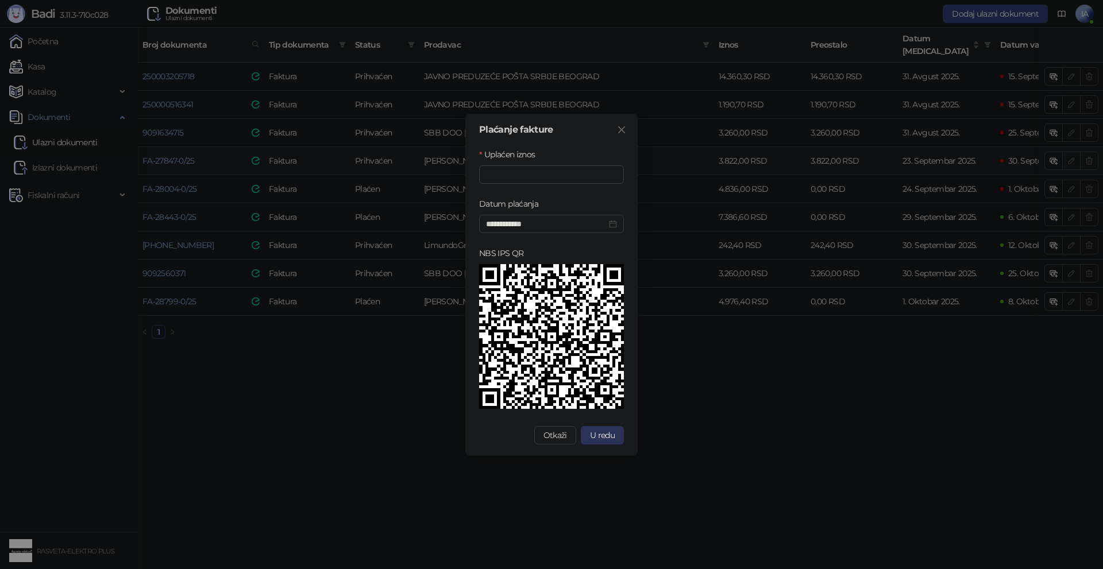
click at [601, 427] on button "U redu" at bounding box center [602, 435] width 43 height 18
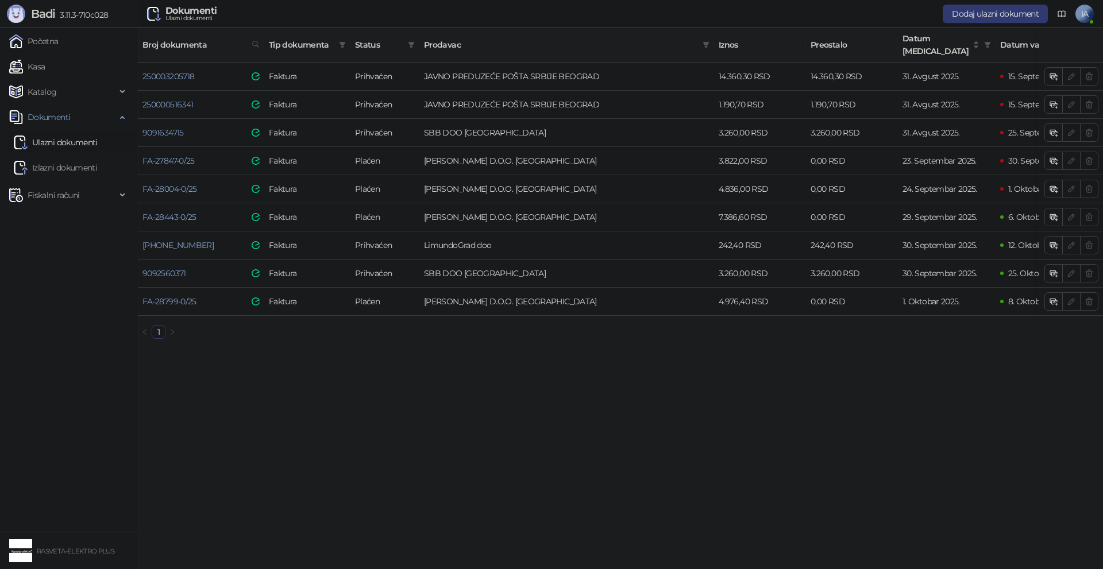
drag, startPoint x: 36, startPoint y: 164, endPoint x: 45, endPoint y: 150, distance: 17.0
click at [36, 164] on link "Izlazni dokumenti" at bounding box center [55, 167] width 83 height 23
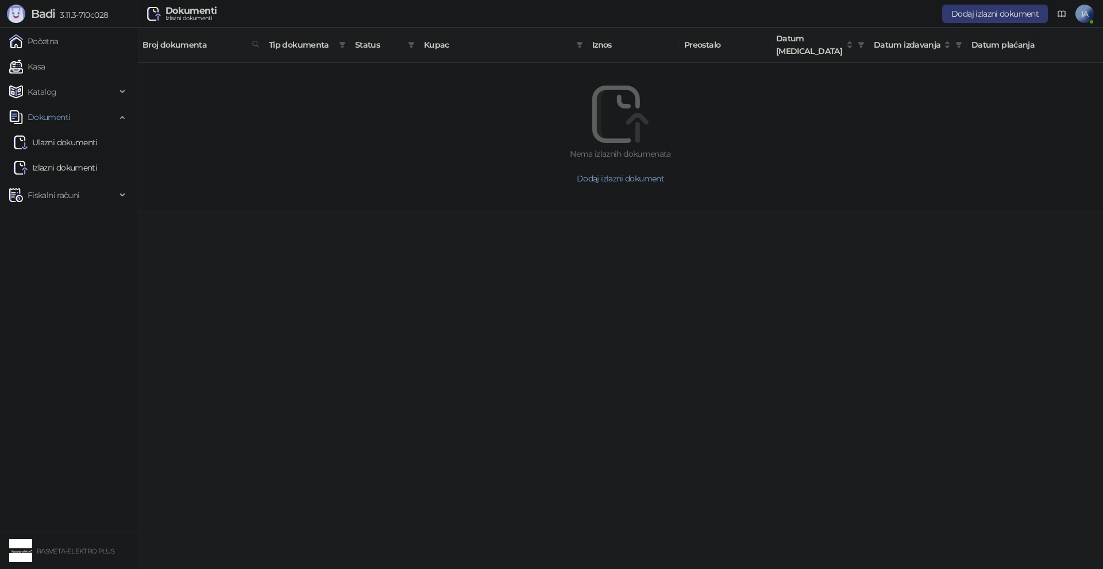
click at [50, 143] on link "Ulazni dokumenti" at bounding box center [56, 142] width 84 height 23
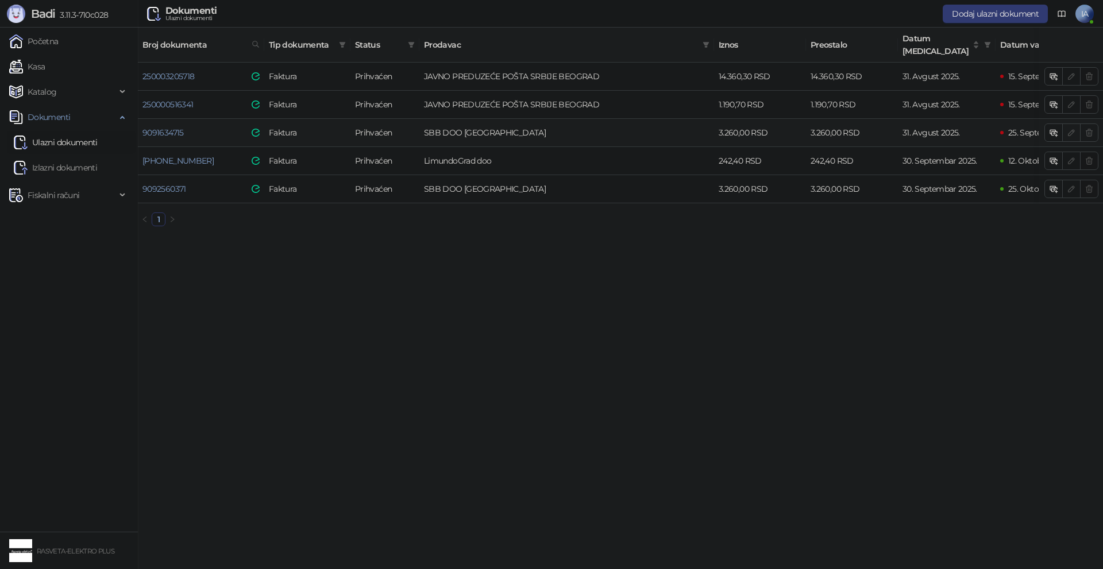
click at [552, 126] on td "SBB DOO [GEOGRAPHIC_DATA]" at bounding box center [566, 133] width 295 height 28
click at [568, 94] on td "JAVNO PREDUZEĆE POŠTA SRBIJE BEOGRAD" at bounding box center [566, 105] width 295 height 28
click at [84, 163] on link "Izlazni dokumenti" at bounding box center [55, 167] width 83 height 23
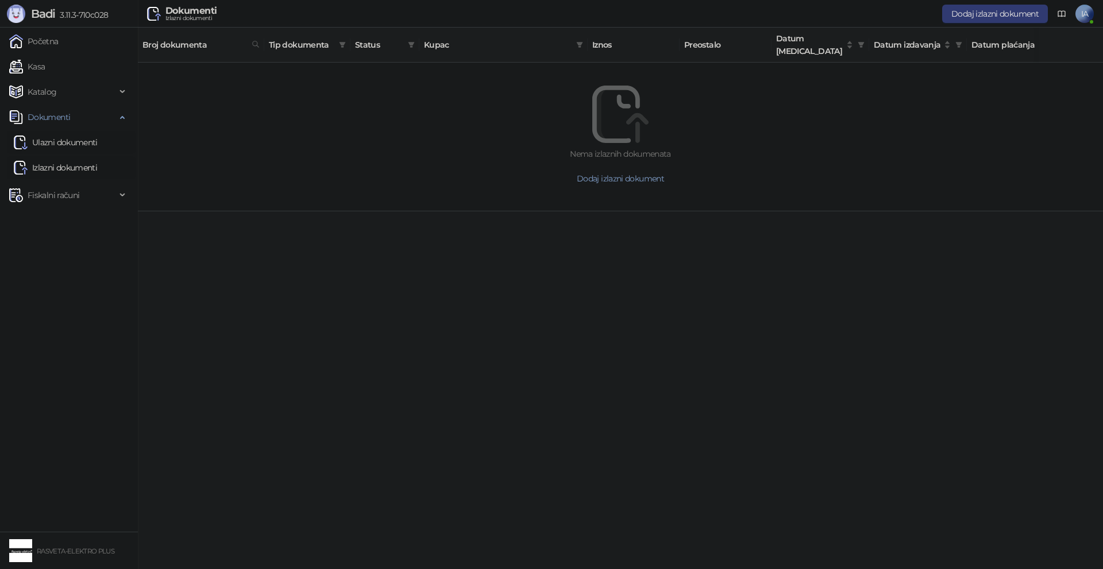
click at [66, 140] on link "Ulazni dokumenti" at bounding box center [56, 142] width 84 height 23
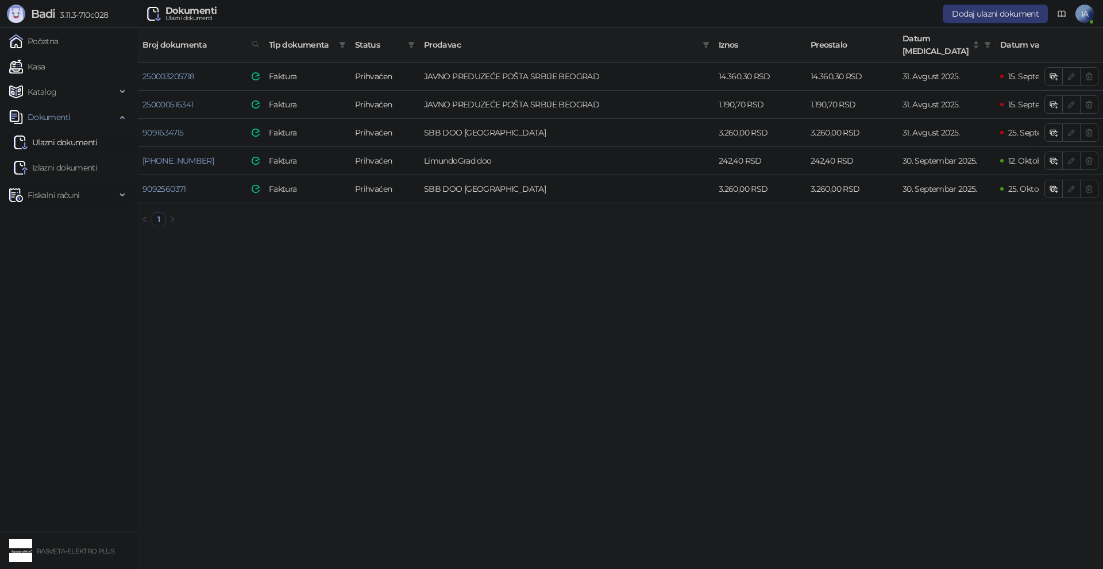
click at [61, 198] on span "Fiskalni računi" at bounding box center [54, 195] width 52 height 23
click at [57, 248] on link "Po danima" at bounding box center [43, 245] width 59 height 23
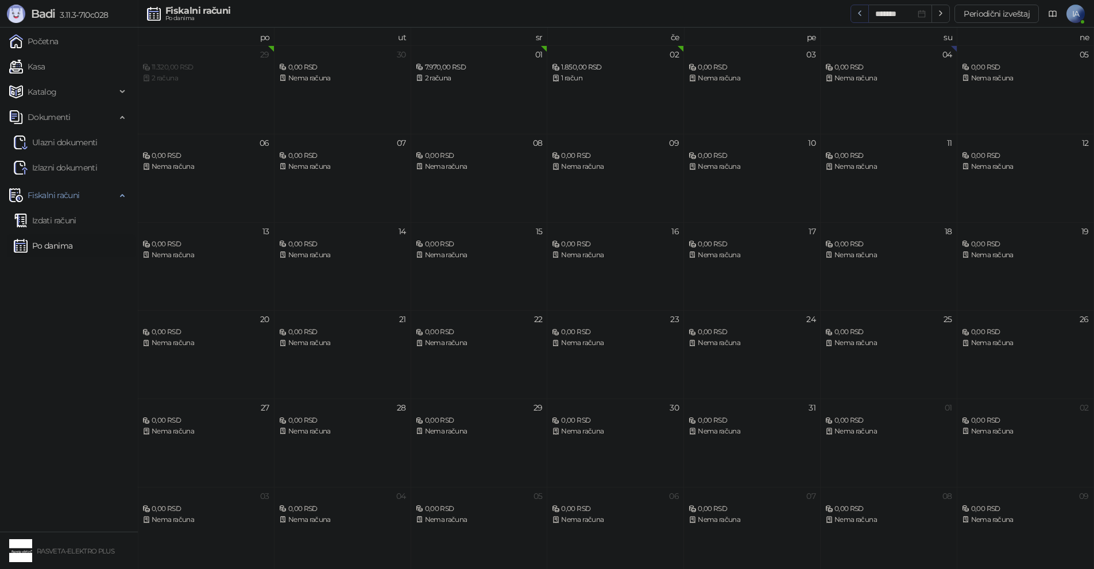
click at [860, 13] on icon "button" at bounding box center [859, 13] width 9 height 9
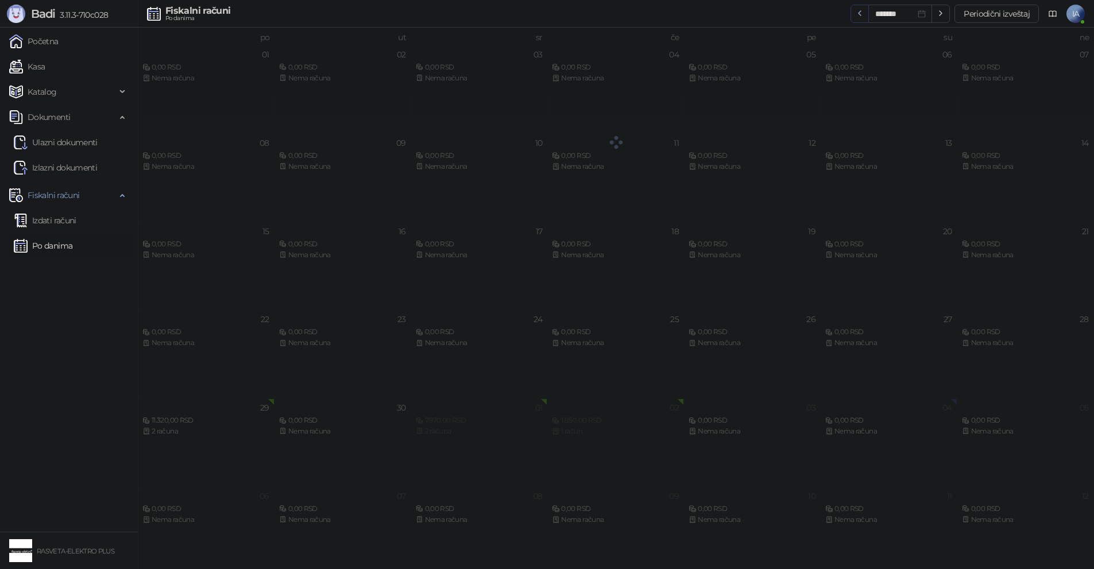
click at [860, 13] on icon "button" at bounding box center [859, 13] width 9 height 9
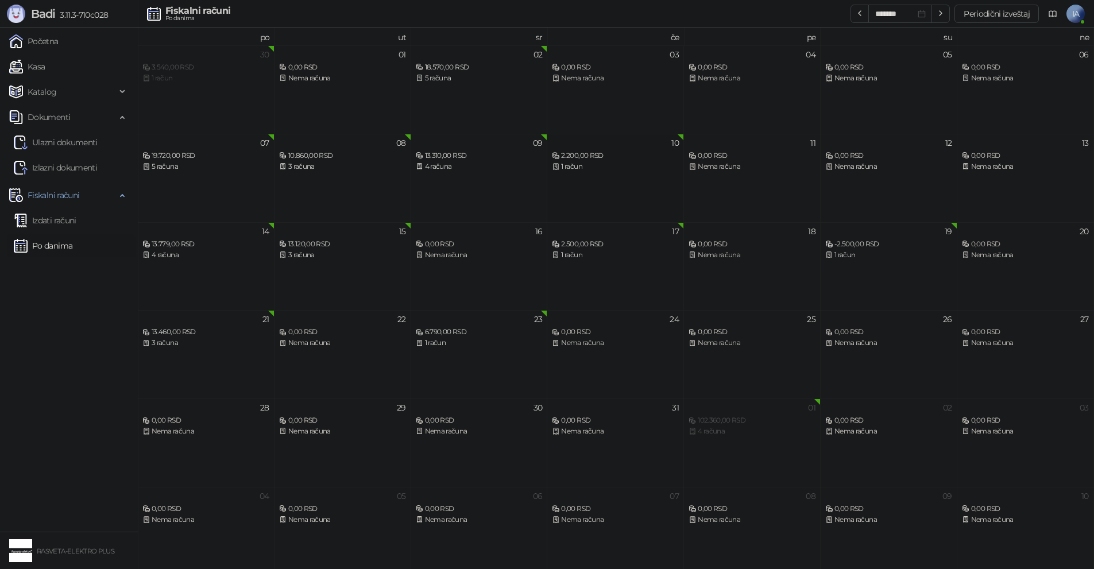
click at [659, 183] on div "10 2.200,00 RSD 1 račun" at bounding box center [615, 178] width 137 height 88
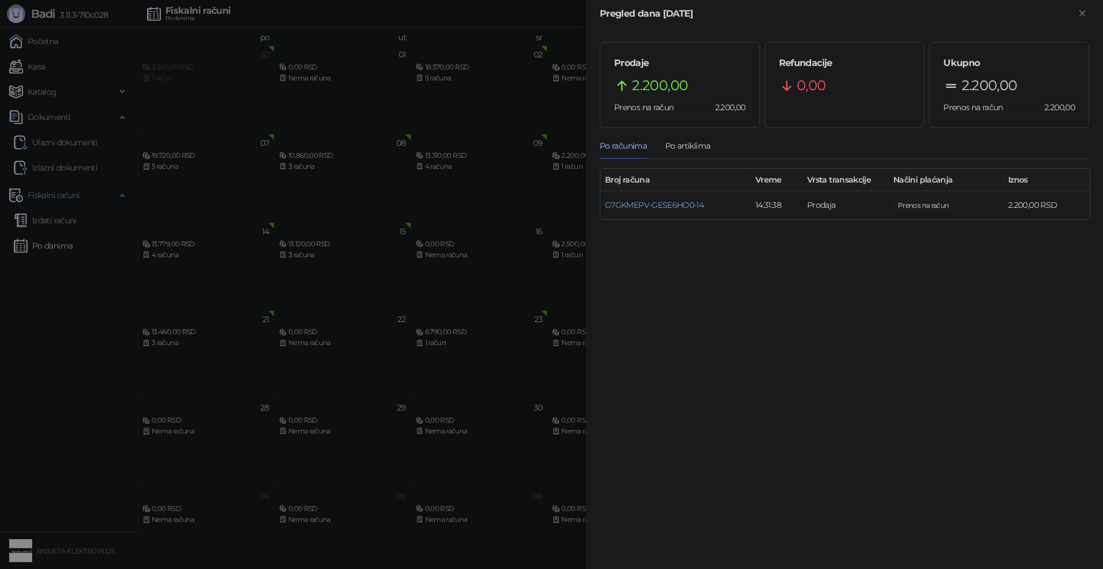
click at [585, 320] on div at bounding box center [551, 284] width 1103 height 569
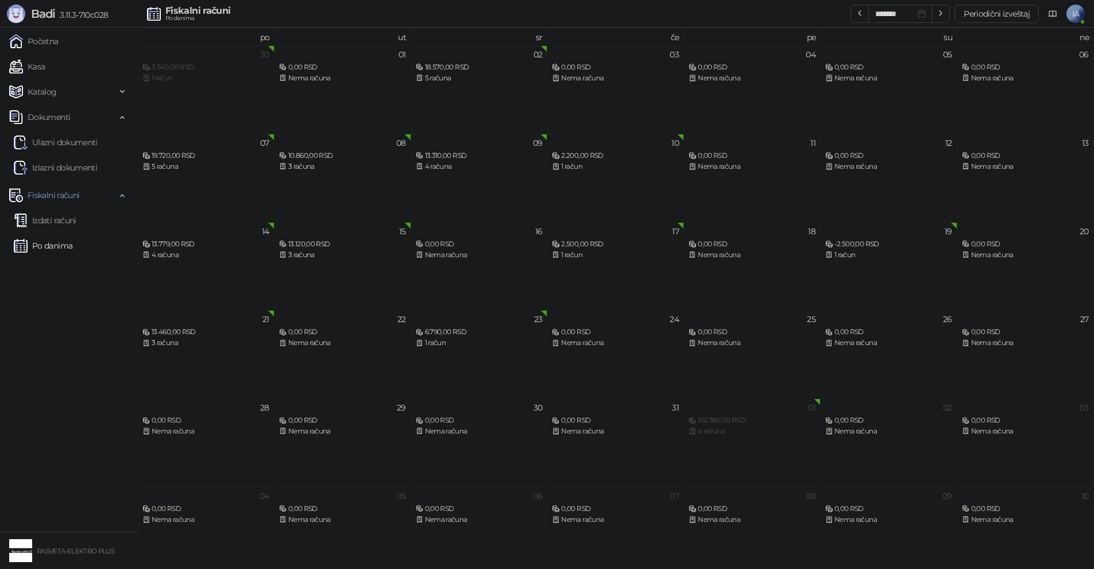
click at [231, 356] on div "21 13.460,00 RSD 3 računa" at bounding box center [206, 354] width 137 height 88
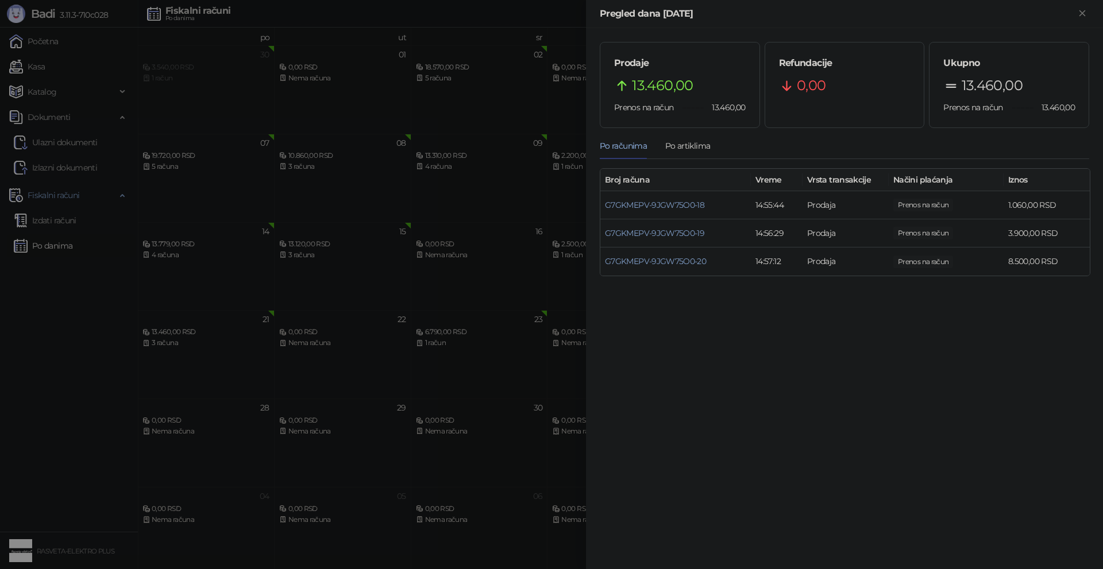
click at [517, 449] on div at bounding box center [551, 284] width 1103 height 569
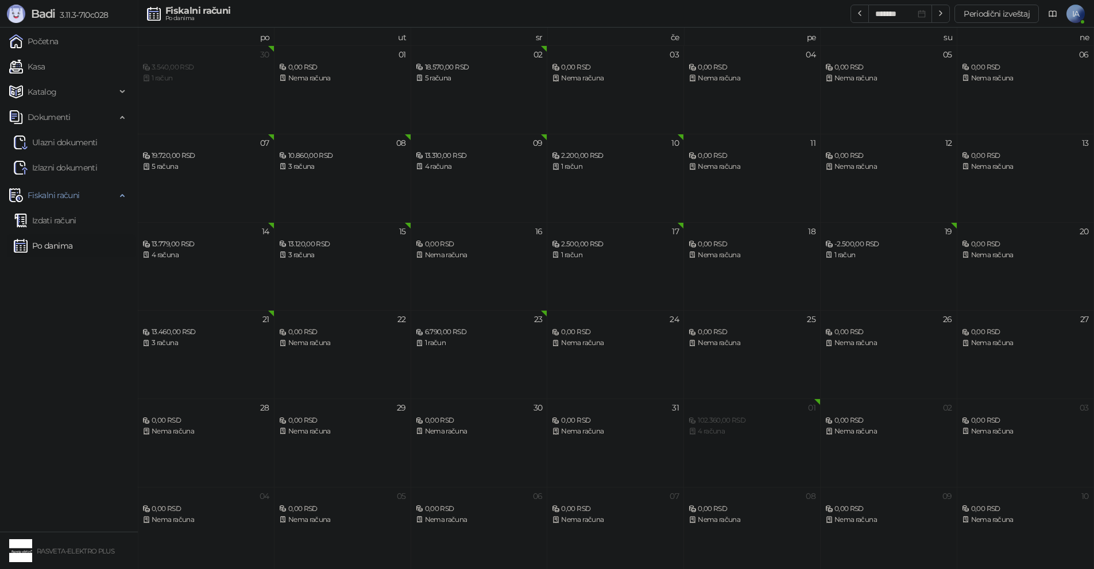
click at [709, 450] on div "01 102.360,00 RSD 4 računa" at bounding box center [752, 443] width 137 height 88
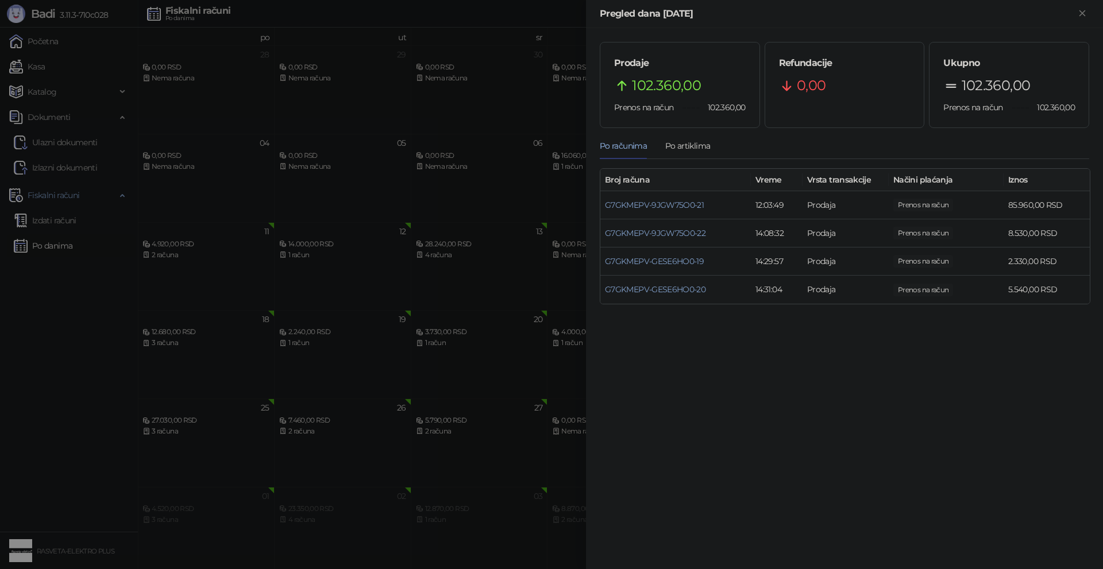
click at [527, 454] on div at bounding box center [551, 284] width 1103 height 569
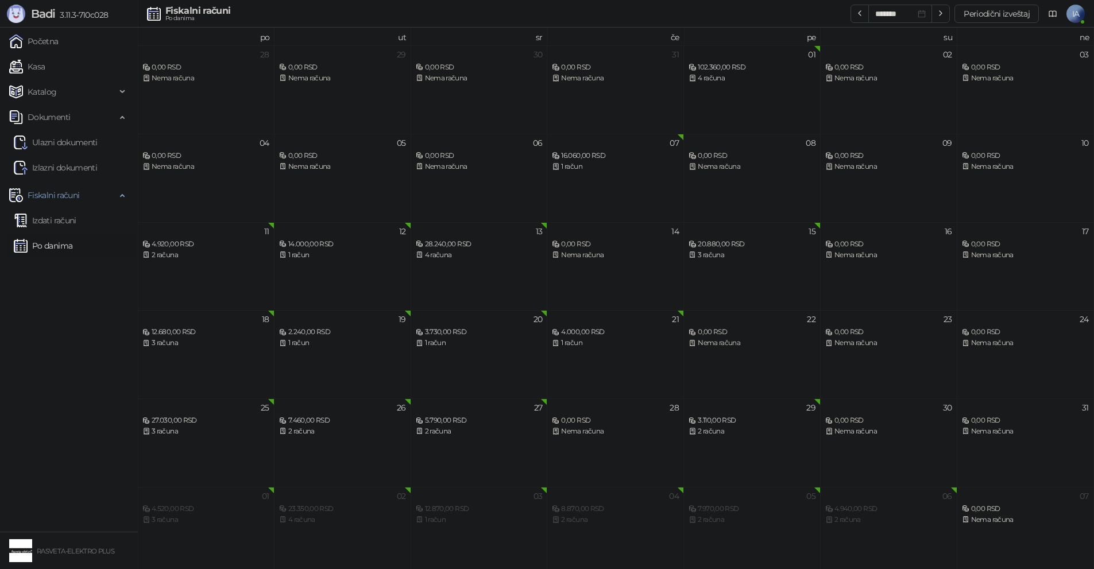
click at [748, 94] on div "01 102.360,00 RSD 4 računa" at bounding box center [752, 89] width 137 height 88
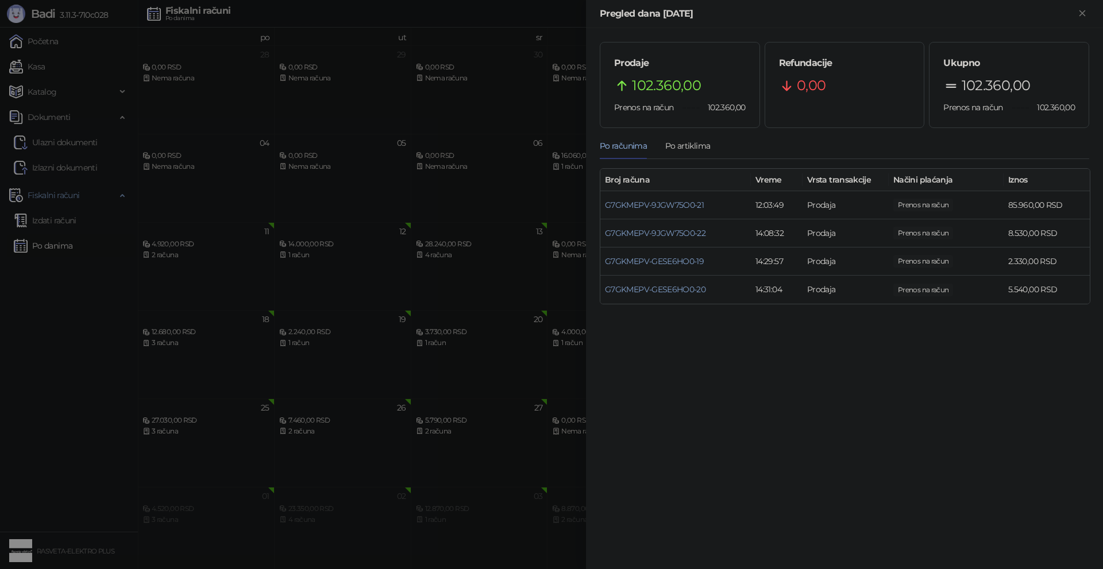
click at [418, 365] on div at bounding box center [551, 284] width 1103 height 569
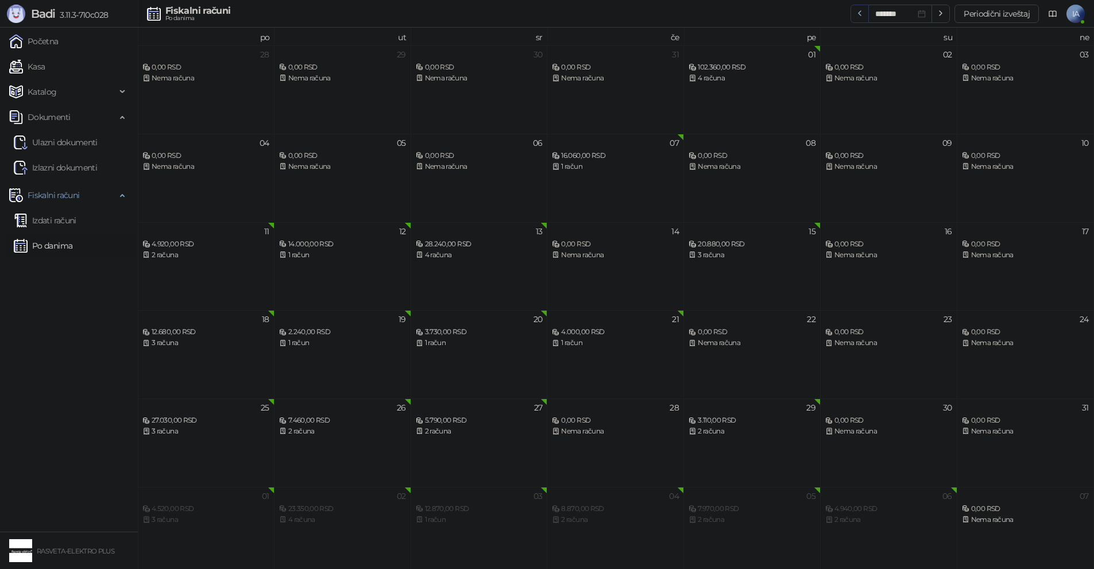
click at [860, 9] on icon "button" at bounding box center [859, 13] width 9 height 9
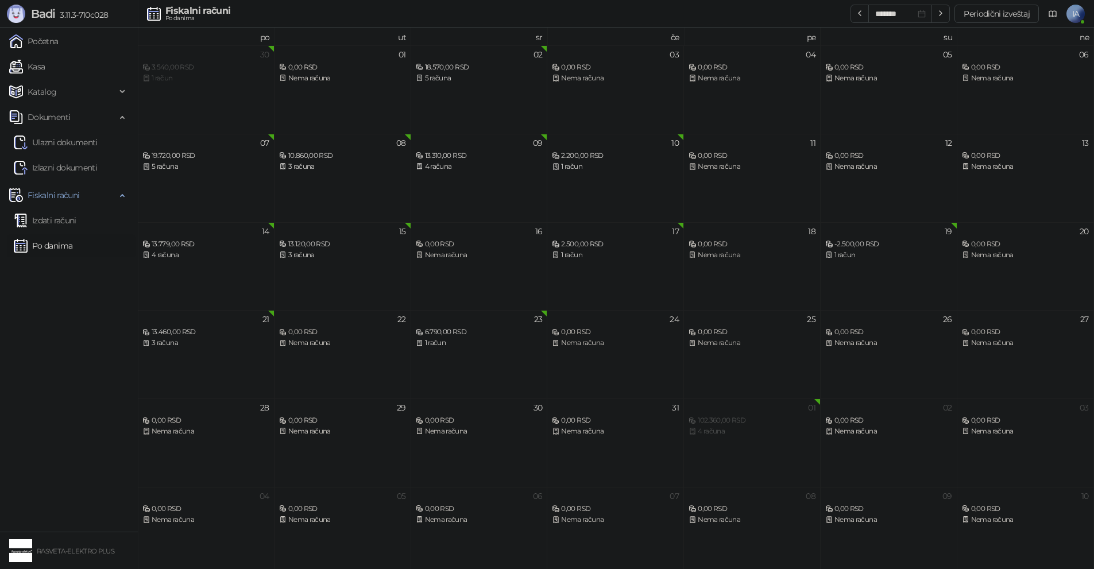
type input "*******"
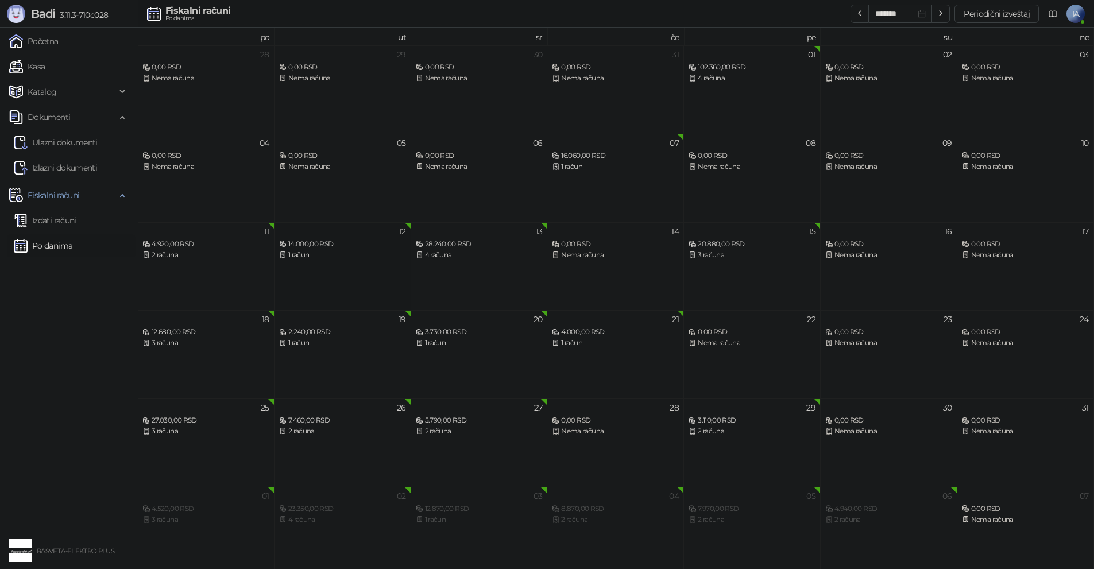
click at [340, 287] on div "12 14.000,00 RSD 1 račun" at bounding box center [343, 266] width 137 height 88
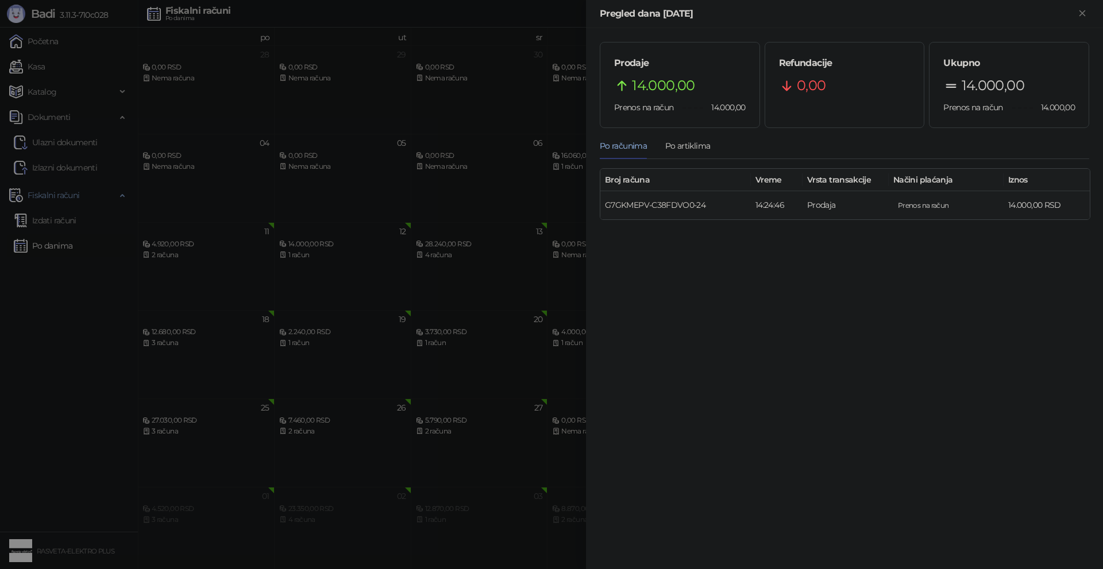
click at [681, 200] on link "G7GKMEPV-C38FDVO0-24" at bounding box center [655, 205] width 101 height 10
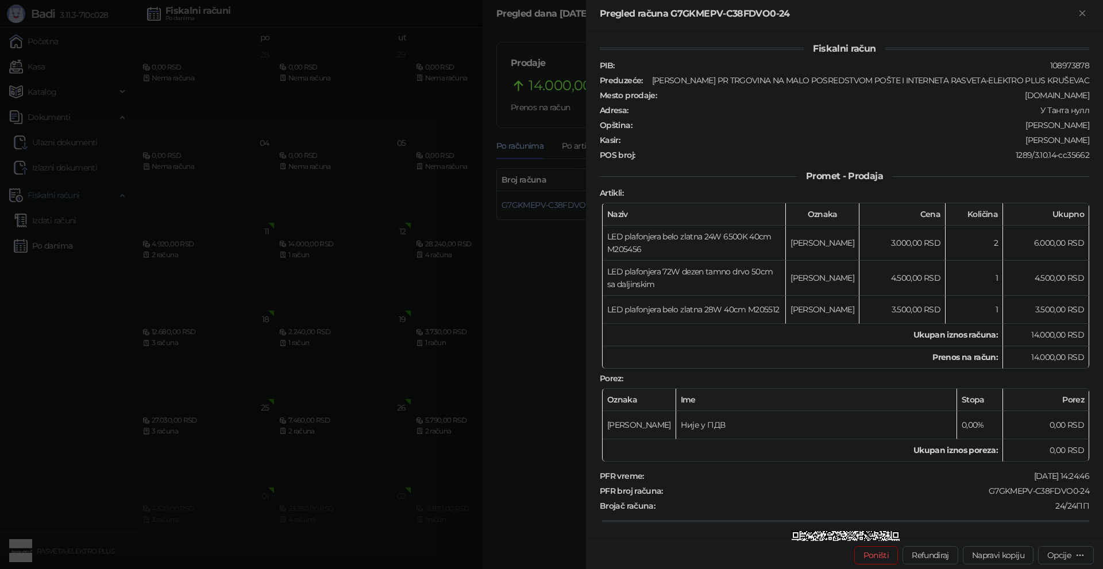
click at [573, 384] on div at bounding box center [551, 284] width 1103 height 569
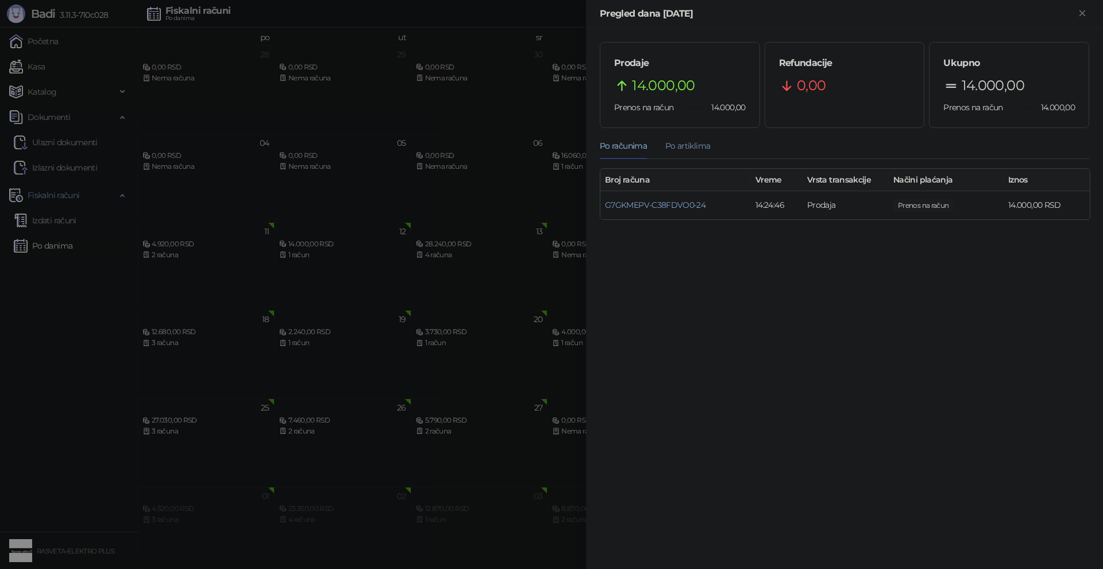
click at [698, 141] on div "Po artiklima" at bounding box center [687, 146] width 45 height 13
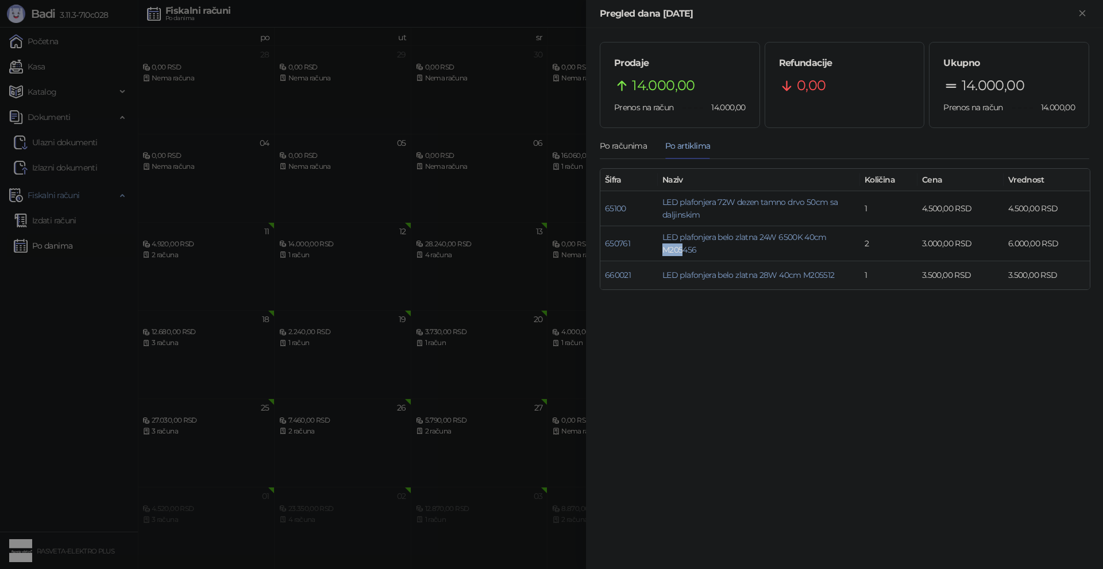
drag, startPoint x: 660, startPoint y: 244, endPoint x: 682, endPoint y: 257, distance: 25.5
click at [682, 257] on td "LED plafonjera belo zlatna 24W 6500K 40cm M205456" at bounding box center [759, 243] width 202 height 35
drag, startPoint x: 726, startPoint y: 256, endPoint x: 665, endPoint y: 233, distance: 64.9
click at [661, 236] on td "LED plafonjera belo zlatna 24W 6500K 40cm M205456" at bounding box center [759, 243] width 202 height 35
copy link "LED plafonjera belo zlatna 24W 6500K 40cm M205456"
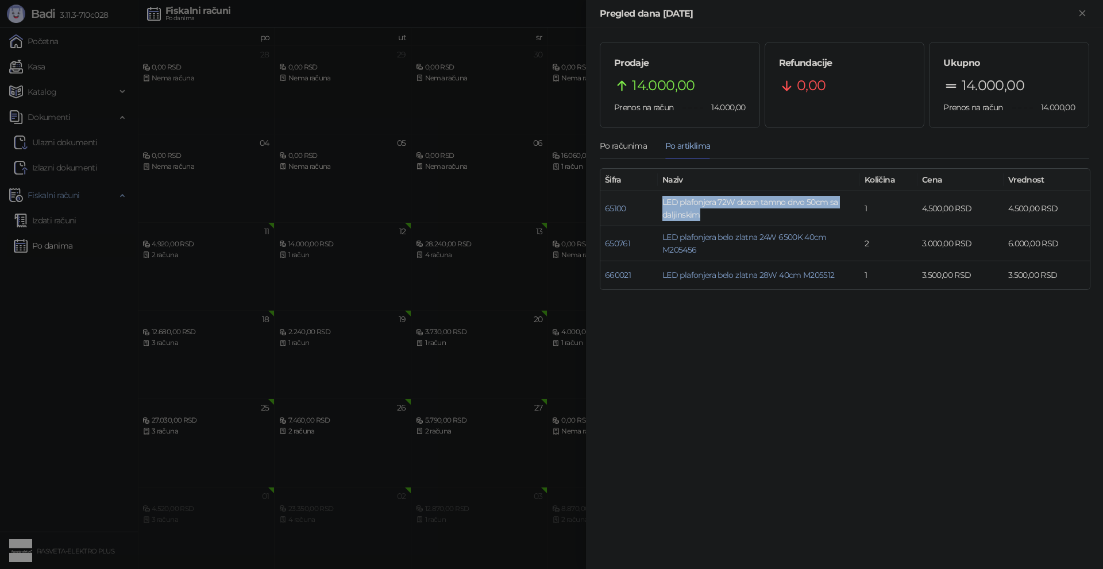
drag, startPoint x: 725, startPoint y: 217, endPoint x: 661, endPoint y: 205, distance: 64.9
click at [661, 205] on td "LED plafonjera 72W dezen tamno drvo 50cm sa daljinskim" at bounding box center [759, 208] width 202 height 35
copy link "LED plafonjera 72W dezen tamno drvo 50cm sa daljinskim"
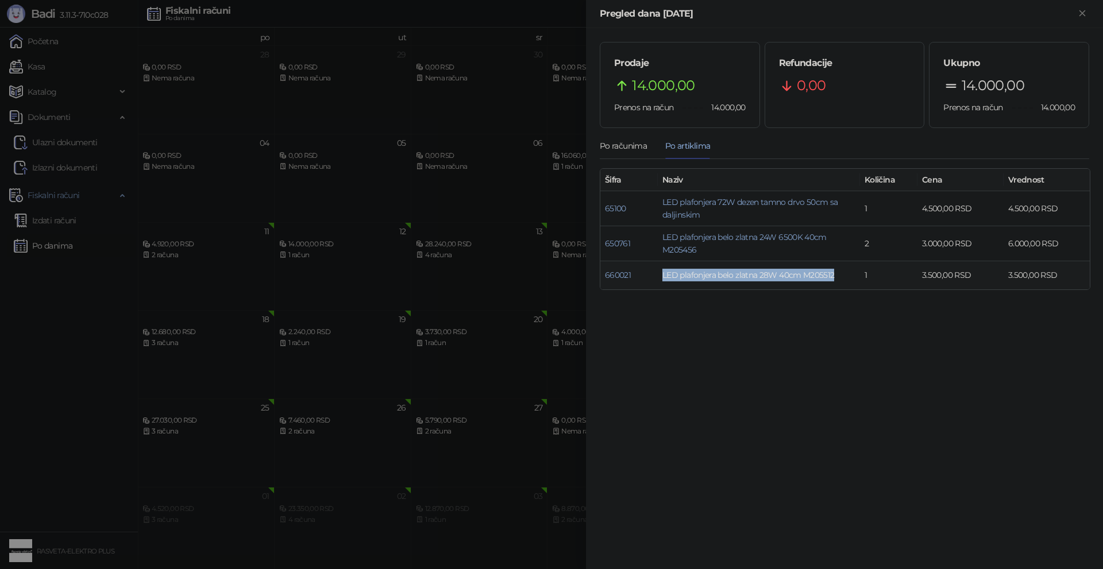
drag, startPoint x: 844, startPoint y: 282, endPoint x: 663, endPoint y: 282, distance: 180.9
click at [663, 282] on td "LED plafonjera belo zlatna 28W 40cm M205512" at bounding box center [759, 275] width 202 height 28
copy link "LED plafonjera belo zlatna 28W 40cm M205512"
drag, startPoint x: 92, startPoint y: 364, endPoint x: 93, endPoint y: 354, distance: 10.4
click at [93, 364] on div at bounding box center [551, 284] width 1103 height 569
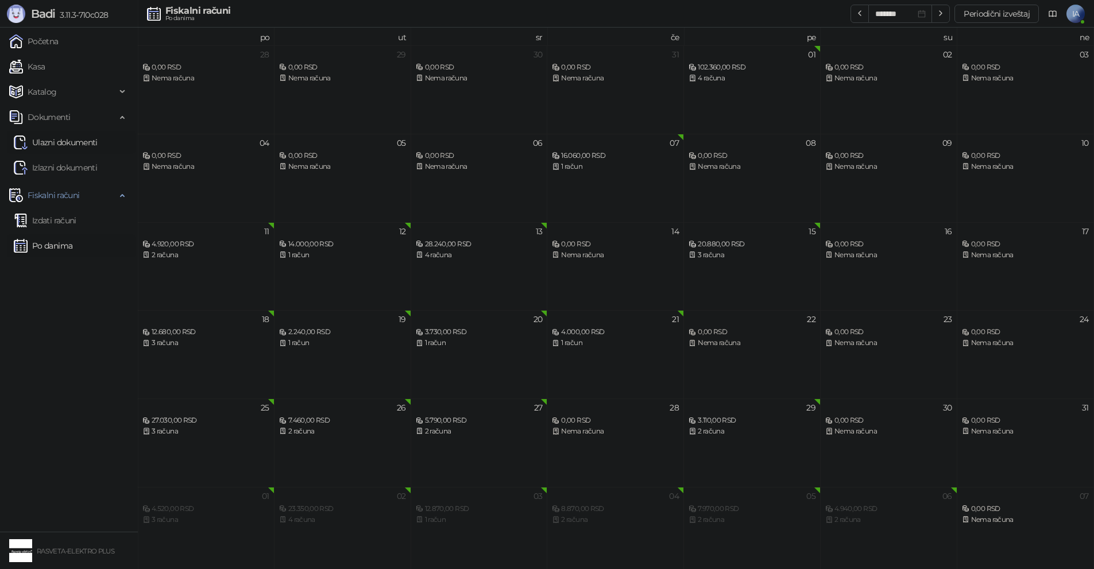
click at [74, 151] on link "Ulazni dokumenti" at bounding box center [56, 142] width 84 height 23
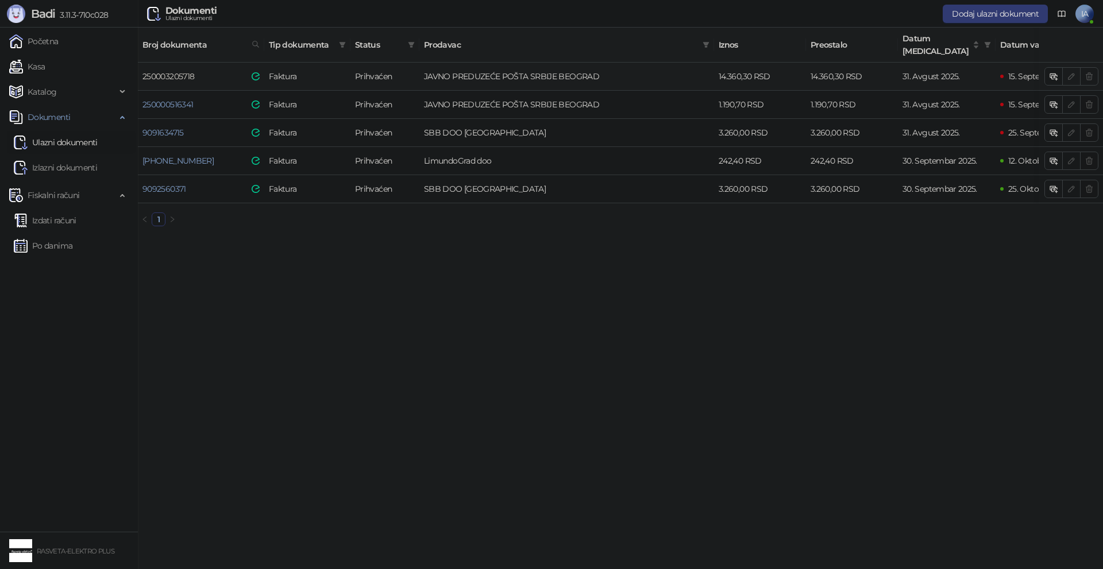
click at [192, 71] on link "250003205718" at bounding box center [168, 76] width 52 height 10
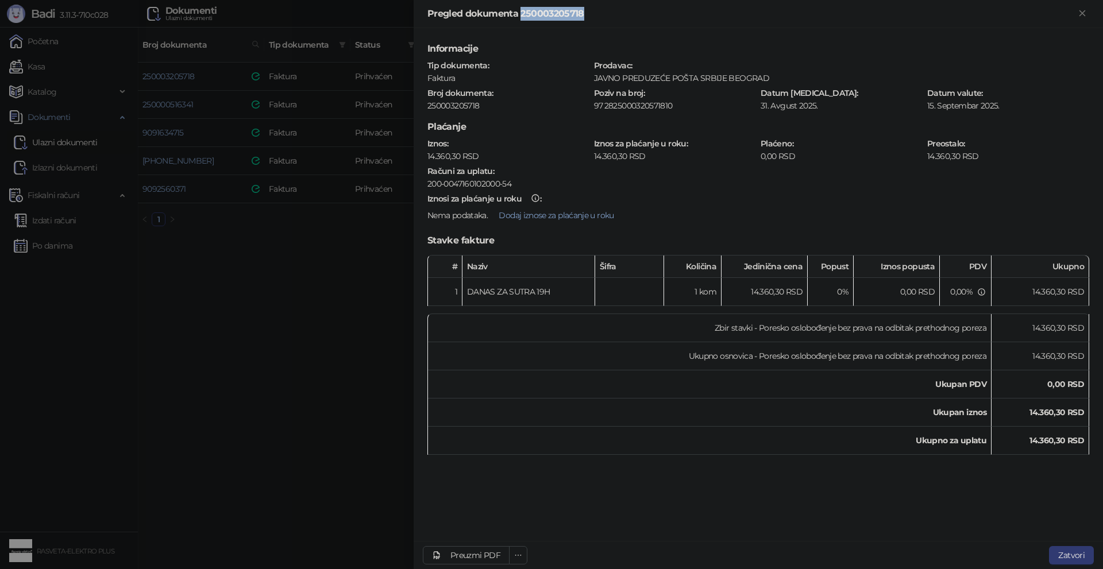
drag, startPoint x: 522, startPoint y: 17, endPoint x: 580, endPoint y: 14, distance: 58.7
click at [580, 14] on div "Pregled dokumenta 250003205718" at bounding box center [751, 14] width 648 height 14
copy div "250003205718"
drag, startPoint x: 605, startPoint y: 105, endPoint x: 671, endPoint y: 107, distance: 66.1
click at [671, 107] on div "2825000320571810" at bounding box center [680, 106] width 152 height 10
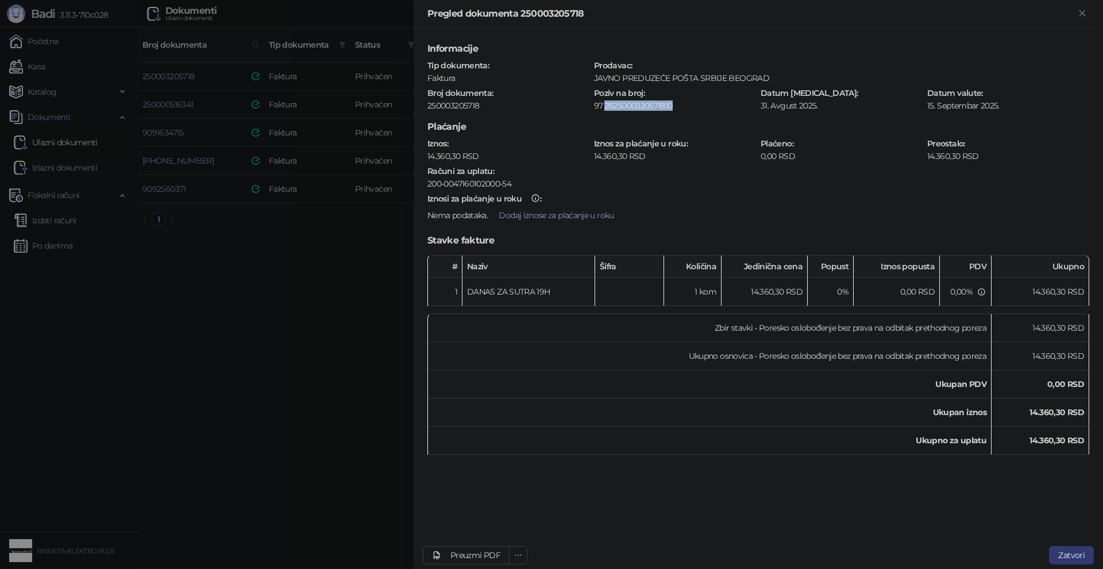
copy div "2825000320571810"
click at [500, 555] on link "Preuzmi PDF" at bounding box center [466, 555] width 87 height 18
click at [290, 488] on div at bounding box center [551, 284] width 1103 height 569
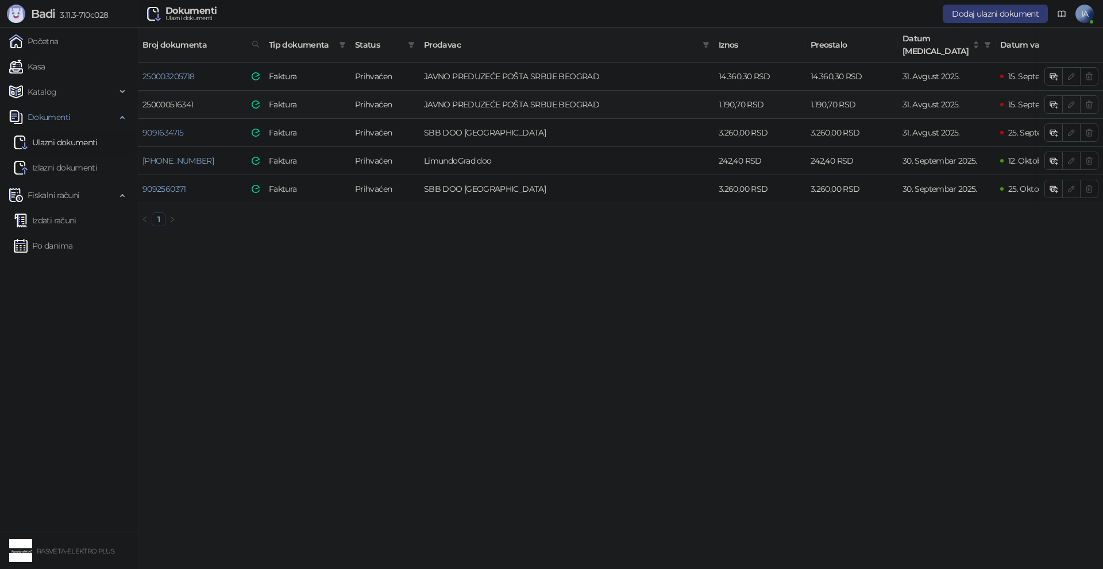
click at [147, 99] on link "250000516341" at bounding box center [167, 104] width 51 height 10
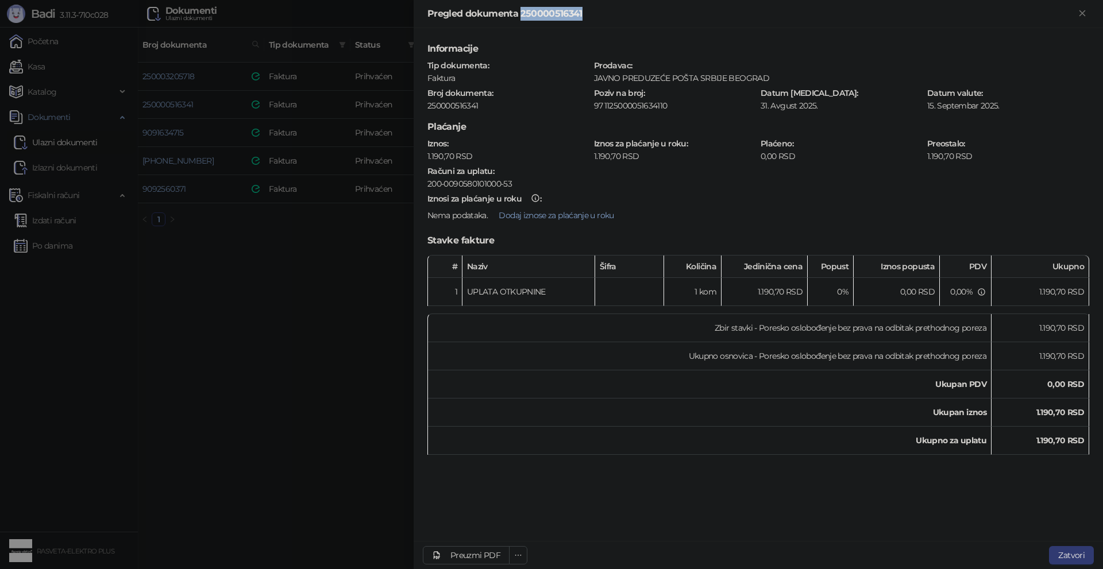
drag, startPoint x: 519, startPoint y: 14, endPoint x: 592, endPoint y: 16, distance: 73.0
click at [592, 16] on div "Pregled dokumenta 250000516341" at bounding box center [751, 14] width 648 height 14
copy div "250000516341"
drag, startPoint x: 603, startPoint y: 107, endPoint x: 679, endPoint y: 110, distance: 75.9
click at [679, 110] on div "1125000051634110" at bounding box center [680, 106] width 152 height 10
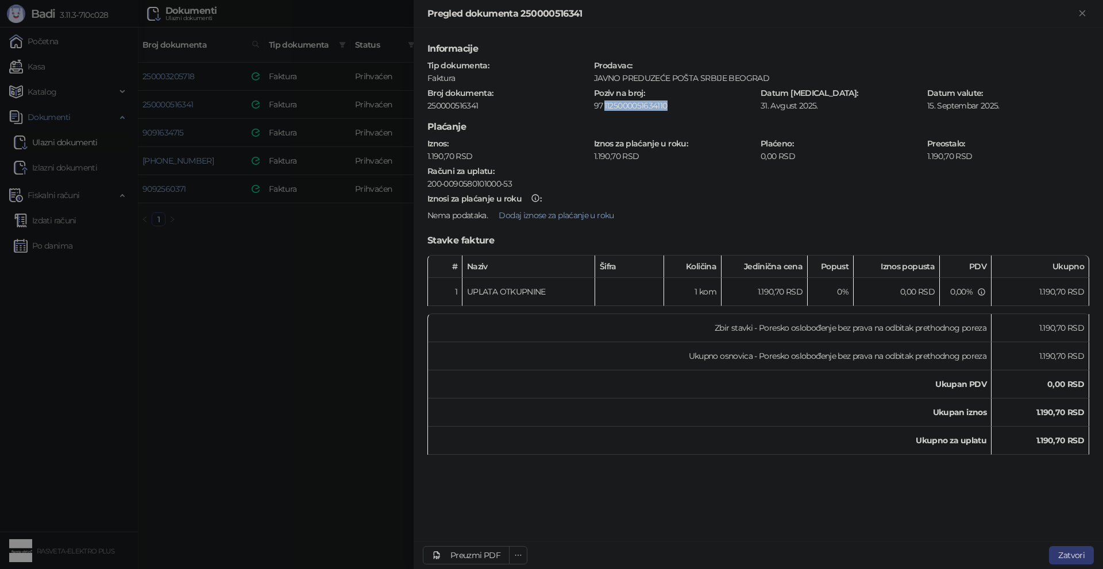
copy div "1125000051634110"
click at [492, 559] on div "Preuzmi PDF" at bounding box center [475, 555] width 50 height 10
click at [332, 325] on div at bounding box center [551, 284] width 1103 height 569
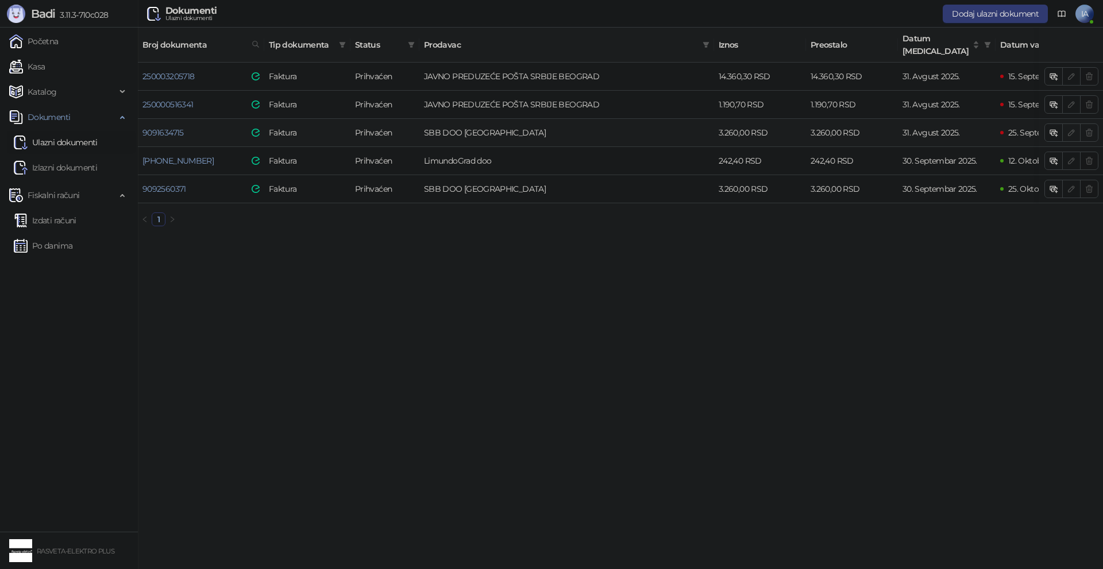
click at [169, 119] on td "9091634715" at bounding box center [201, 133] width 126 height 28
click at [167, 128] on link "9091634715" at bounding box center [162, 133] width 41 height 10
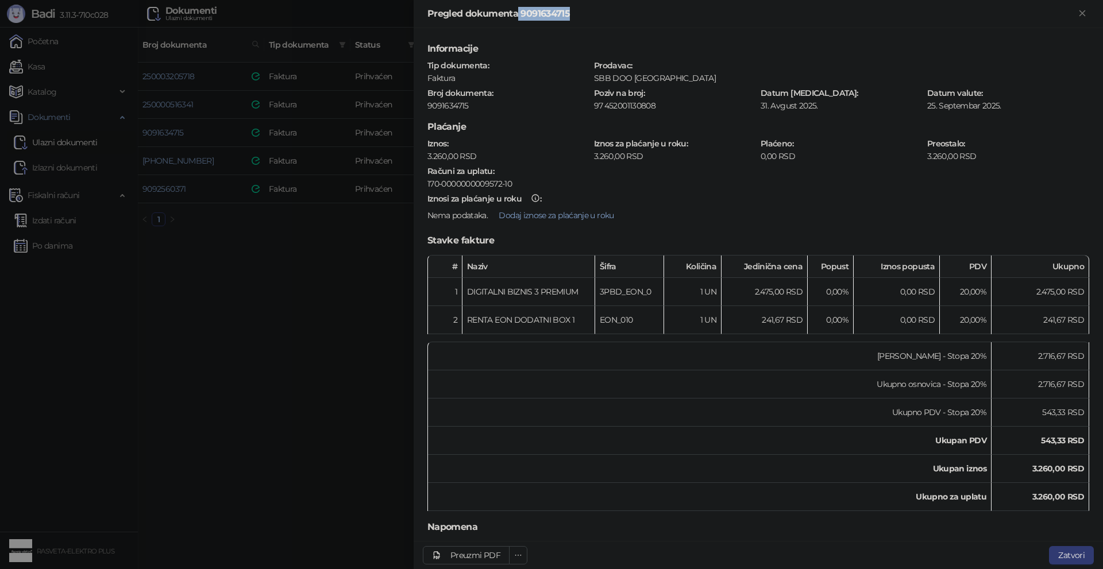
drag, startPoint x: 517, startPoint y: 14, endPoint x: 601, endPoint y: 14, distance: 83.9
click at [601, 14] on div "Pregled dokumenta 9091634715" at bounding box center [751, 14] width 648 height 14
copy div "9091634715"
drag, startPoint x: 603, startPoint y: 110, endPoint x: 656, endPoint y: 103, distance: 53.9
click at [656, 103] on div "452001130808" at bounding box center [680, 106] width 152 height 10
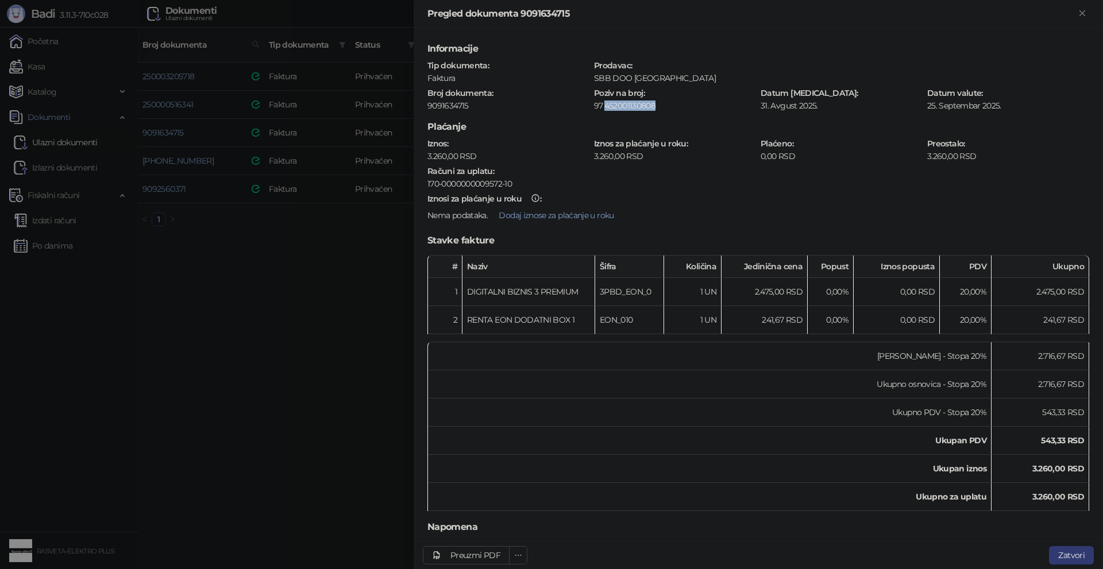
copy div "452001130808"
click at [516, 551] on icon "ellipsis" at bounding box center [518, 555] width 8 height 8
click at [484, 555] on div "Preuzmi PDF" at bounding box center [475, 555] width 50 height 10
click at [195, 372] on div at bounding box center [551, 284] width 1103 height 569
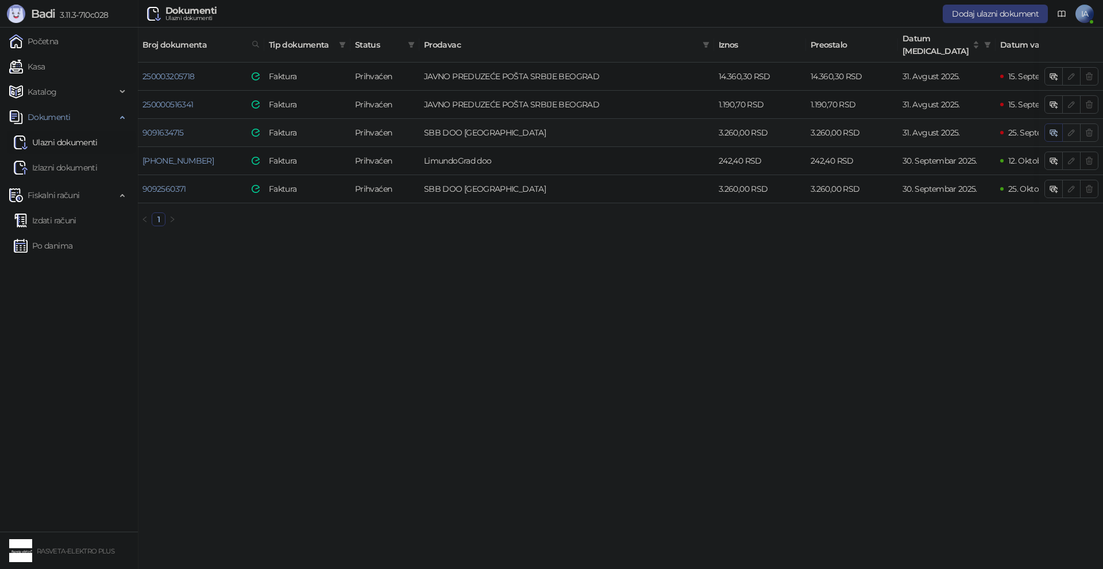
click at [1057, 128] on icon "button" at bounding box center [1053, 132] width 9 height 9
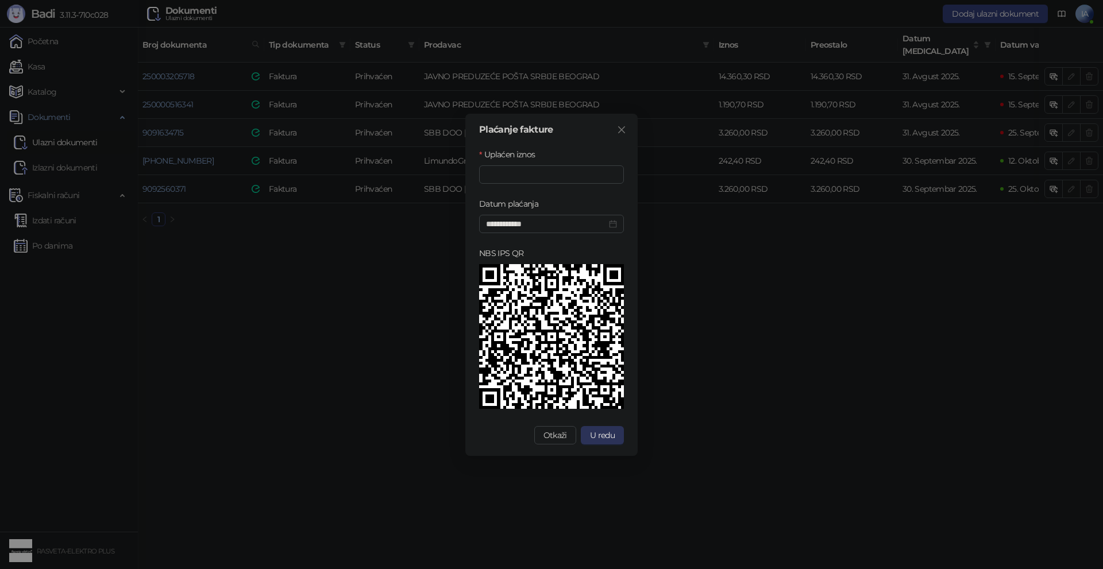
click at [590, 440] on span "U redu" at bounding box center [602, 435] width 25 height 10
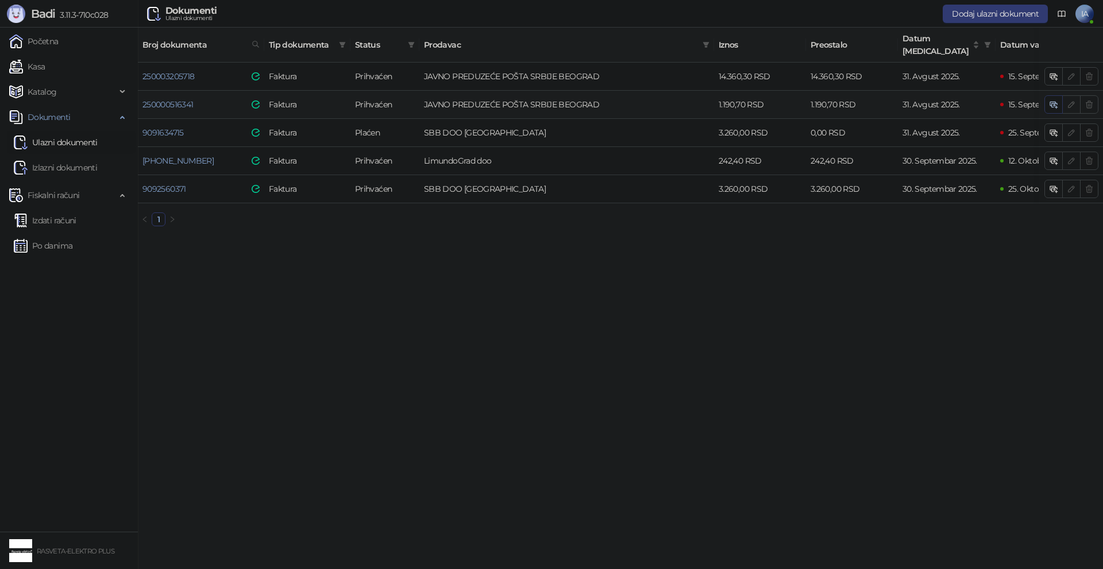
click at [1050, 102] on icon "button" at bounding box center [1052, 104] width 5 height 4
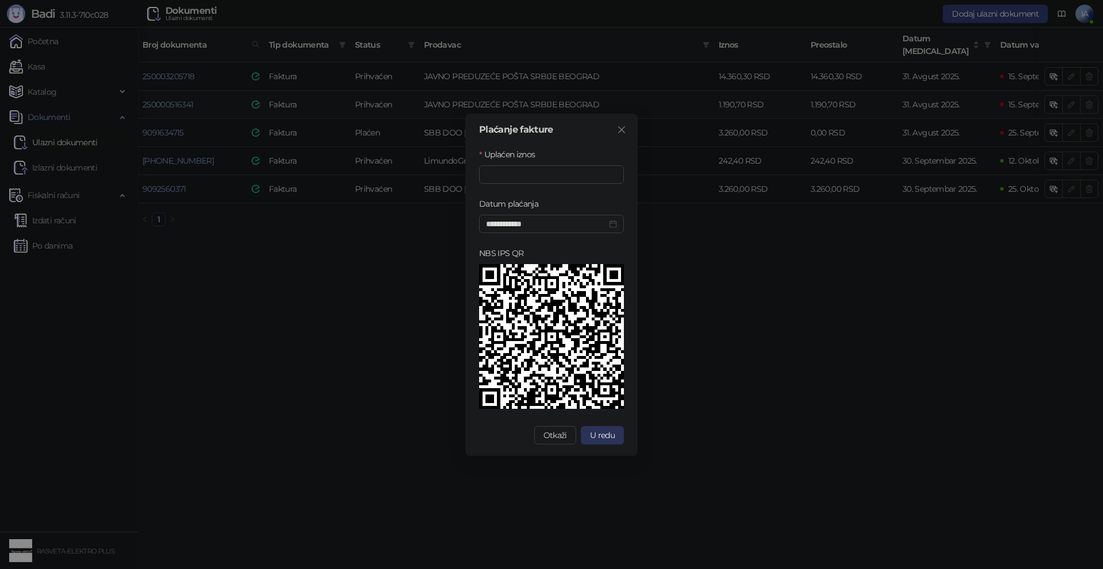
click at [613, 427] on button "U redu" at bounding box center [602, 435] width 43 height 18
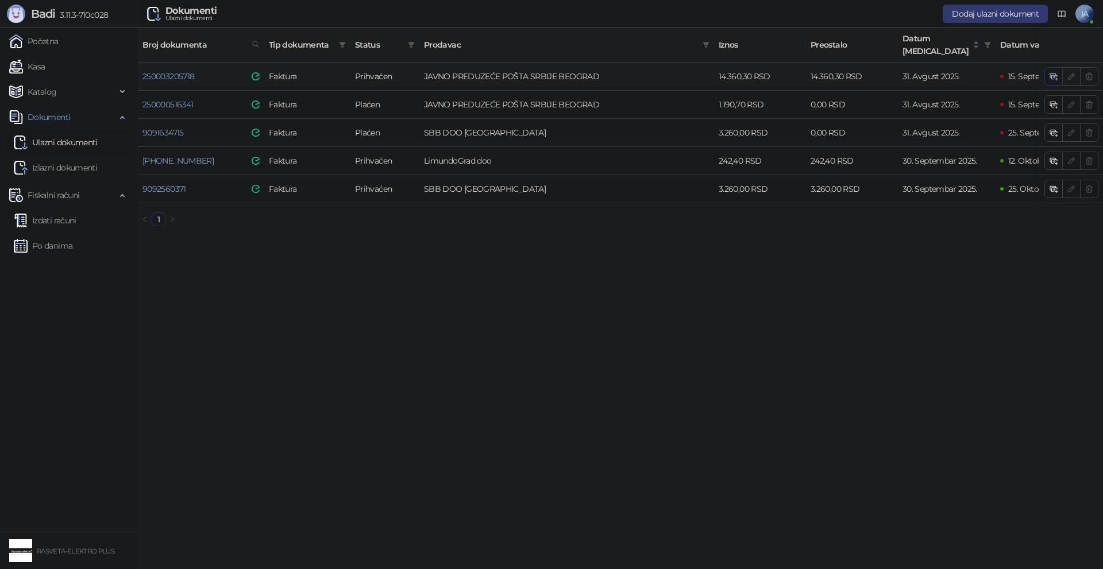
click at [1060, 67] on button "button" at bounding box center [1053, 76] width 18 height 18
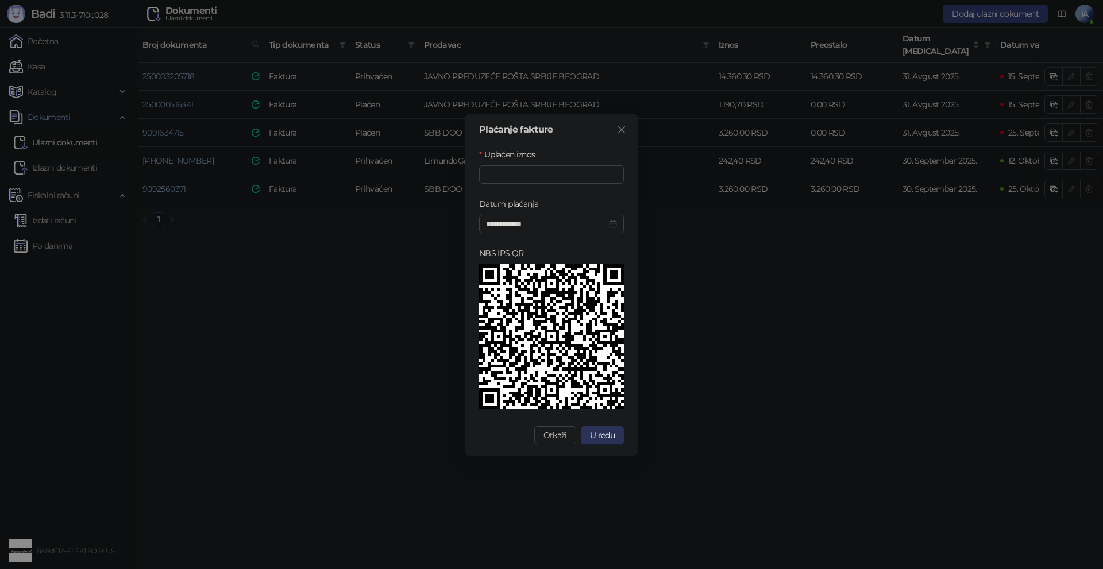
click at [603, 441] on button "U redu" at bounding box center [602, 435] width 43 height 18
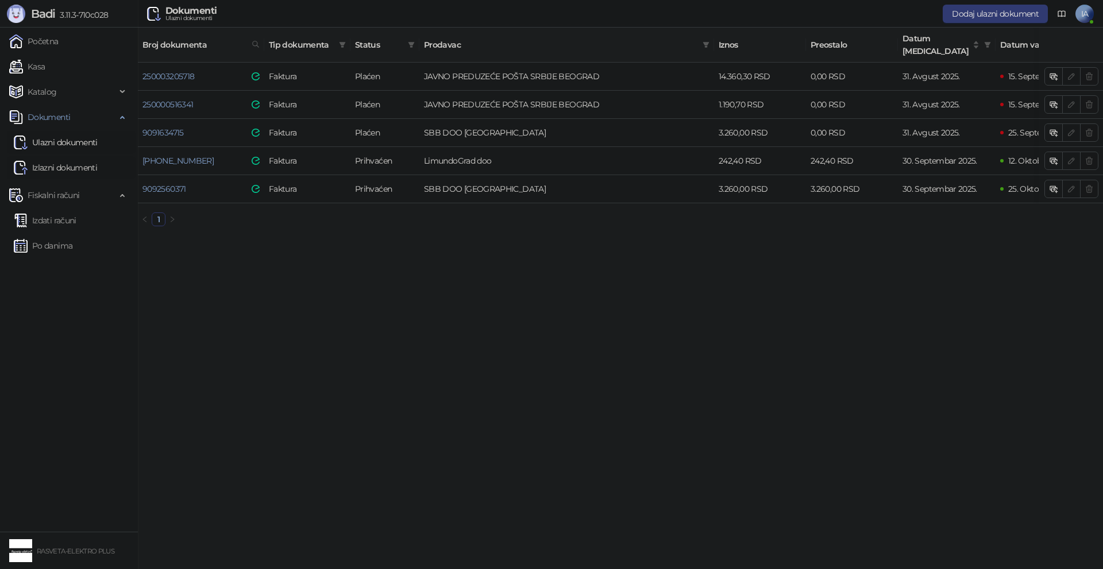
click at [68, 160] on link "Izlazni dokumenti" at bounding box center [55, 167] width 83 height 23
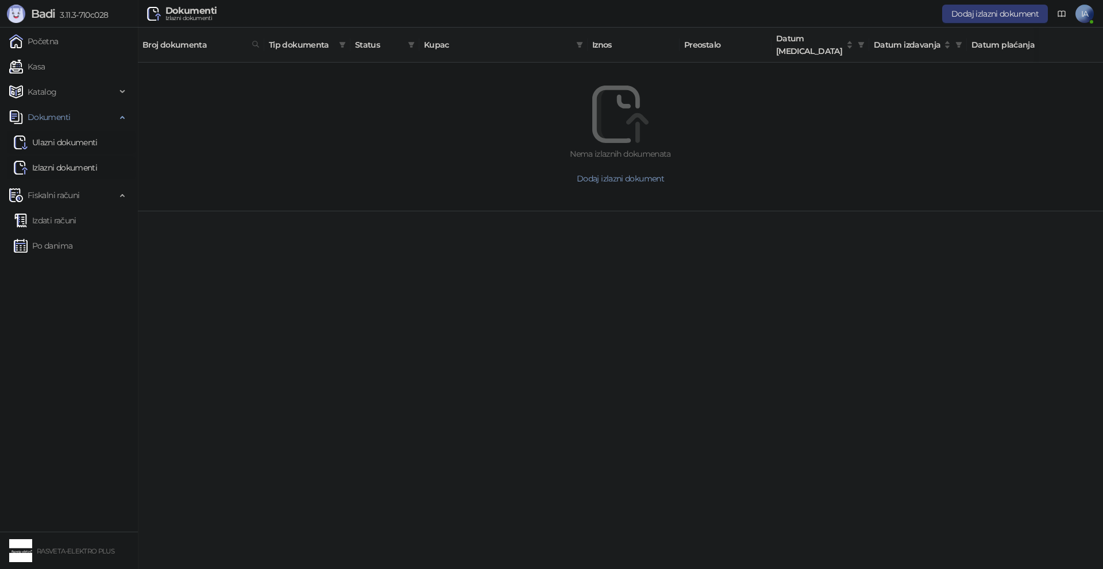
click at [76, 136] on link "Ulazni dokumenti" at bounding box center [56, 142] width 84 height 23
